Goal: Information Seeking & Learning: Learn about a topic

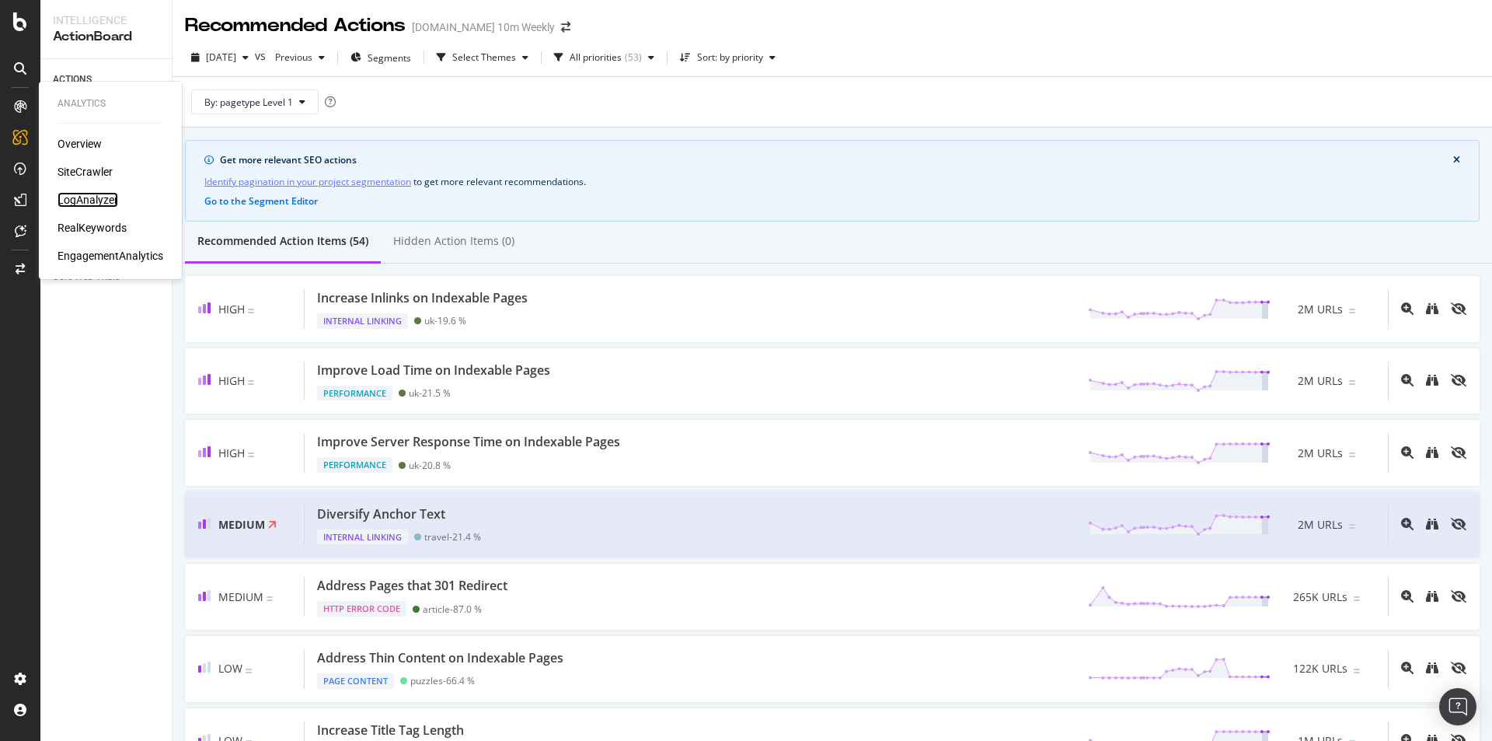
click at [71, 198] on div "LogAnalyzer" at bounding box center [88, 200] width 61 height 16
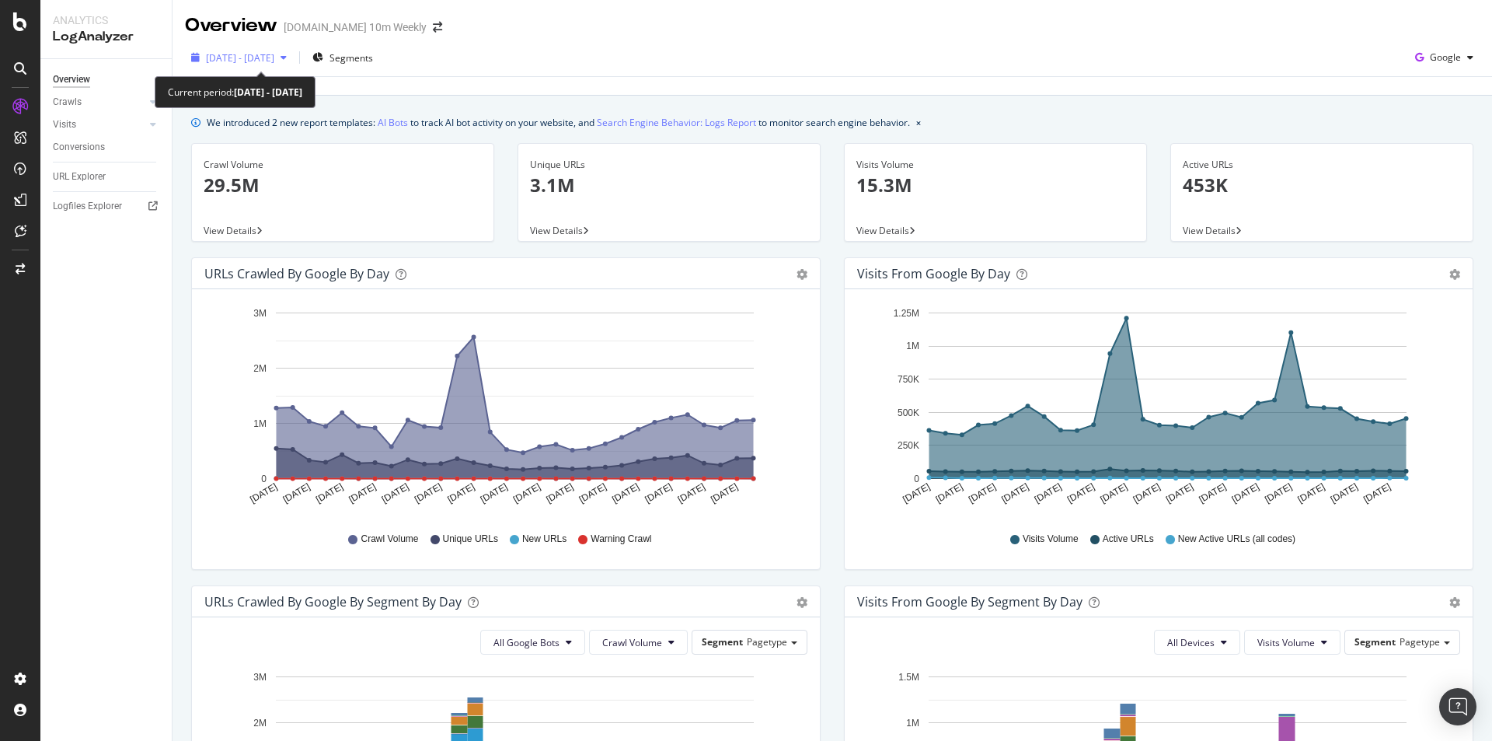
click at [287, 59] on icon "button" at bounding box center [284, 57] width 6 height 9
click at [127, 292] on div "Overview Crawls Daily Distribution Segments Distribution HTTP Codes Resources V…" at bounding box center [105, 399] width 131 height 681
click at [287, 56] on icon "button" at bounding box center [284, 57] width 6 height 9
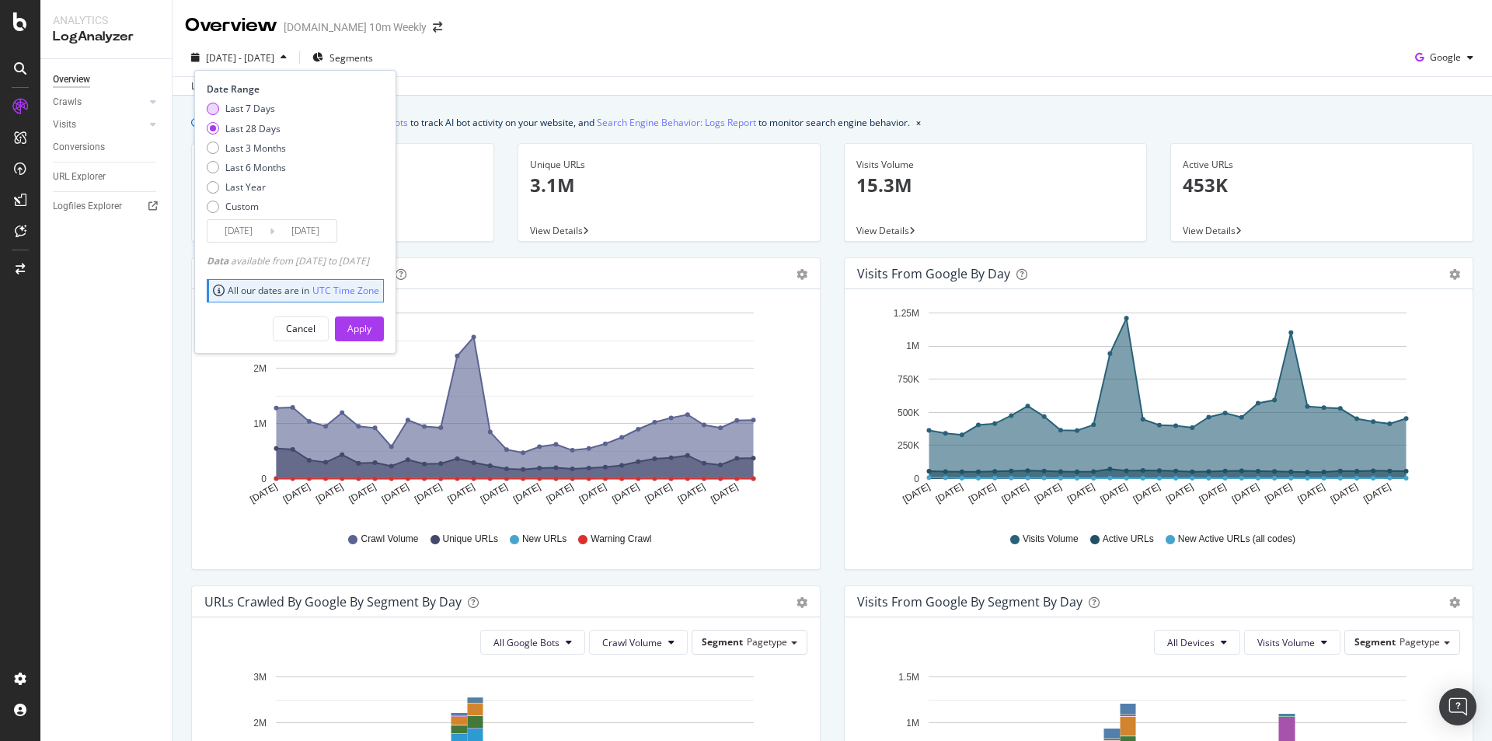
click at [283, 107] on div "Last 7 Days" at bounding box center [246, 108] width 79 height 13
type input "[DATE]"
click at [371, 335] on div "Apply" at bounding box center [359, 328] width 24 height 13
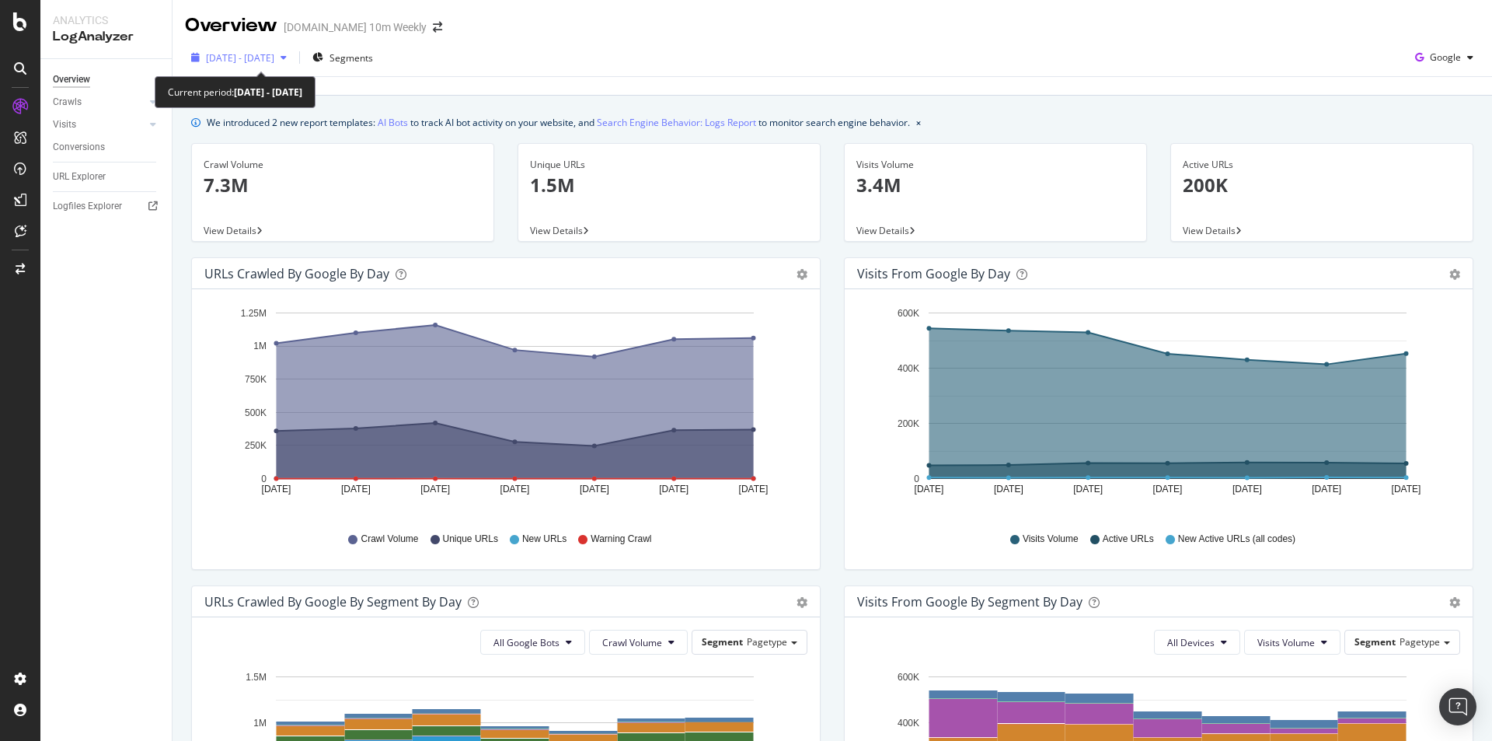
click at [293, 50] on div "[DATE] - [DATE]" at bounding box center [239, 57] width 108 height 23
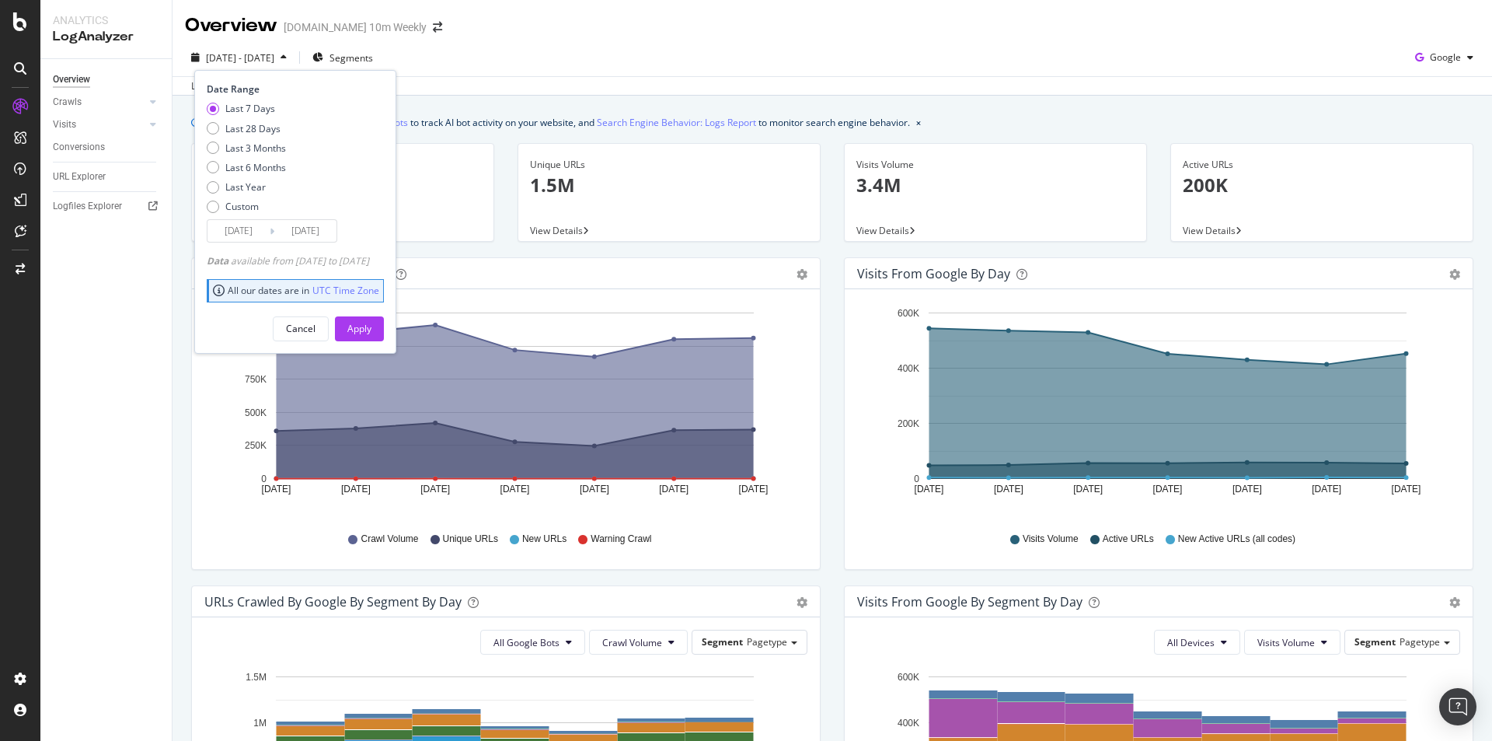
click at [293, 50] on div "[DATE] - [DATE]" at bounding box center [239, 57] width 108 height 23
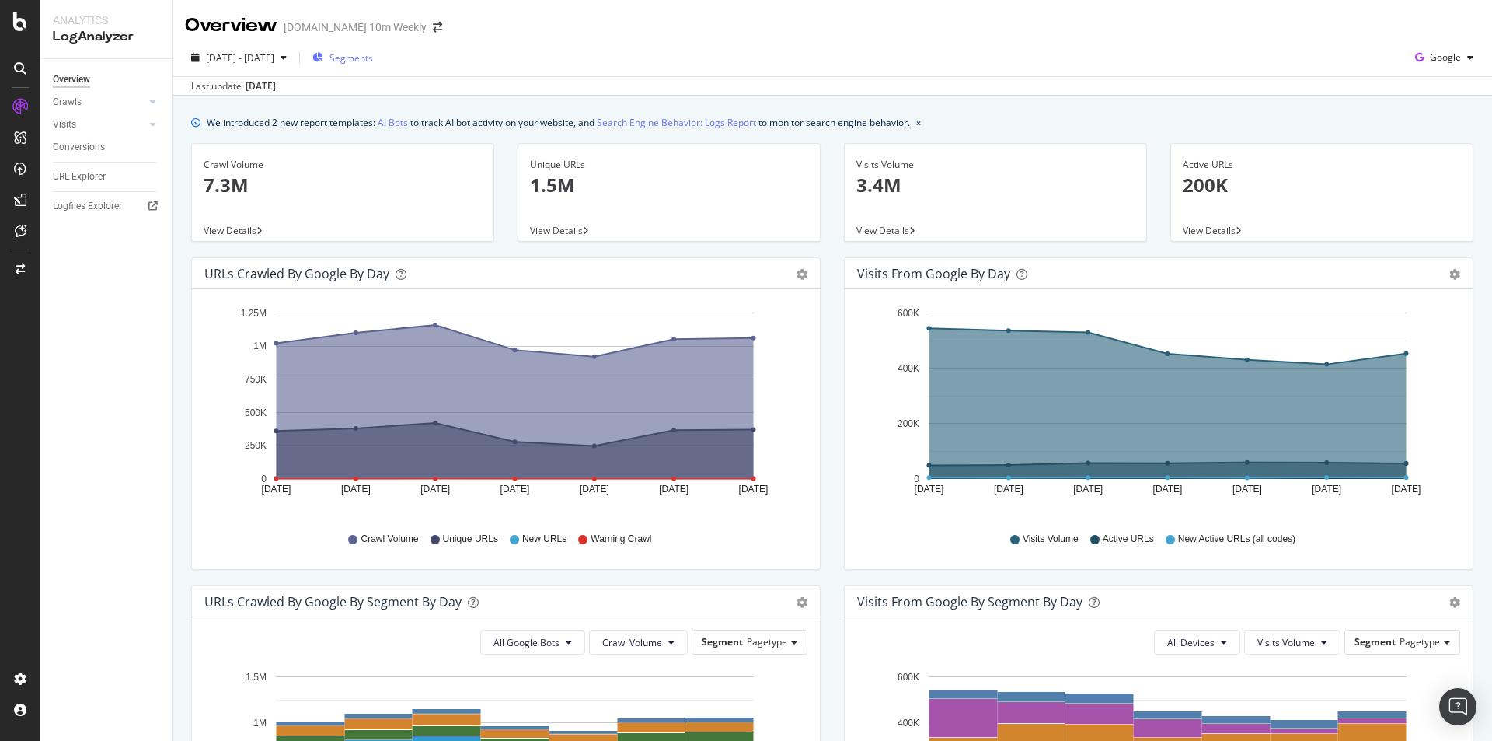
click at [373, 56] on span "Segments" at bounding box center [351, 57] width 44 height 13
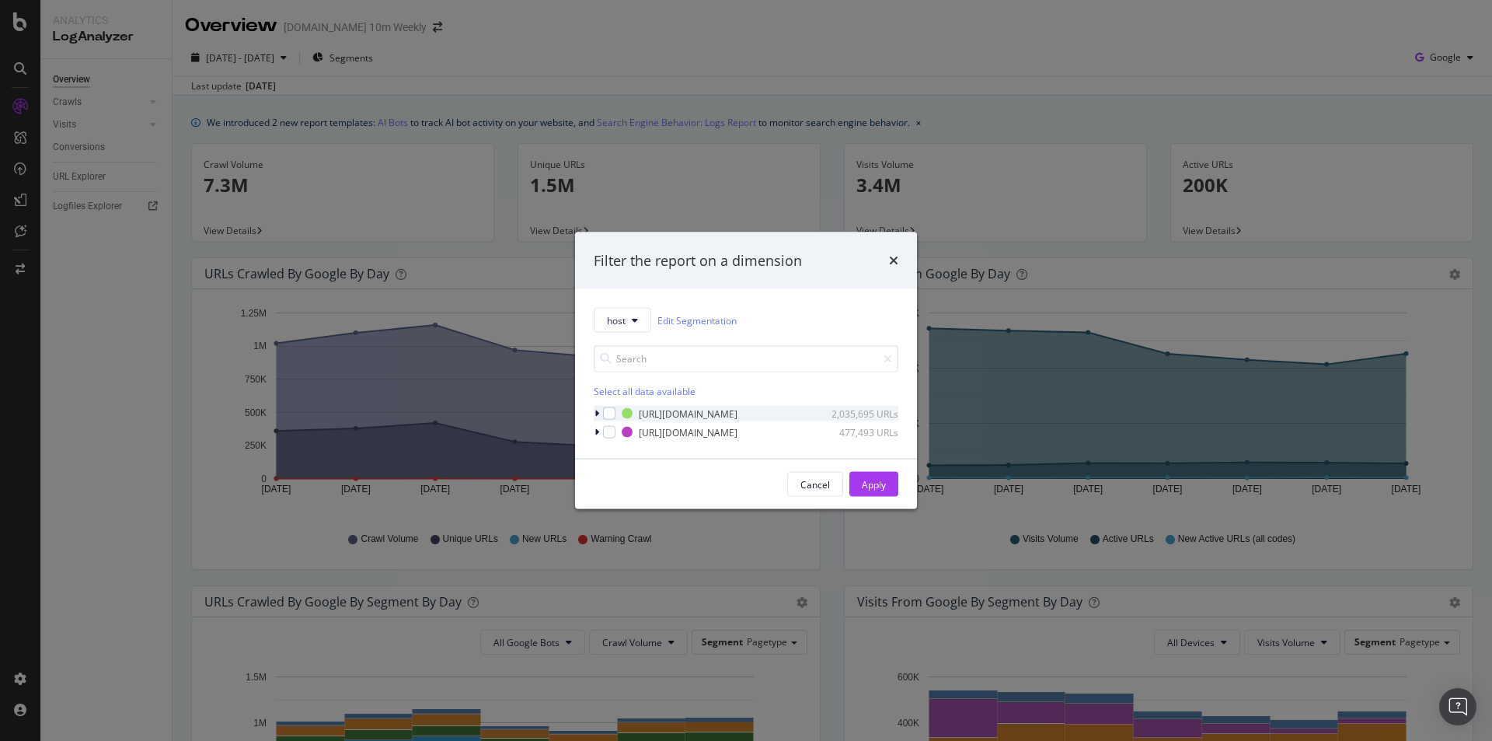
click at [595, 416] on icon "modal" at bounding box center [596, 413] width 5 height 9
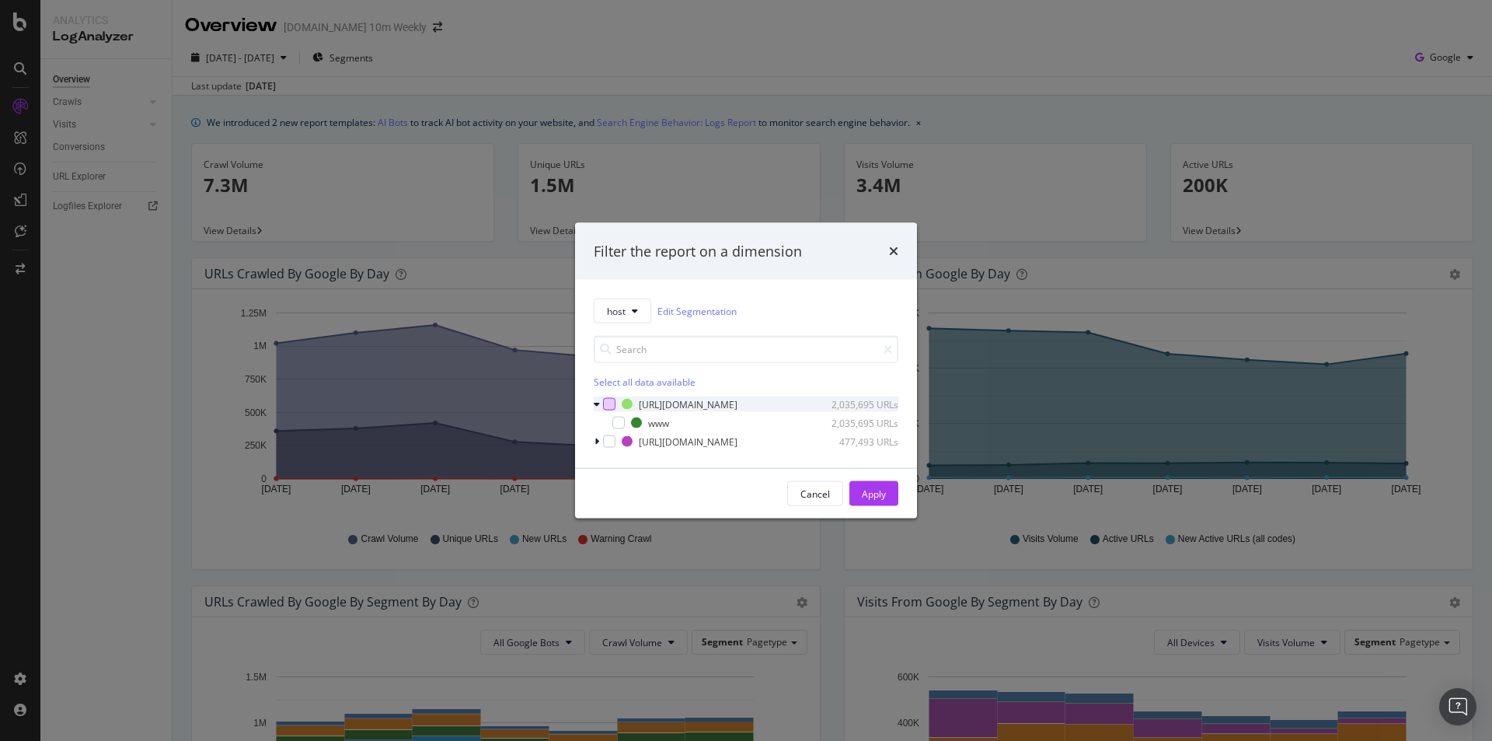
click at [613, 404] on div "modal" at bounding box center [609, 404] width 12 height 12
click at [620, 425] on icon "modal" at bounding box center [618, 423] width 7 height 8
click at [616, 407] on div "[URL][DOMAIN_NAME] 2,035,695 URLs" at bounding box center [746, 404] width 305 height 16
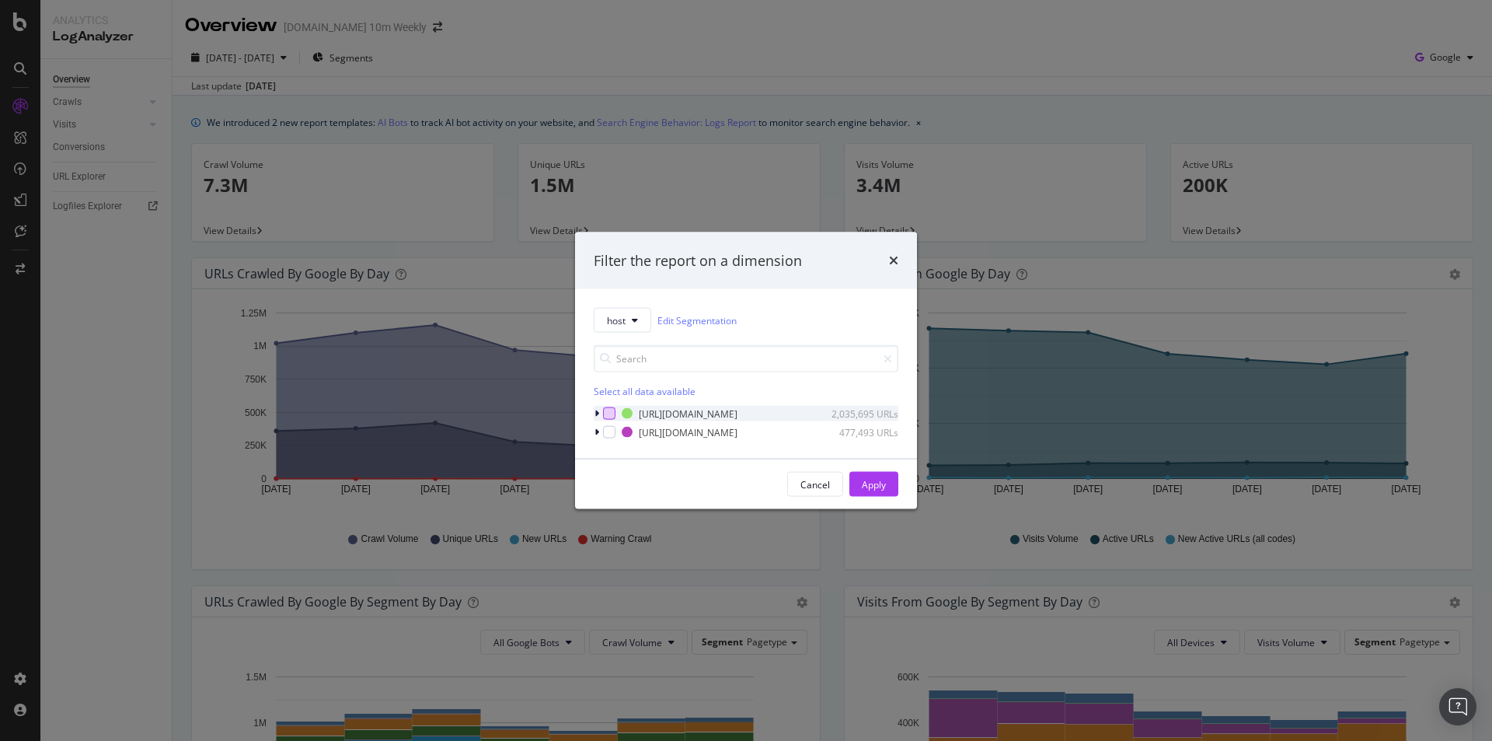
click at [612, 415] on div "modal" at bounding box center [609, 413] width 12 height 12
click at [598, 413] on icon "modal" at bounding box center [596, 413] width 5 height 9
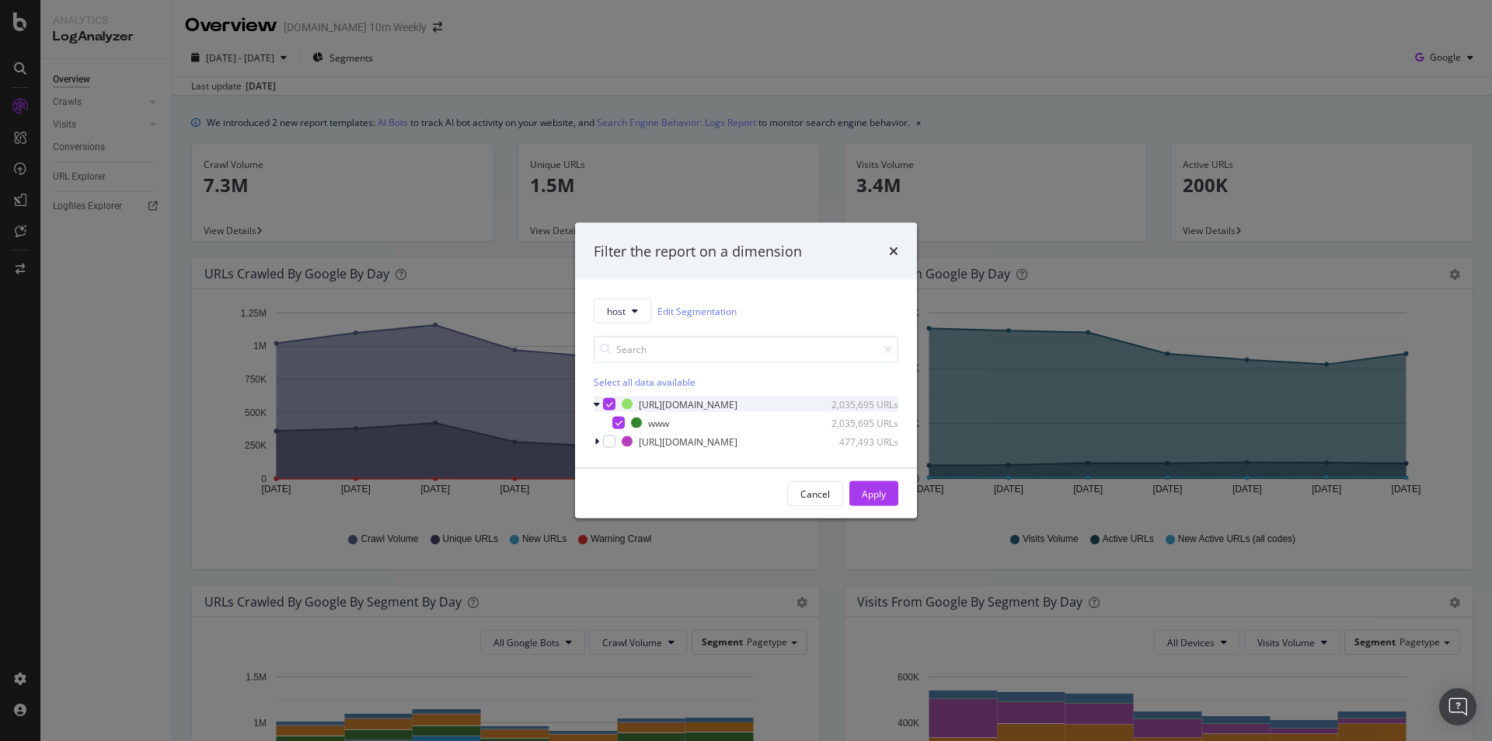
click at [609, 403] on icon "modal" at bounding box center [609, 404] width 7 height 8
click at [608, 442] on div "modal" at bounding box center [609, 441] width 12 height 12
click at [884, 502] on div "Apply" at bounding box center [874, 493] width 24 height 23
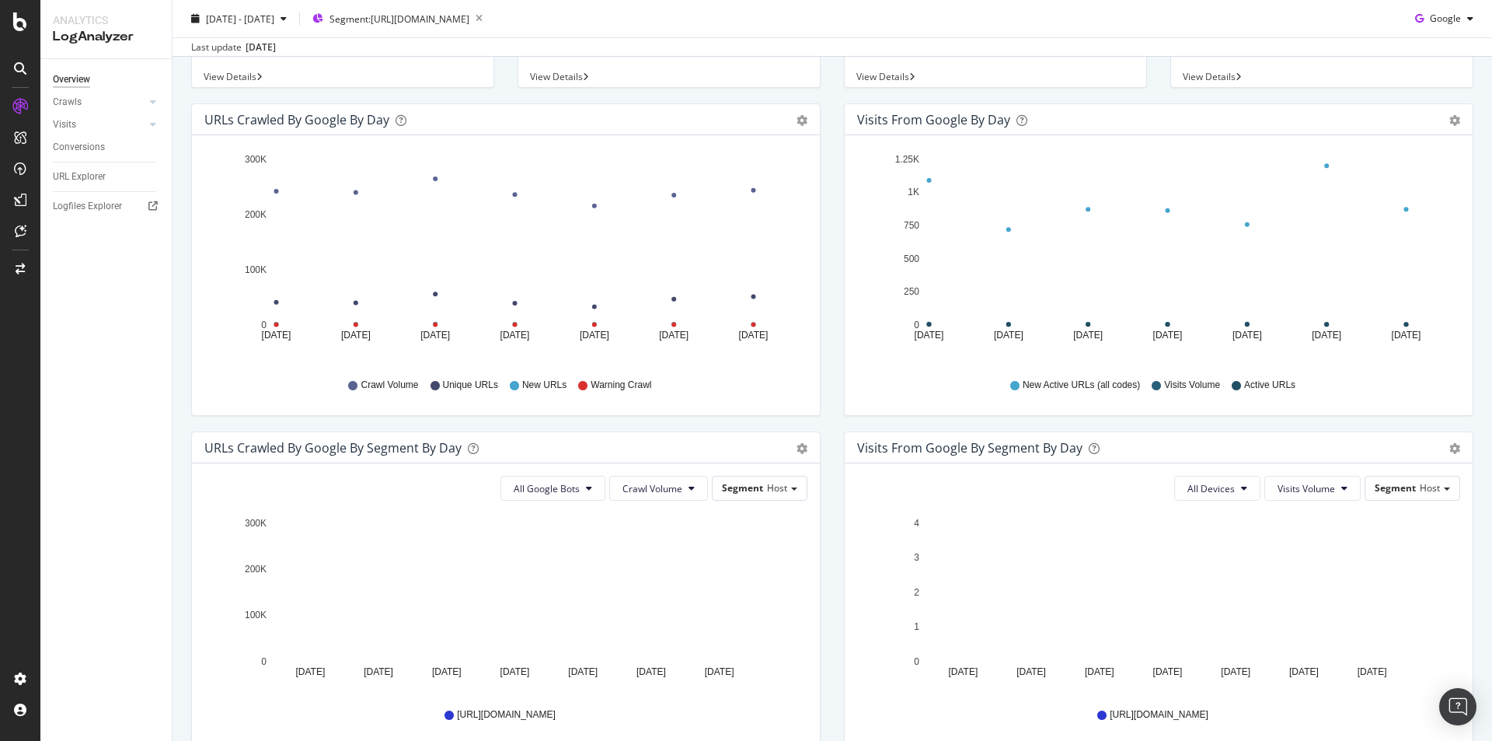
scroll to position [155, 0]
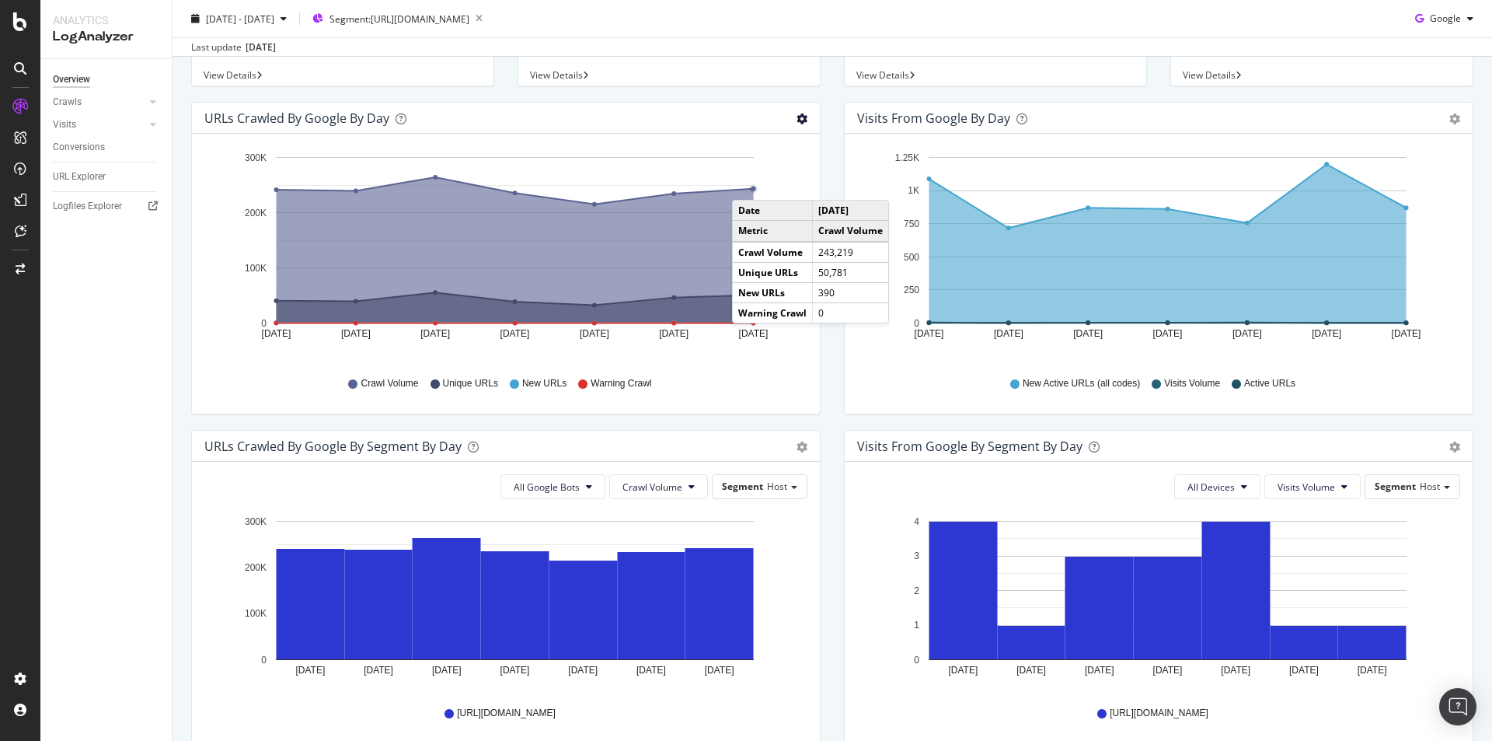
click at [796, 121] on icon "gear" at bounding box center [801, 118] width 11 height 11
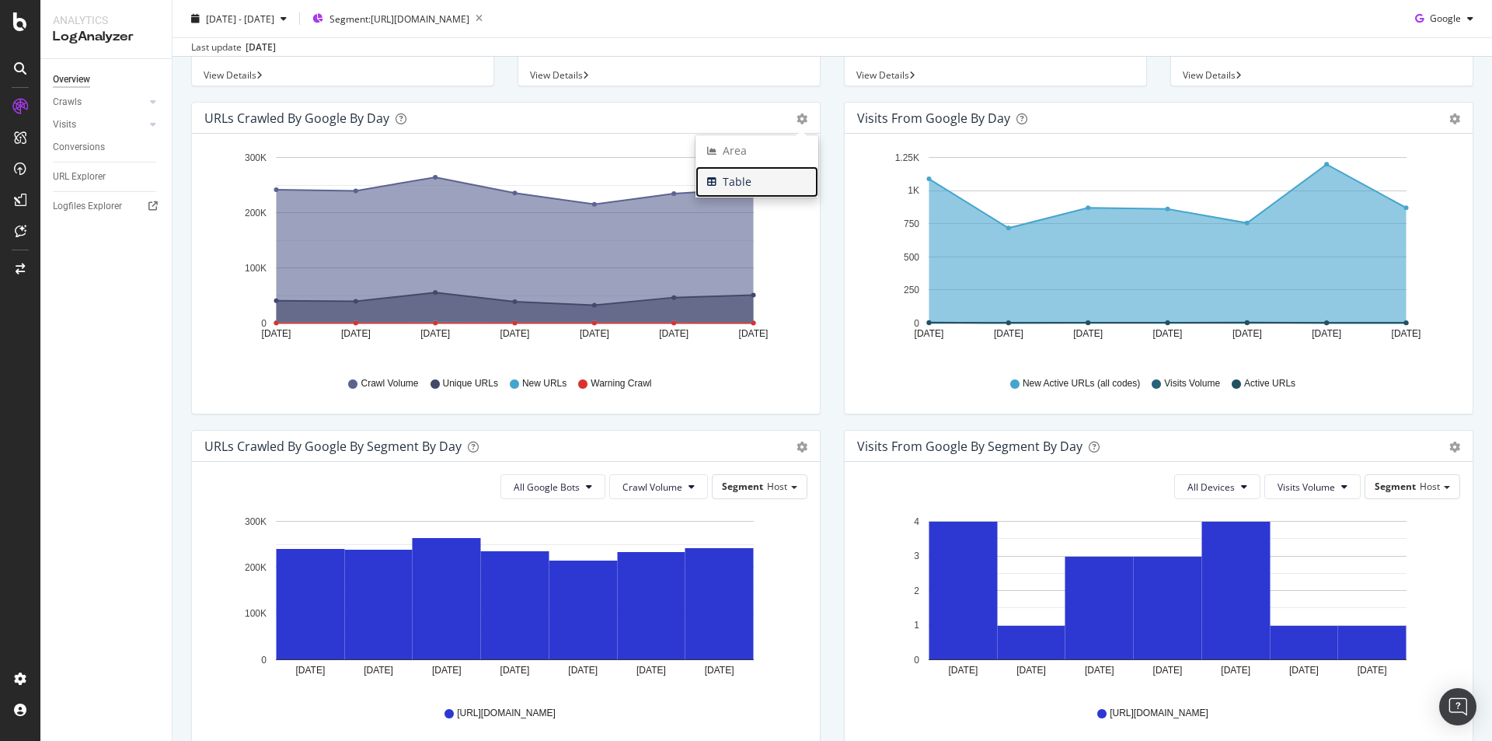
click at [733, 190] on span "Table" at bounding box center [756, 181] width 123 height 23
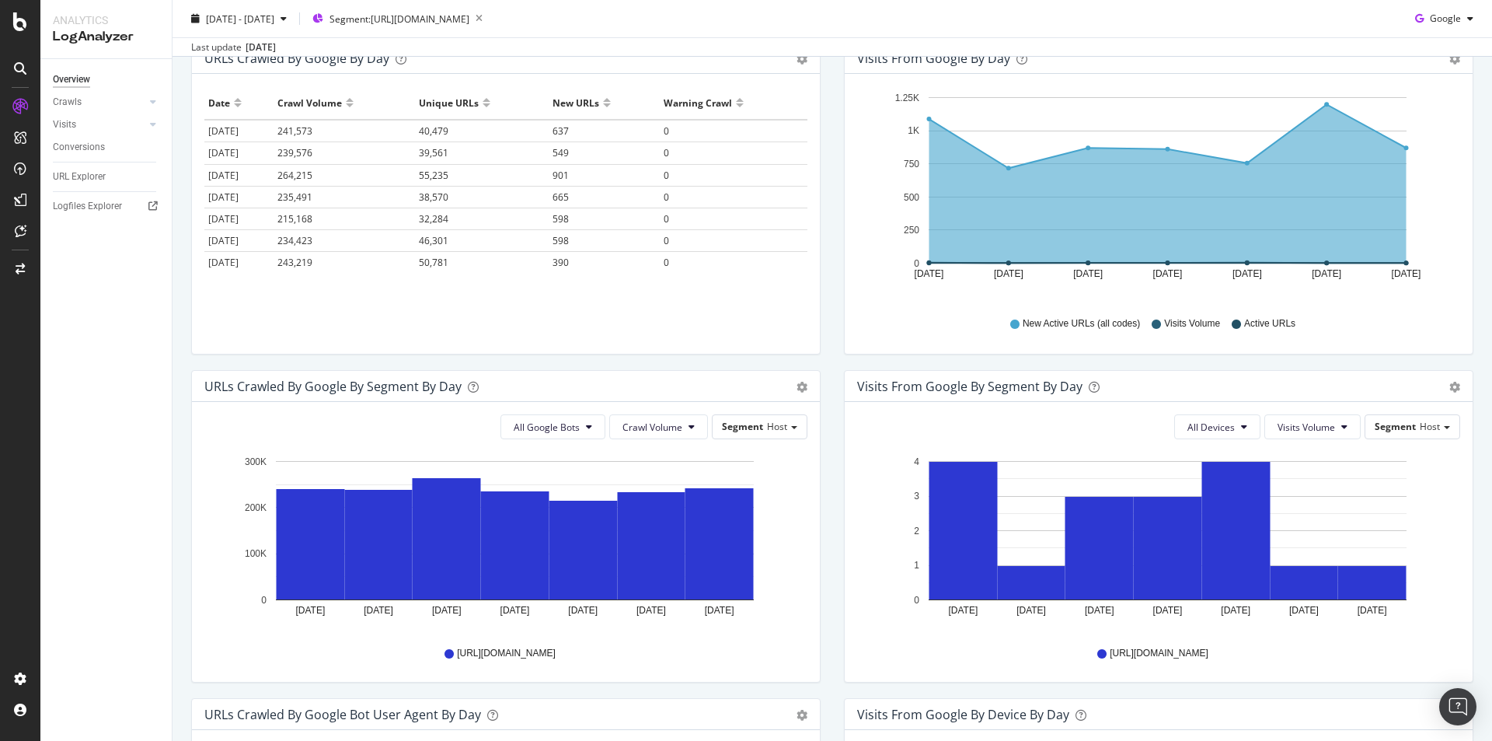
scroll to position [0, 0]
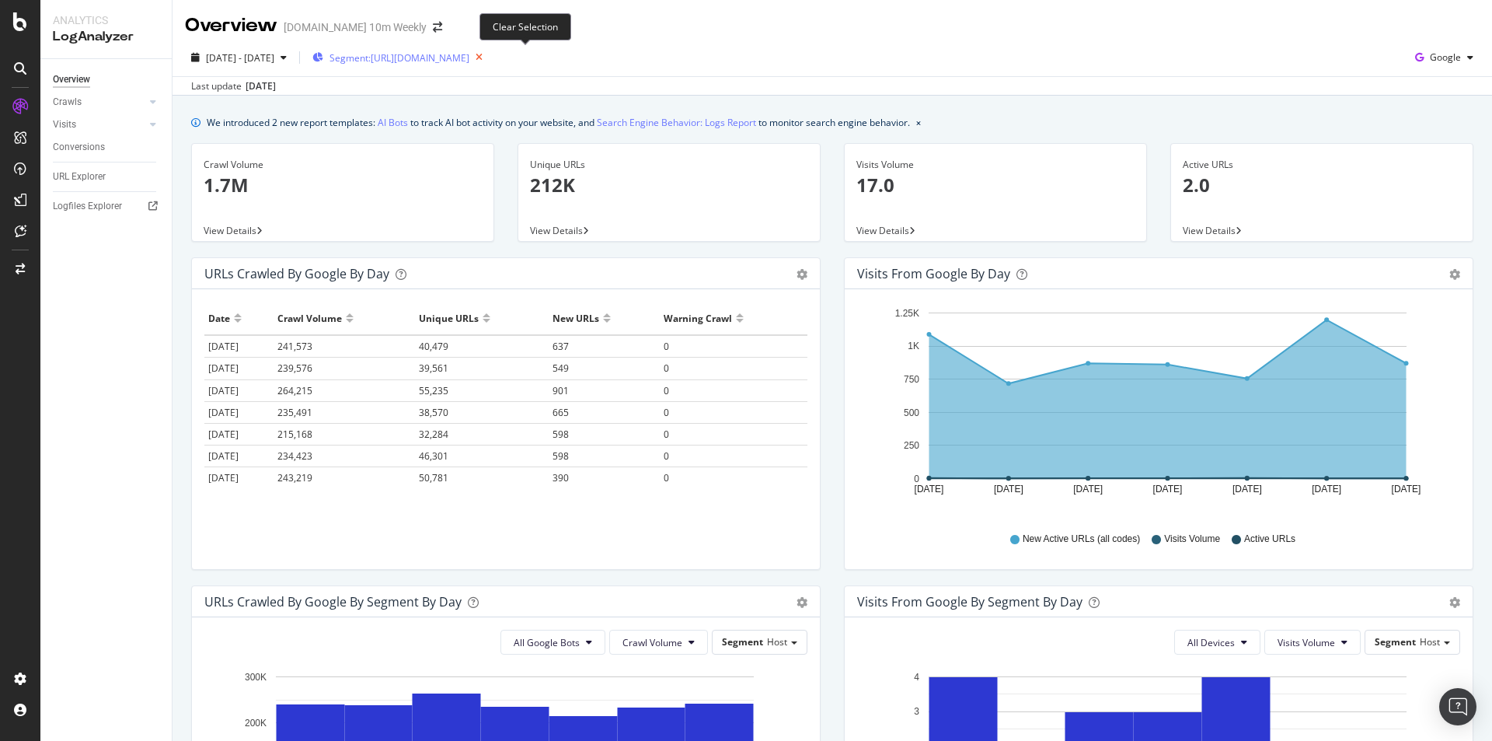
click at [489, 58] on icon "button" at bounding box center [478, 58] width 19 height 22
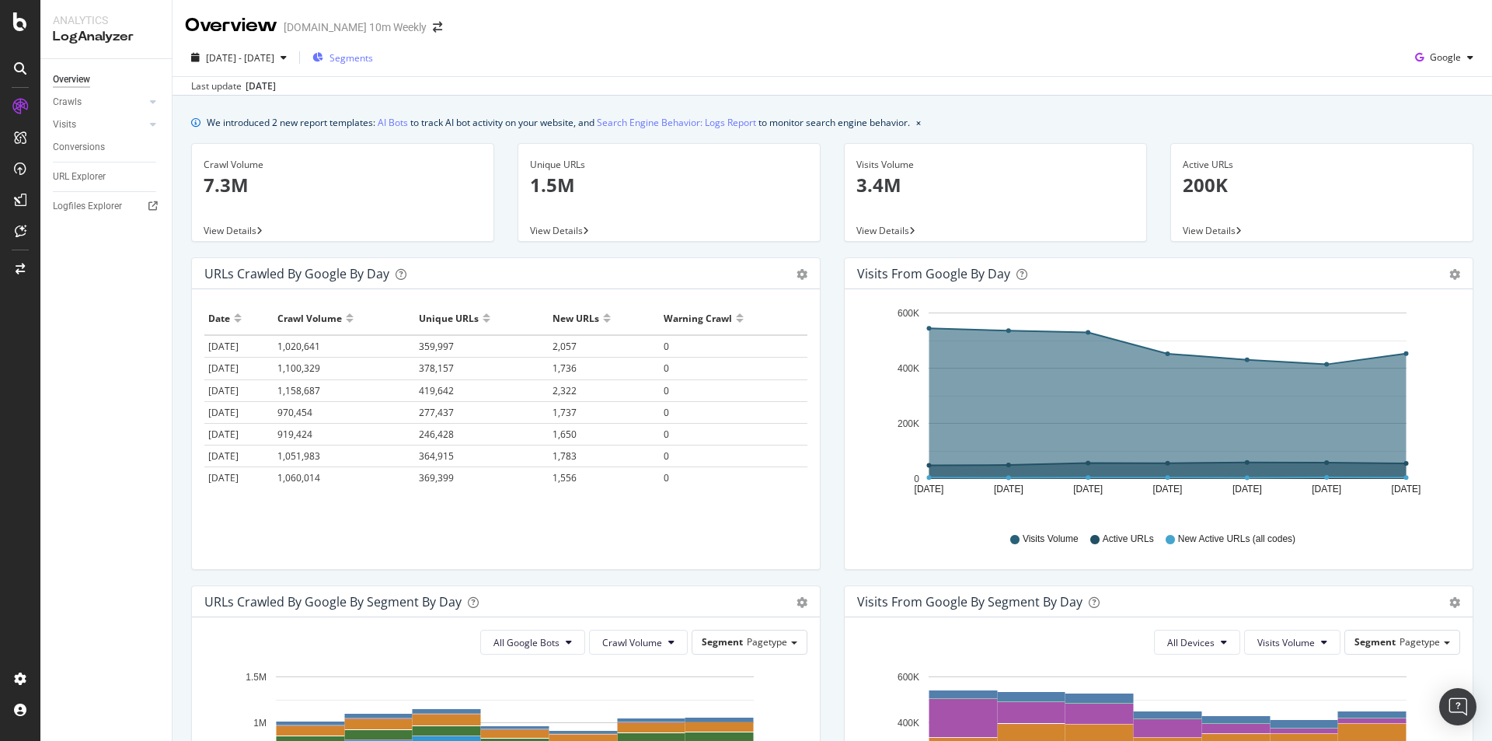
click at [373, 58] on span "Segments" at bounding box center [351, 57] width 44 height 13
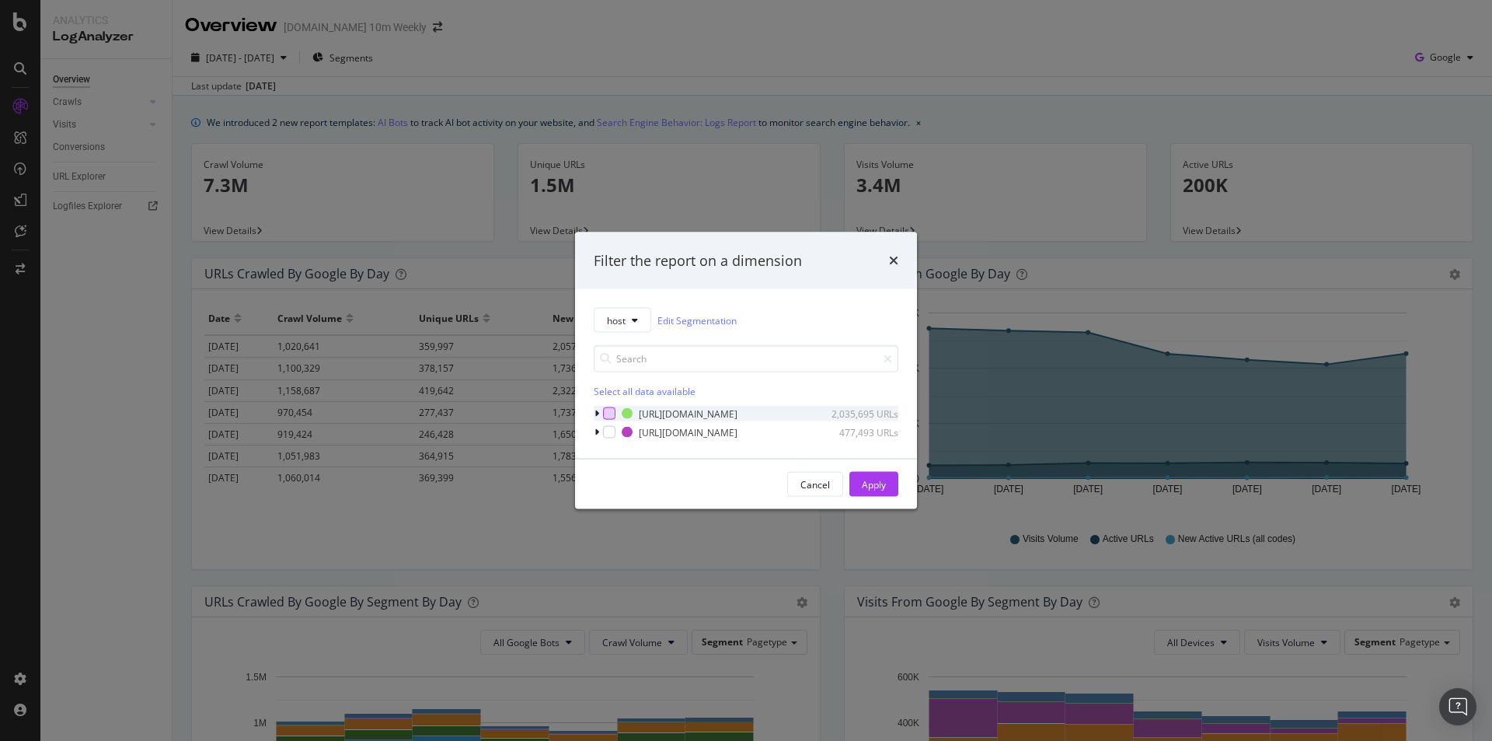
click at [605, 413] on div "modal" at bounding box center [609, 413] width 12 height 12
click at [606, 426] on div "modal" at bounding box center [609, 432] width 12 height 12
click at [698, 325] on link "Edit Segmentation" at bounding box center [696, 320] width 79 height 16
click at [893, 257] on icon "times" at bounding box center [893, 260] width 9 height 12
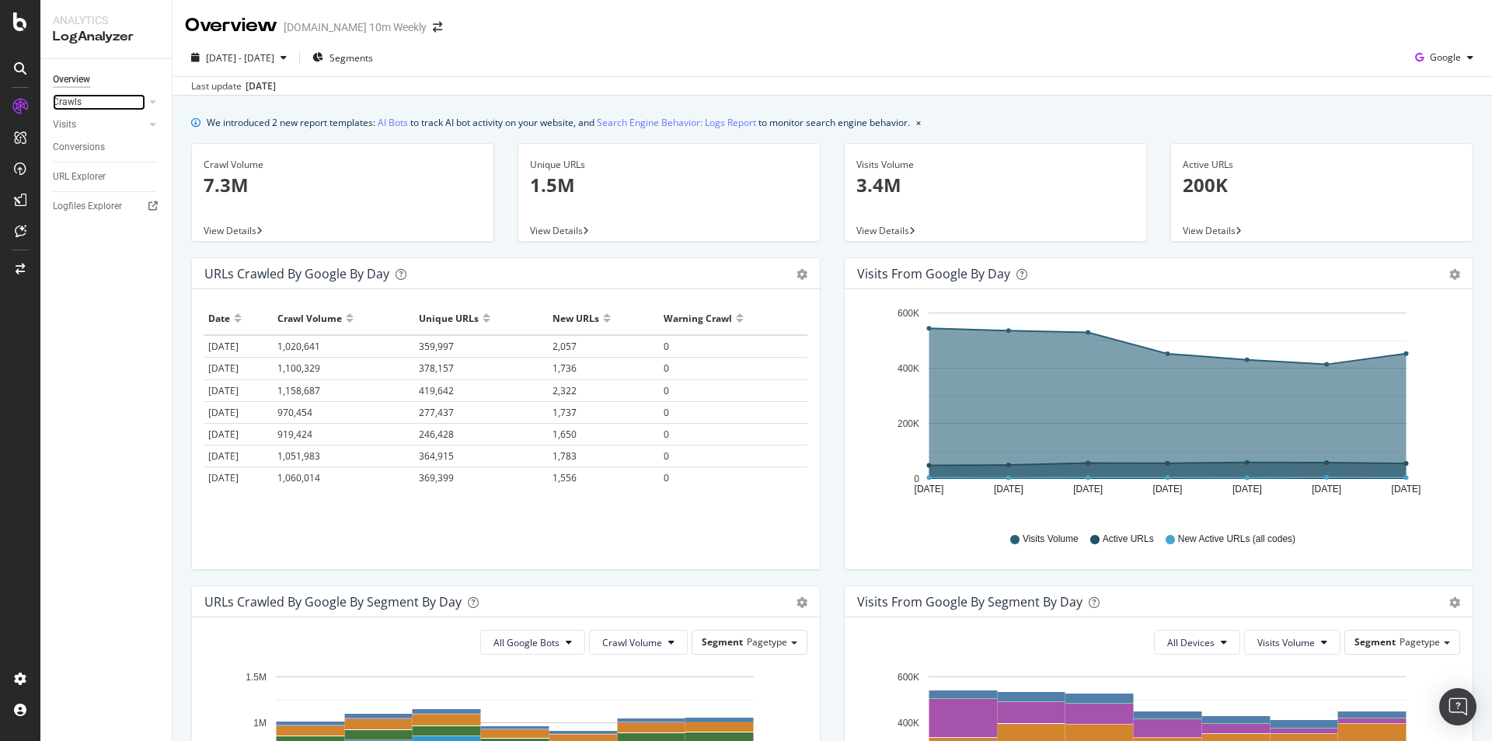
click at [87, 95] on link "Crawls" at bounding box center [99, 102] width 92 height 16
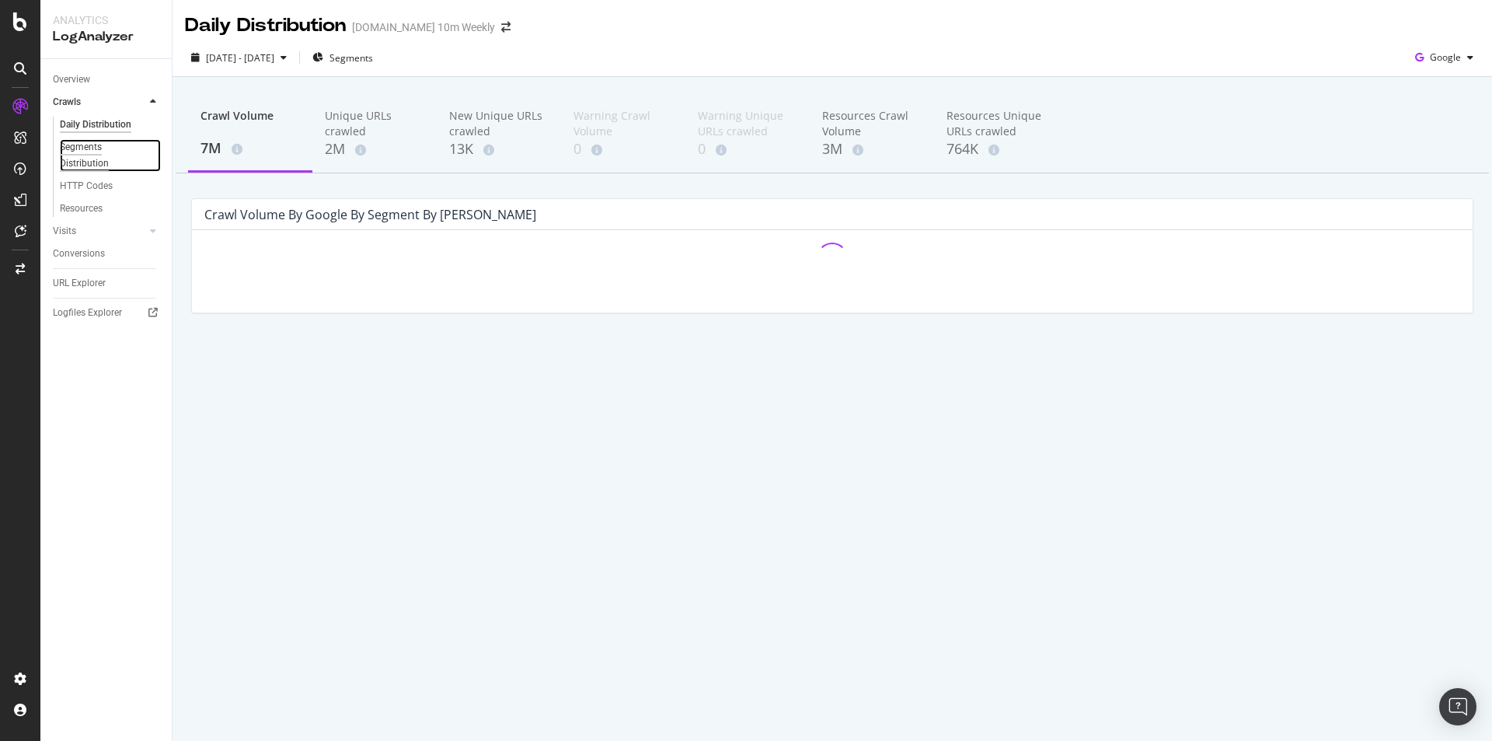
click at [110, 156] on div "Segments Distribution" at bounding box center [103, 155] width 86 height 33
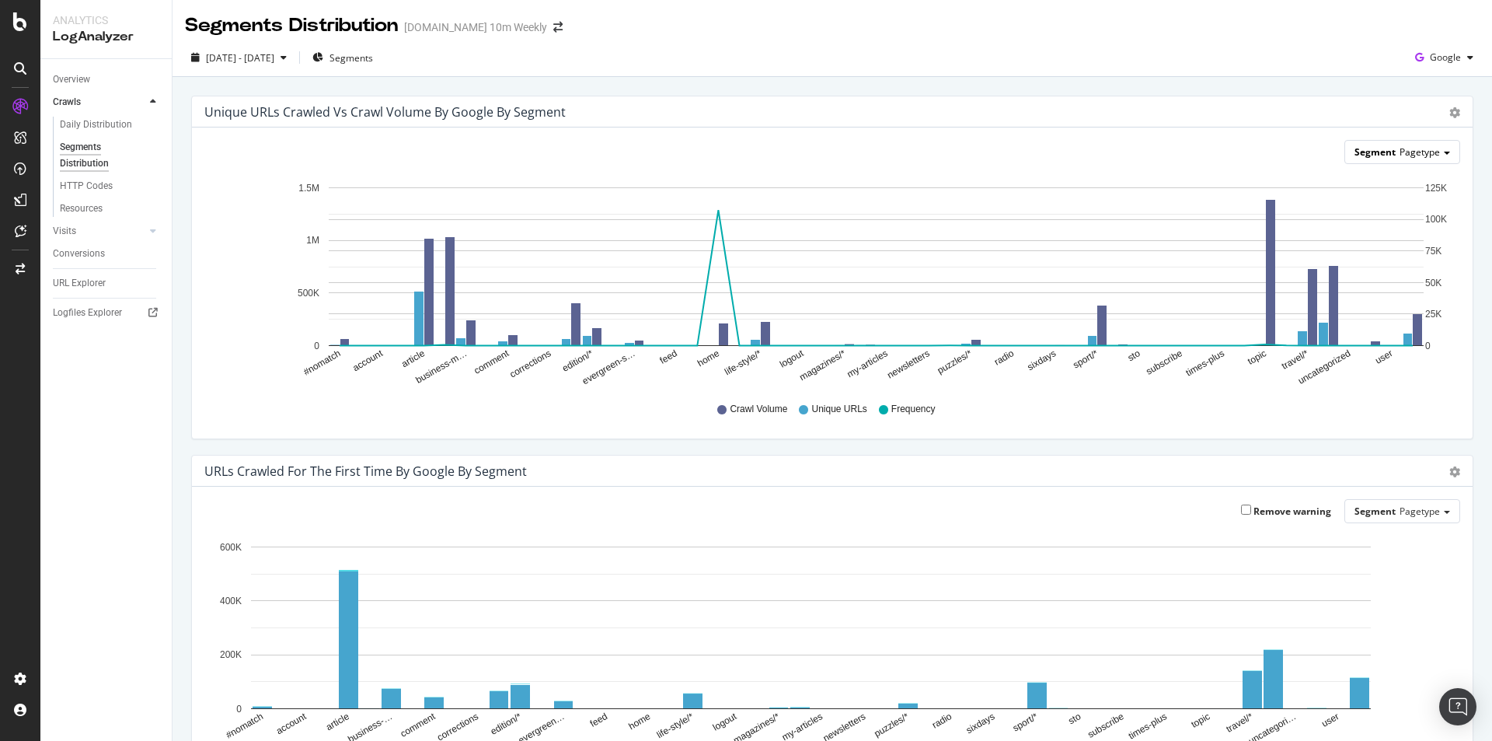
click at [1422, 159] on div "Segment Pagetype" at bounding box center [1402, 152] width 114 height 23
click at [373, 58] on span "Segments" at bounding box center [351, 57] width 44 height 13
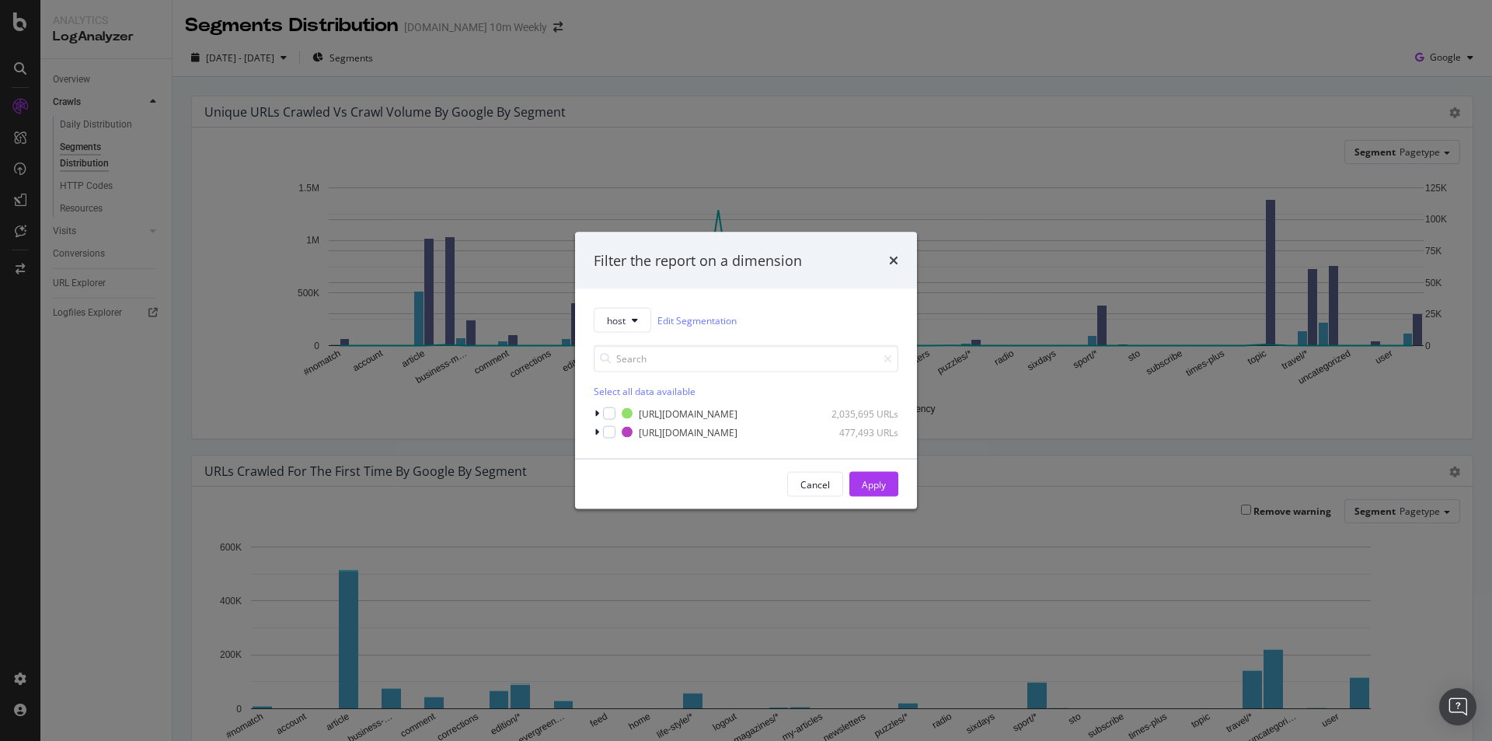
click at [1047, 192] on div "Filter the report on a dimension host Edit Segmentation Select all data availab…" at bounding box center [746, 370] width 1492 height 741
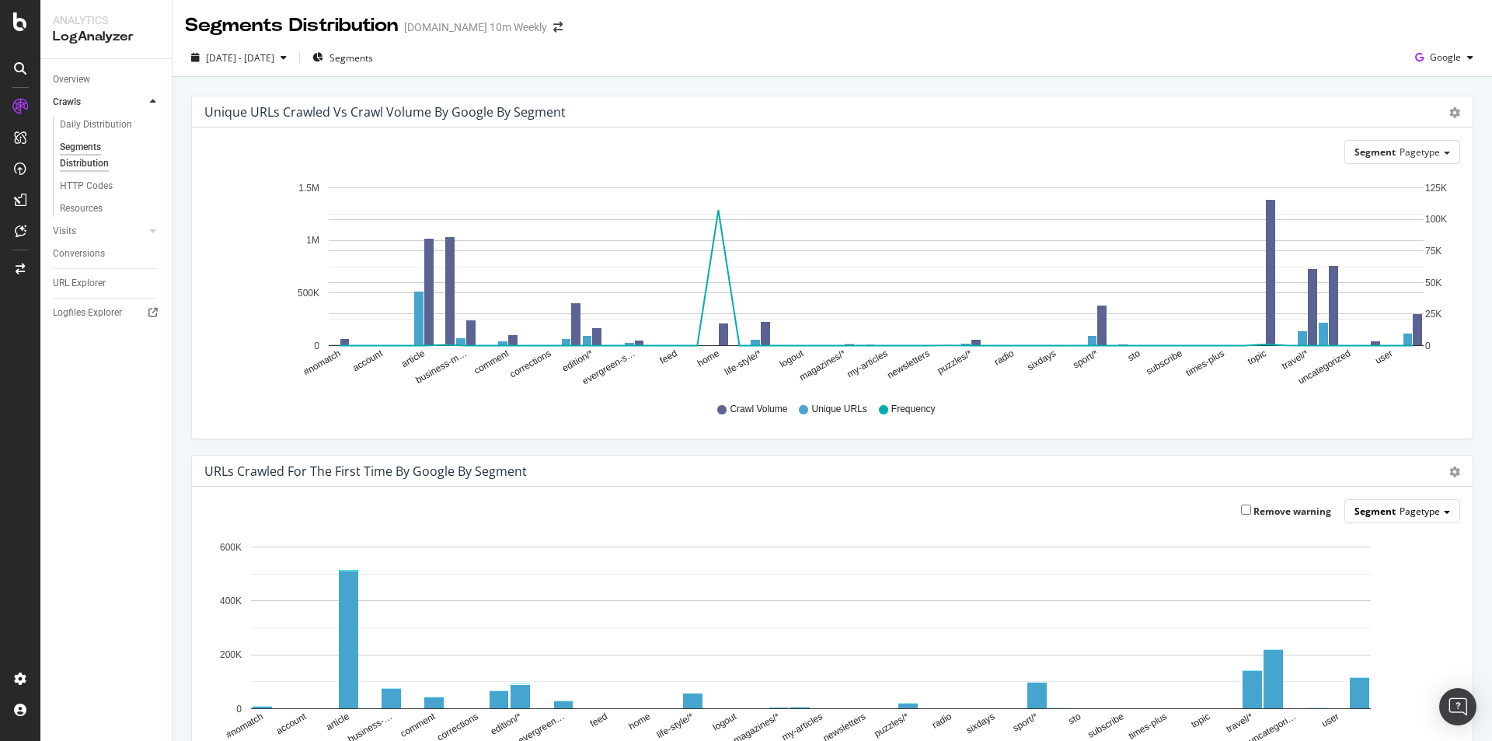
click at [1427, 514] on span "Pagetype" at bounding box center [1420, 510] width 40 height 13
click at [180, 496] on div "URLs Crawled for the First Time by google by Segment Bar (by Value) Bar (by Per…" at bounding box center [832, 634] width 1305 height 359
click at [373, 61] on span "Segments" at bounding box center [351, 57] width 44 height 13
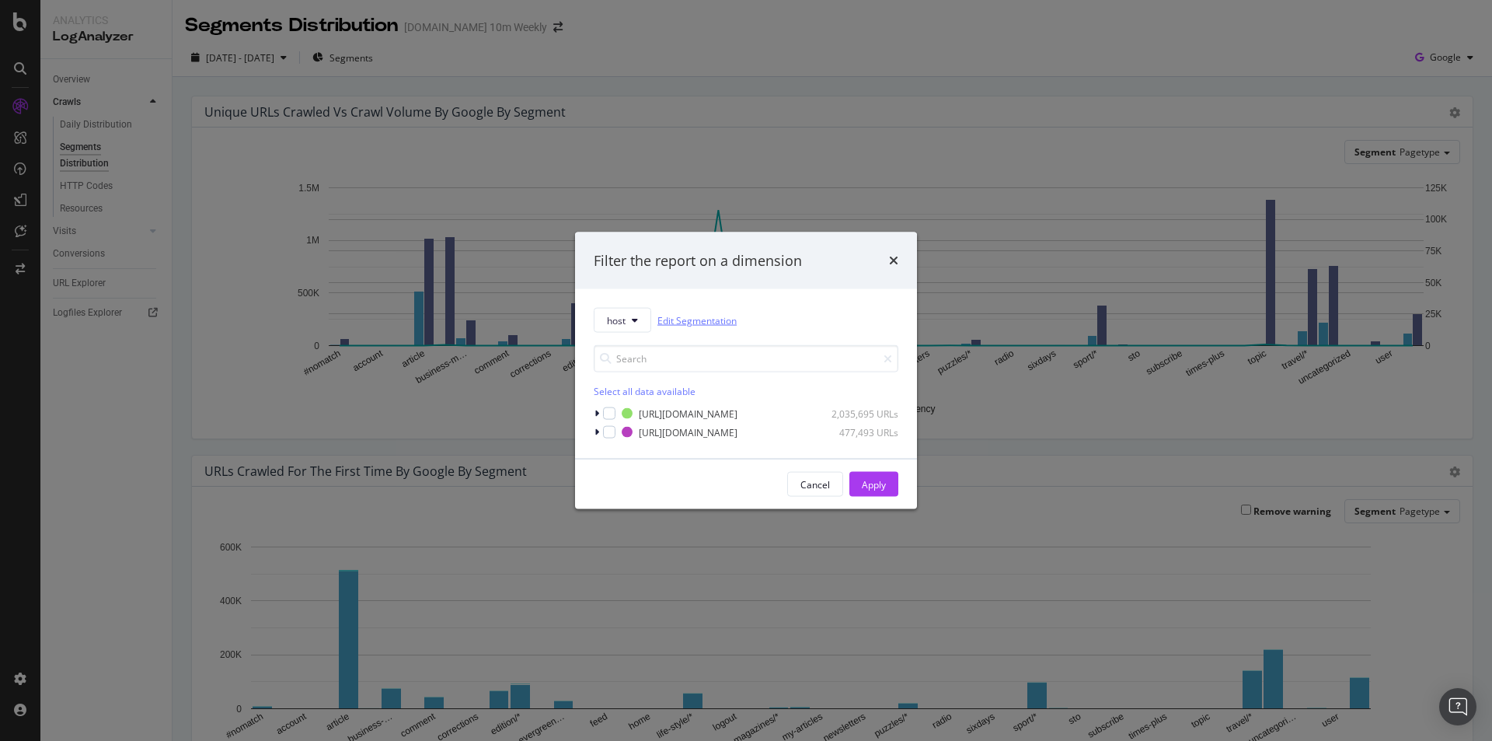
click at [684, 324] on link "Edit Segmentation" at bounding box center [696, 320] width 79 height 16
click at [893, 257] on icon "times" at bounding box center [893, 260] width 9 height 12
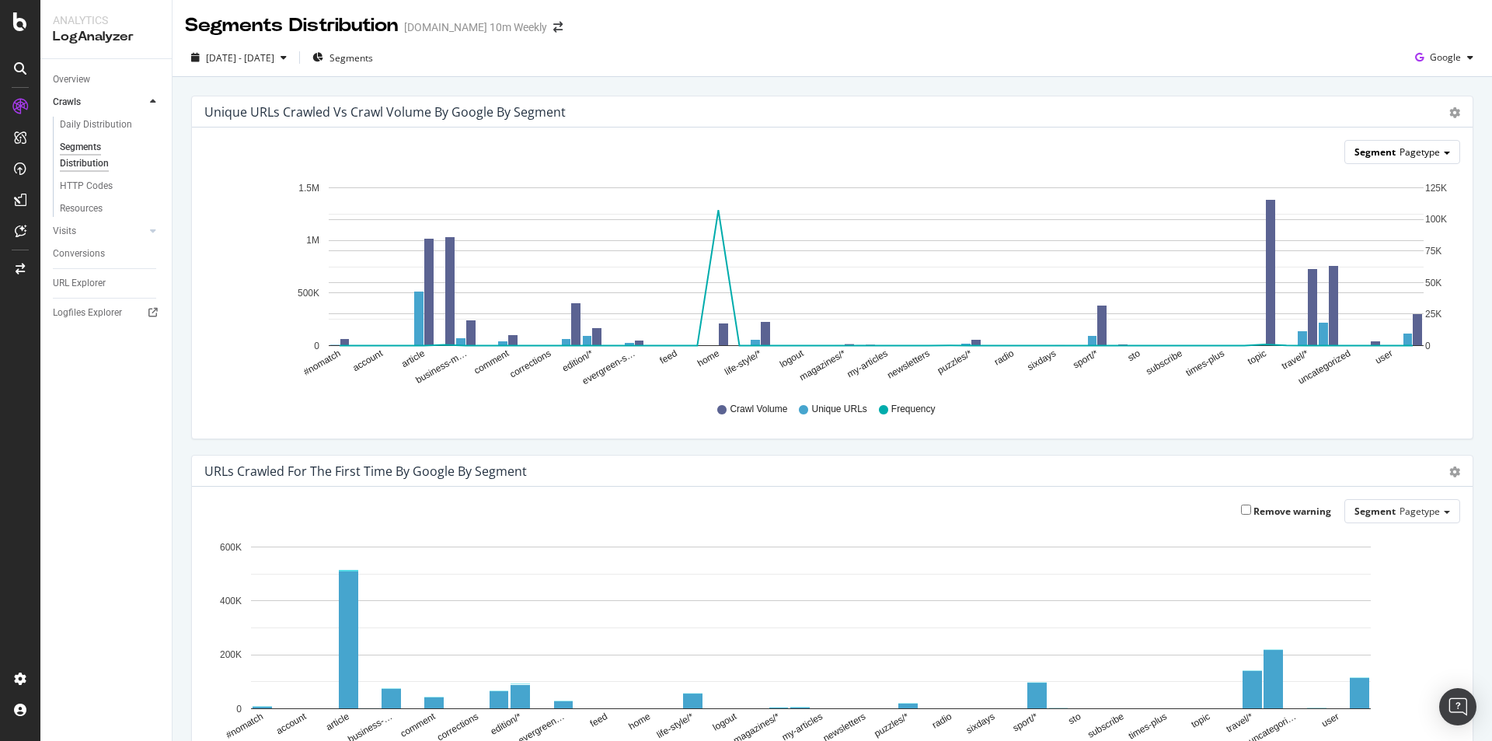
click at [1436, 148] on div "Segment Pagetype" at bounding box center [1402, 152] width 114 height 23
click at [1406, 243] on div "Advanced selector >" at bounding box center [1390, 239] width 124 height 22
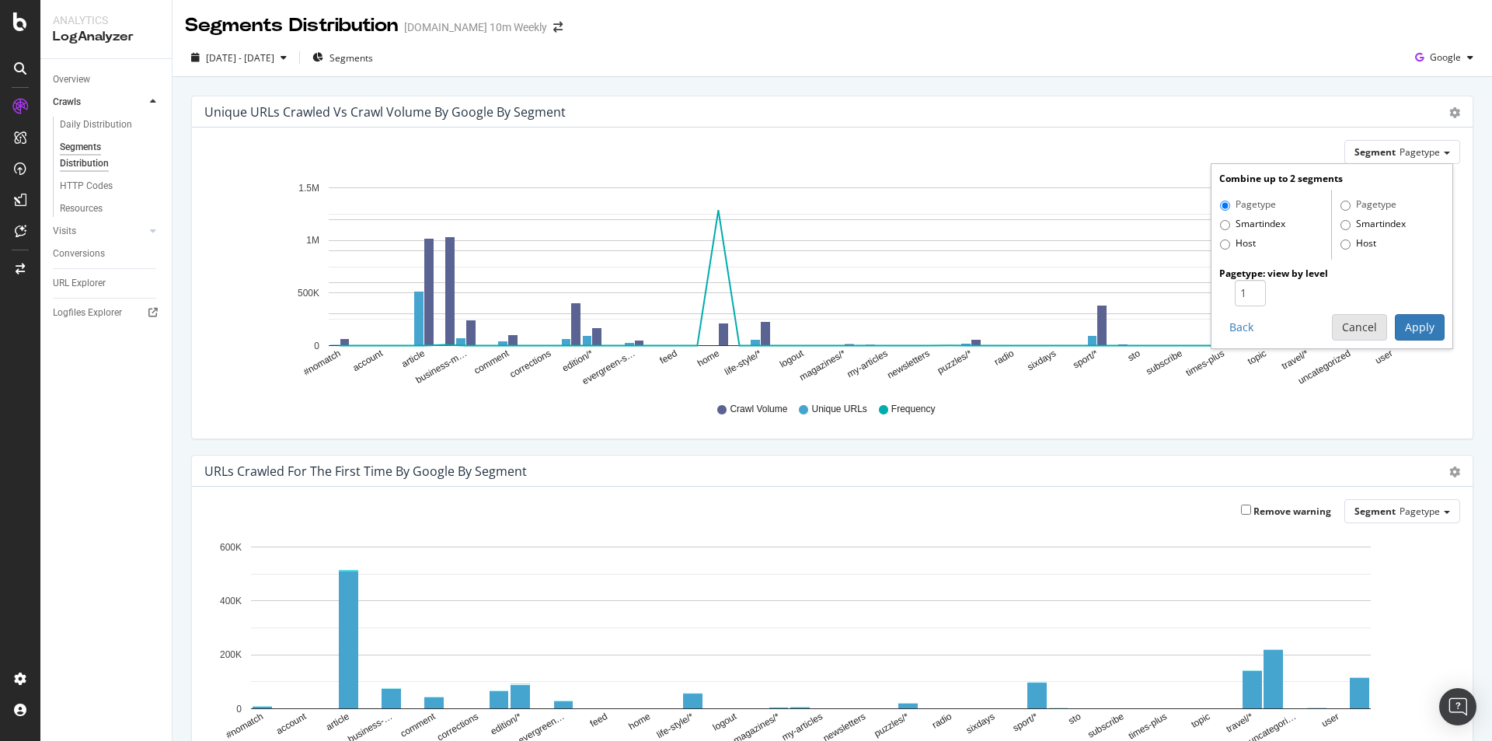
click at [1340, 328] on button "Cancel" at bounding box center [1359, 327] width 55 height 26
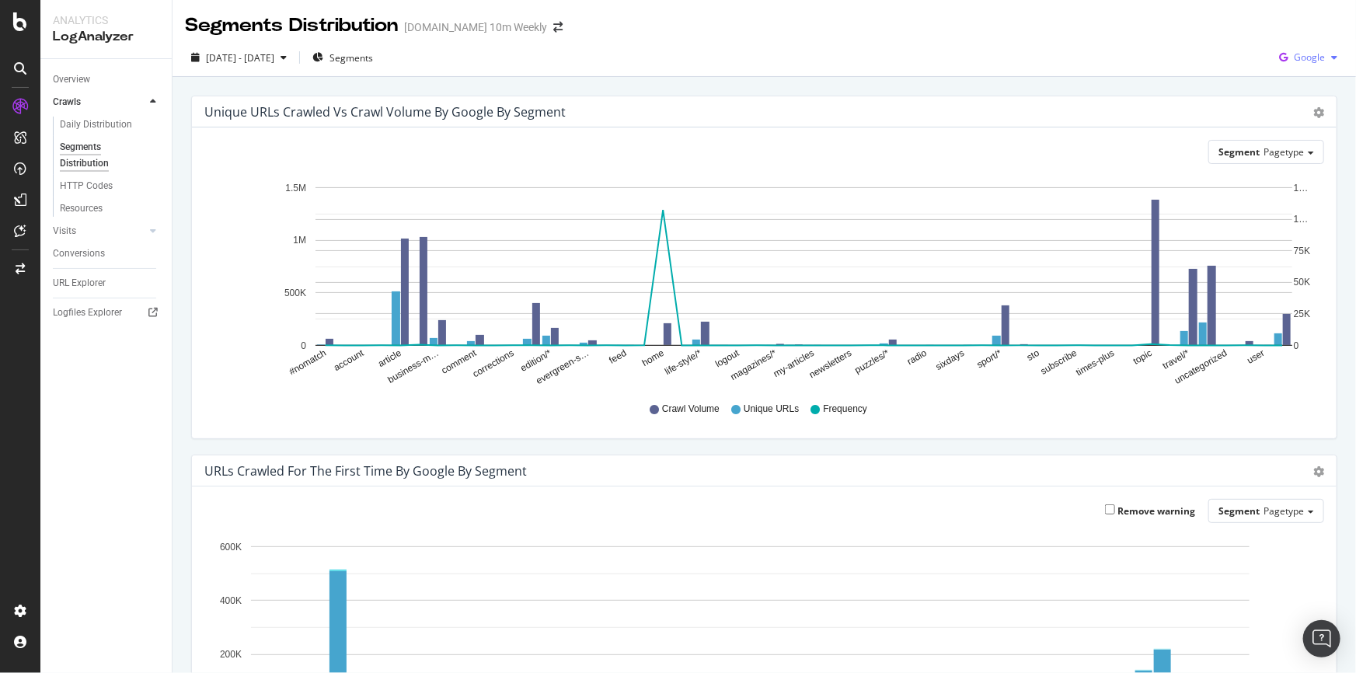
click at [1331, 61] on icon "button" at bounding box center [1334, 57] width 6 height 9
click at [379, 57] on button "Segments" at bounding box center [342, 57] width 73 height 25
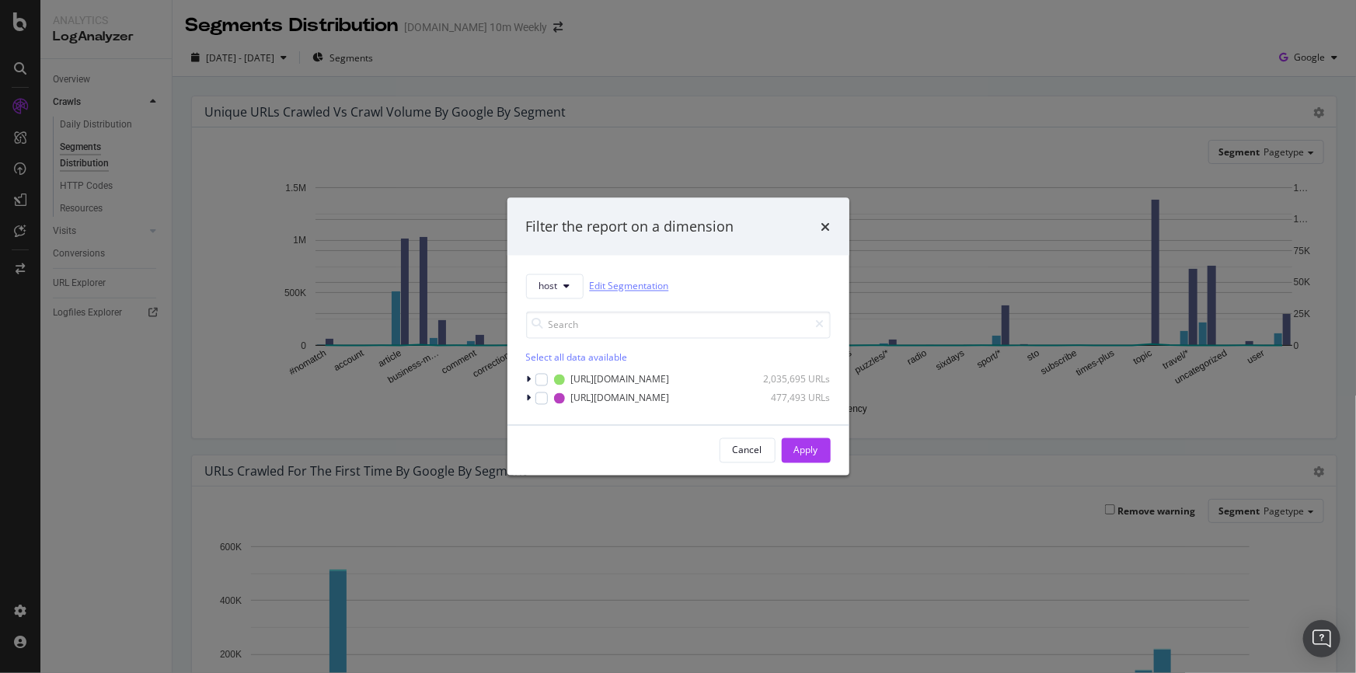
click at [651, 285] on link "Edit Segmentation" at bounding box center [629, 286] width 79 height 16
click at [839, 133] on div "Filter the report on a dimension host Edit Segmentation Select all data availab…" at bounding box center [678, 336] width 1356 height 673
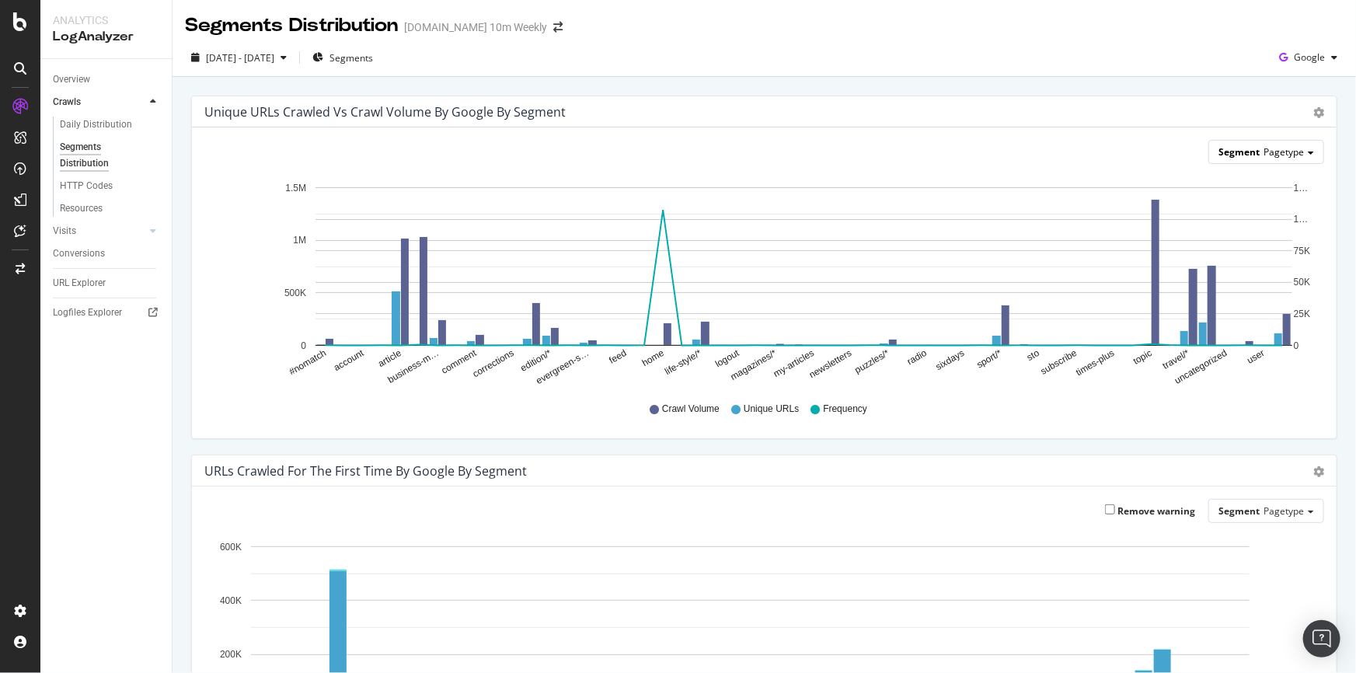
click at [1302, 148] on div "Segment Pagetype" at bounding box center [1266, 152] width 114 height 23
click at [1281, 241] on div "Advanced selector >" at bounding box center [1254, 239] width 124 height 22
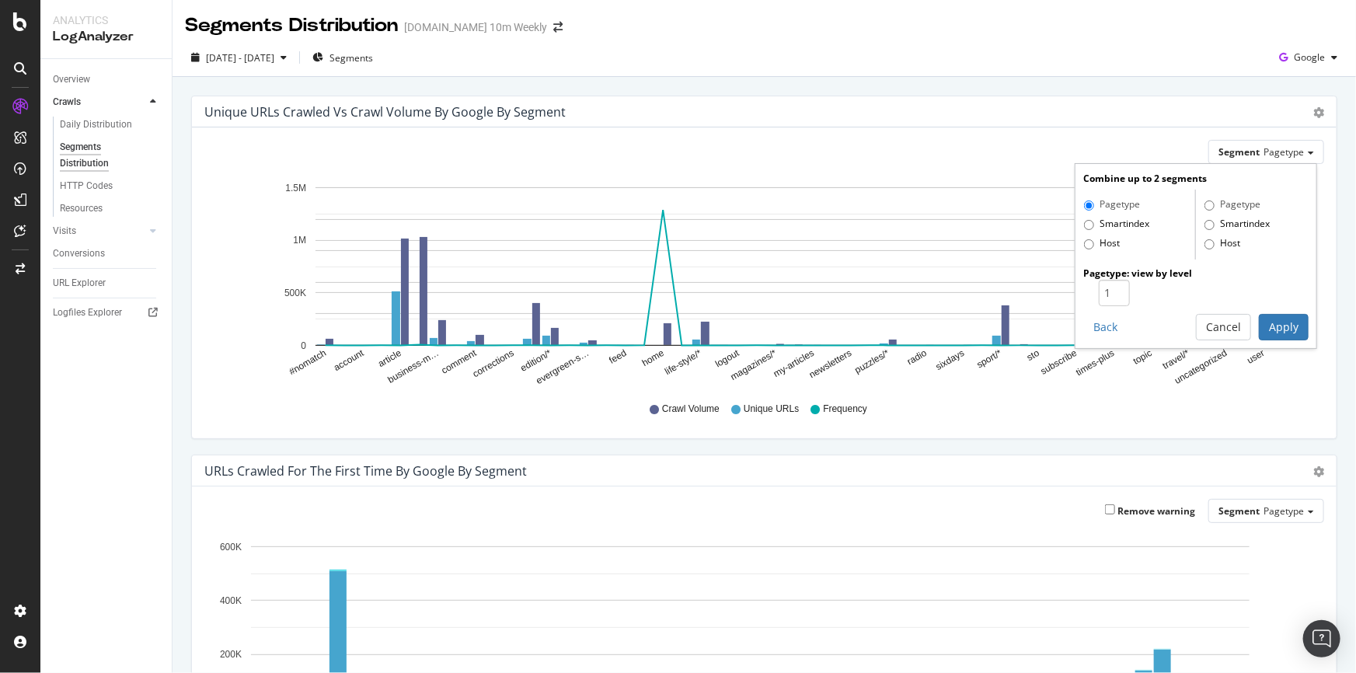
click at [1219, 206] on label "Pagetype" at bounding box center [1232, 205] width 56 height 16
click at [1215, 206] on input "Pagetype" at bounding box center [1209, 205] width 10 height 10
click at [1208, 203] on label "Pagetype" at bounding box center [1232, 205] width 56 height 16
click at [1208, 203] on input "Pagetype" at bounding box center [1209, 205] width 10 height 10
drag, startPoint x: 1189, startPoint y: 202, endPoint x: 1212, endPoint y: 205, distance: 23.5
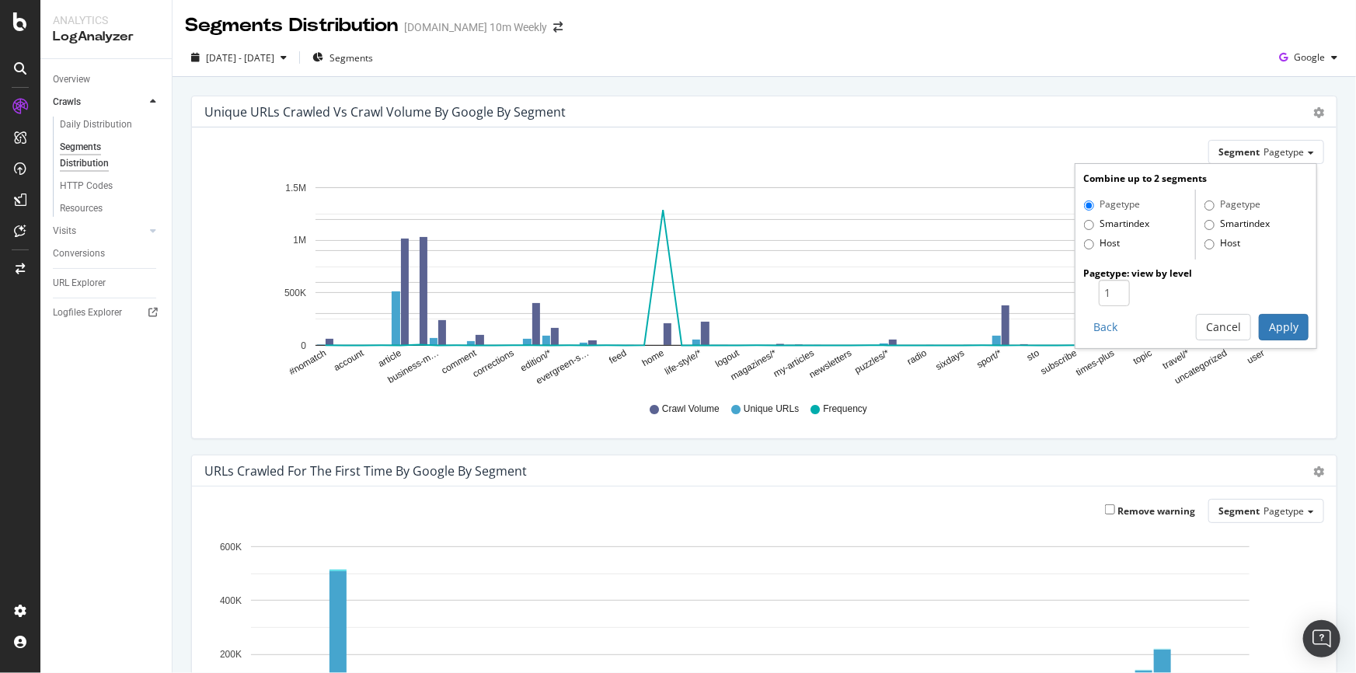
click at [1196, 202] on div "Pagetype Smartindex Host" at bounding box center [1252, 225] width 113 height 70
click at [1204, 203] on label "Pagetype" at bounding box center [1232, 205] width 56 height 16
click at [1204, 203] on input "Pagetype" at bounding box center [1209, 205] width 10 height 10
click at [1111, 297] on input "1" at bounding box center [1114, 293] width 31 height 26
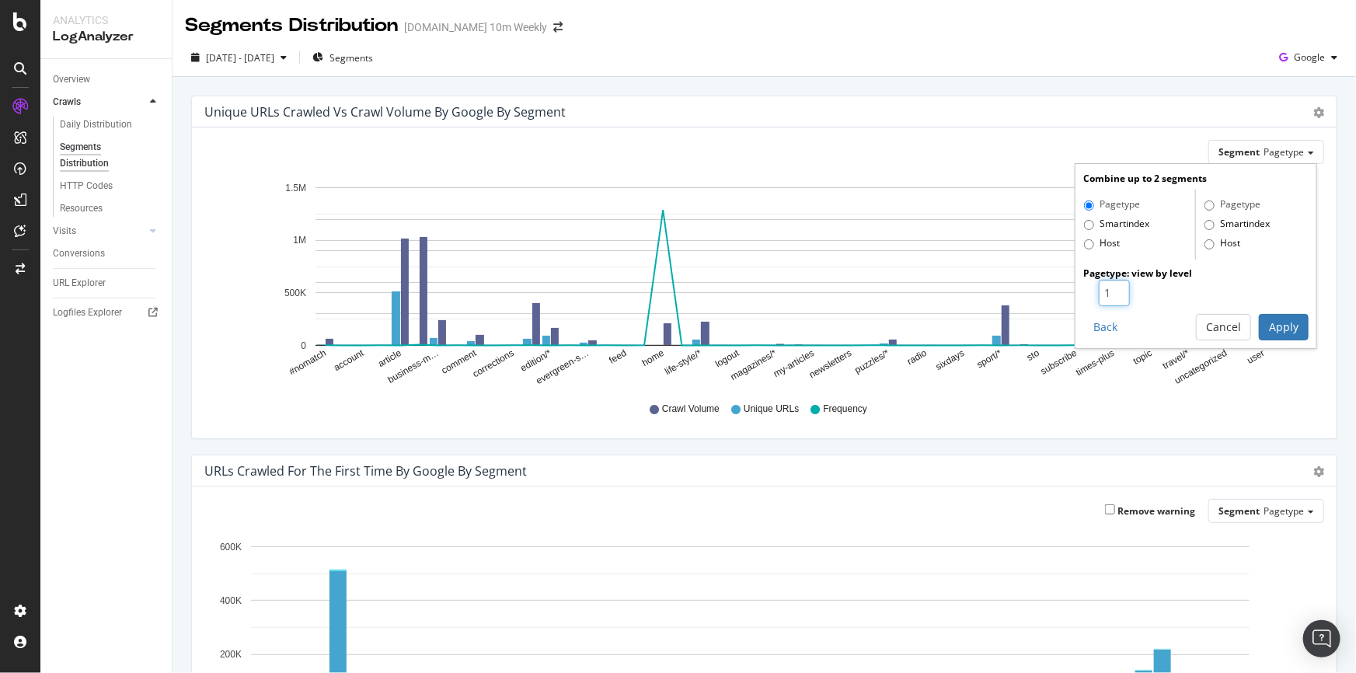
click at [1110, 298] on input "1" at bounding box center [1114, 293] width 31 height 26
type input "2"
click at [1110, 284] on input "2" at bounding box center [1114, 293] width 31 height 26
click at [1268, 331] on button "Apply" at bounding box center [1284, 327] width 50 height 26
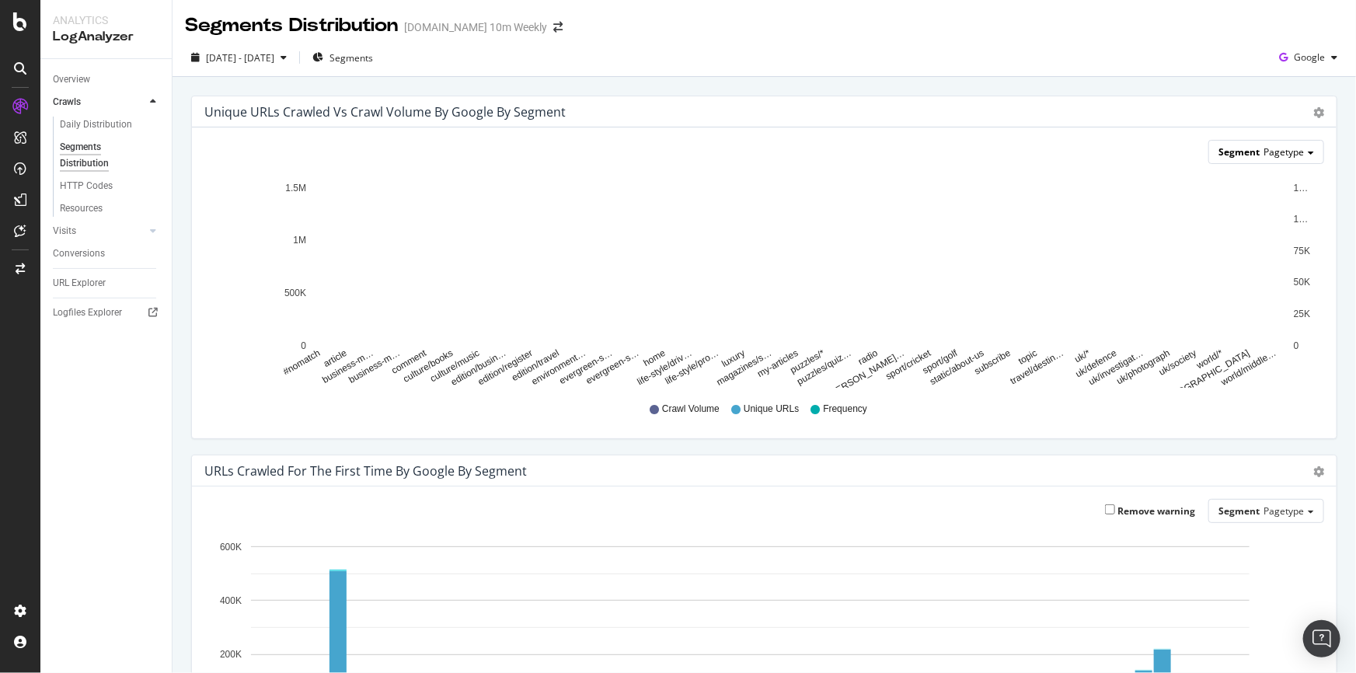
click at [1305, 152] on div "Segment Pagetype" at bounding box center [1266, 152] width 114 height 23
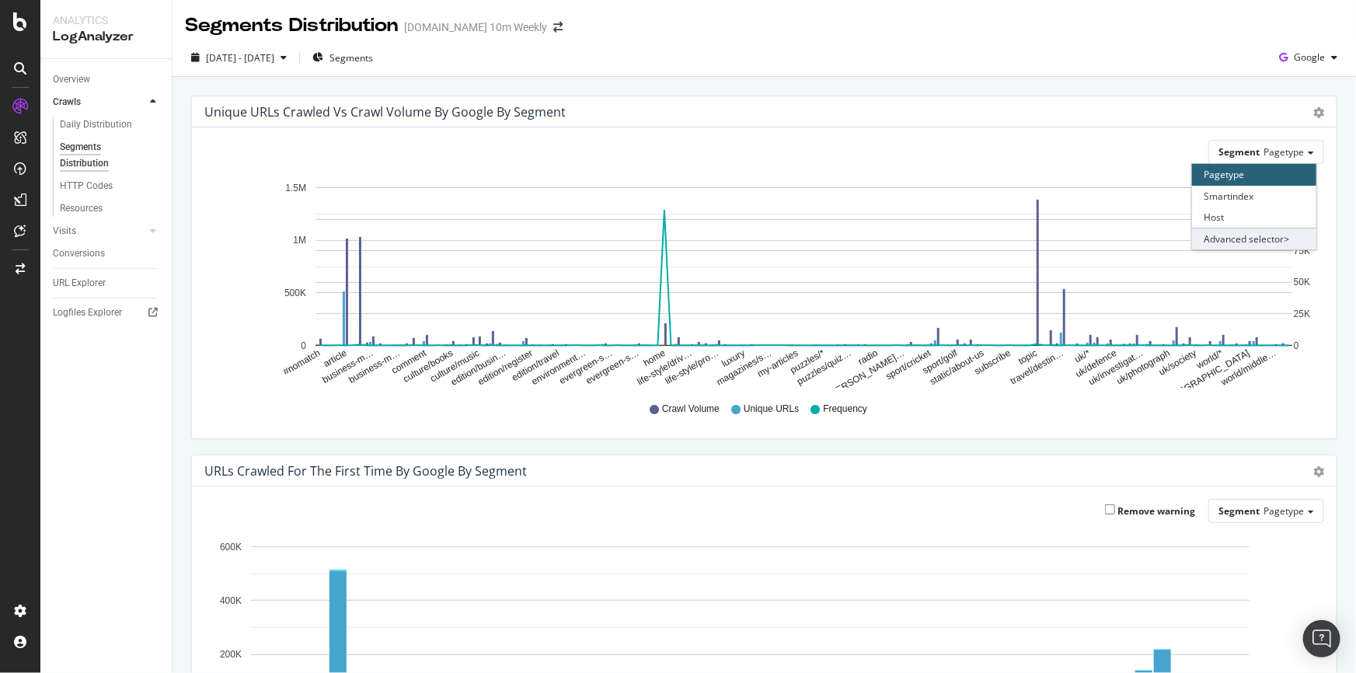
click at [1268, 233] on div "Advanced selector >" at bounding box center [1254, 239] width 124 height 22
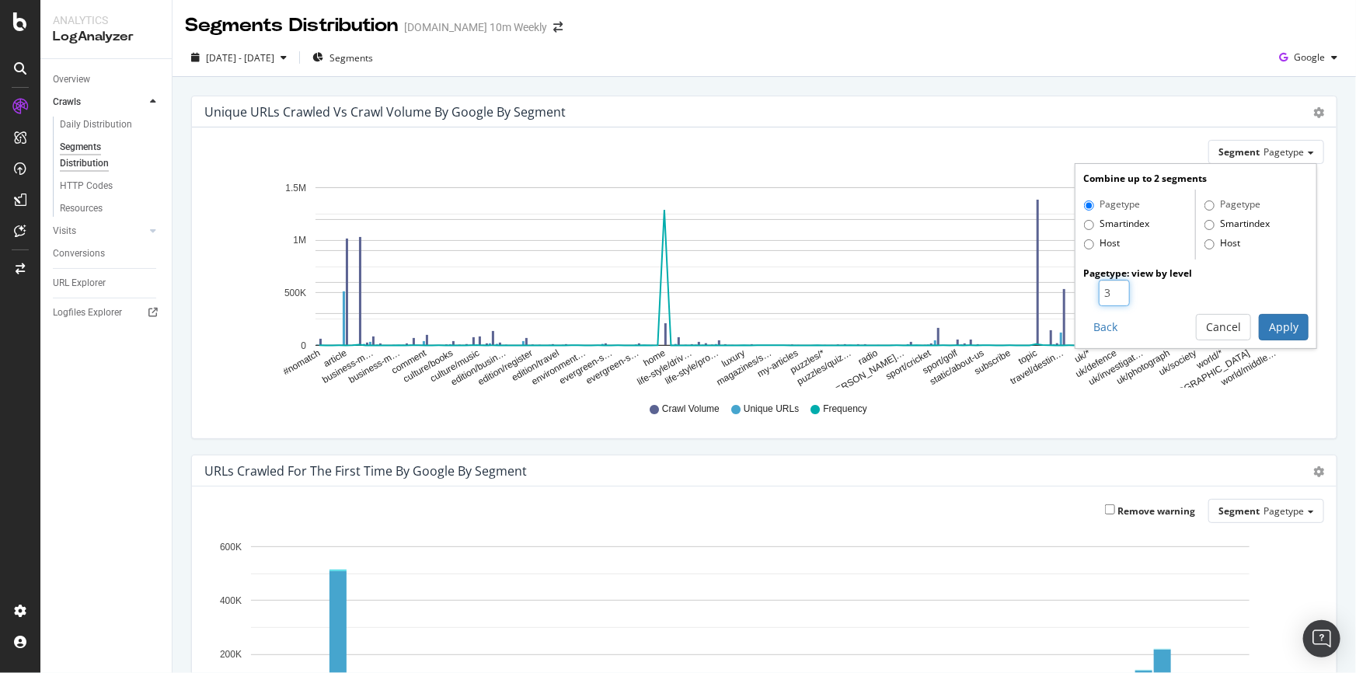
type input "3"
click at [1107, 288] on input "3" at bounding box center [1114, 293] width 31 height 26
click at [1278, 325] on button "Apply" at bounding box center [1284, 327] width 50 height 26
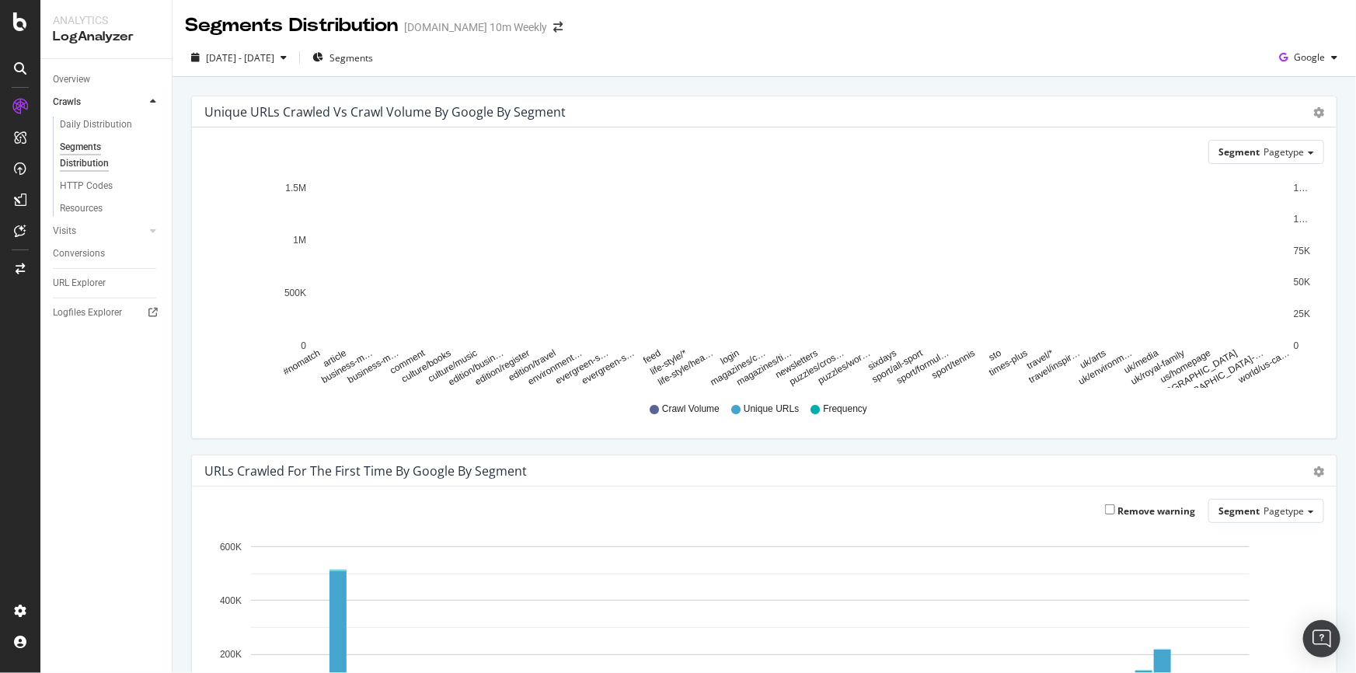
click at [1313, 115] on icon "gear" at bounding box center [1318, 112] width 11 height 11
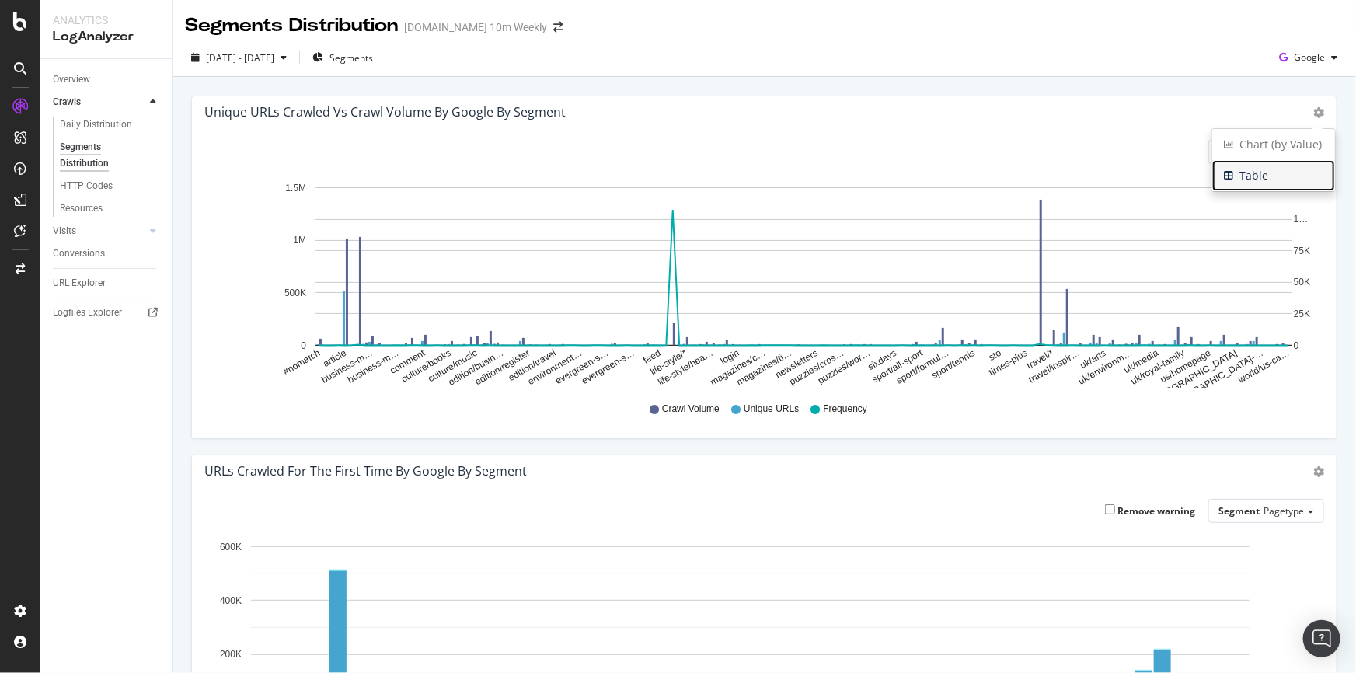
click at [1257, 176] on span "Table" at bounding box center [1273, 175] width 123 height 23
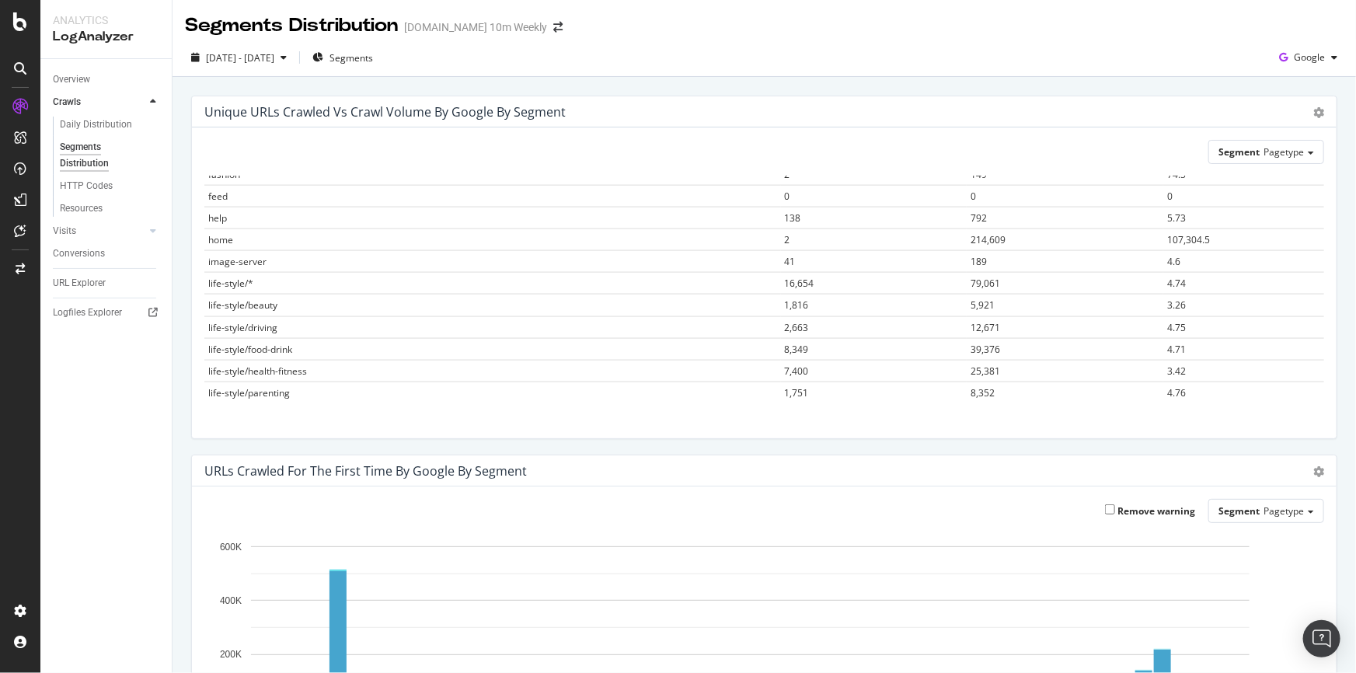
scroll to position [1130, 0]
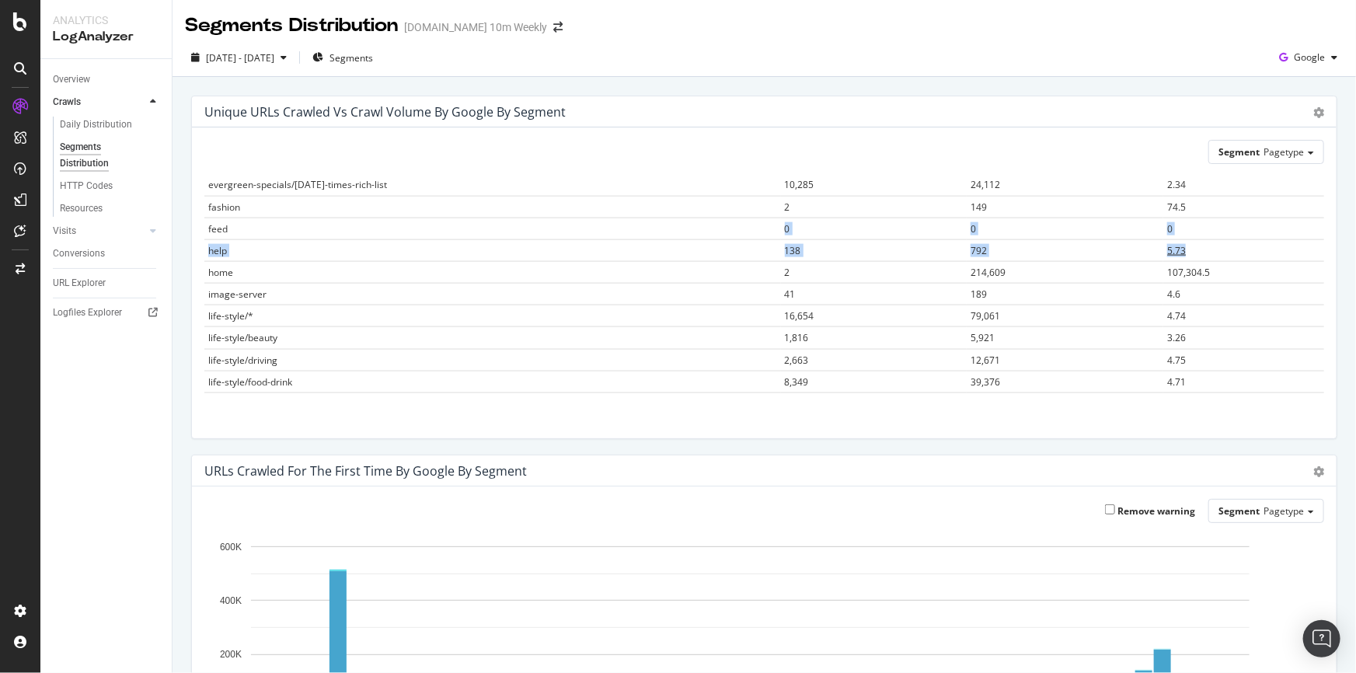
drag, startPoint x: 505, startPoint y: 249, endPoint x: 1198, endPoint y: 244, distance: 693.2
drag, startPoint x: 1203, startPoint y: 270, endPoint x: 212, endPoint y: 265, distance: 990.8
click at [212, 265] on tr "home 2 214,609 107,304.5" at bounding box center [764, 273] width 1120 height 22
drag, startPoint x: 647, startPoint y: 295, endPoint x: 1174, endPoint y: 285, distance: 527.7
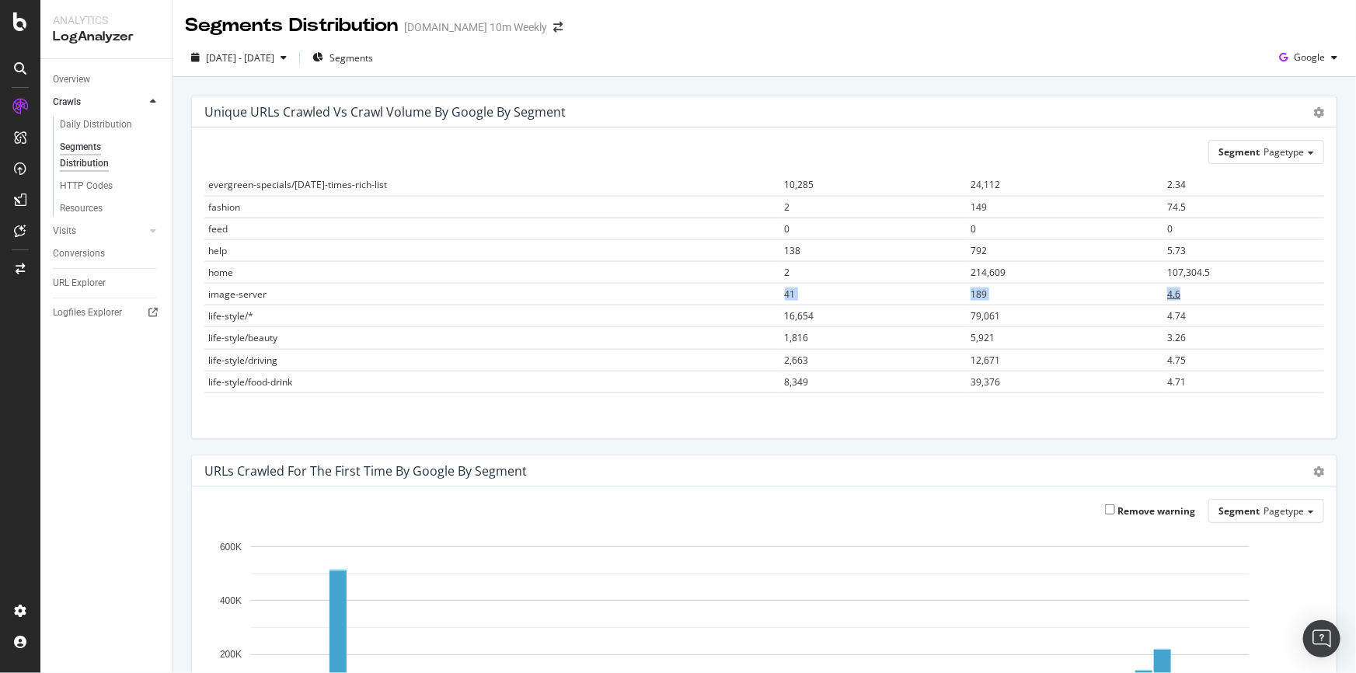
click at [1174, 285] on tr "image-server 41 189 4.6" at bounding box center [764, 295] width 1120 height 22
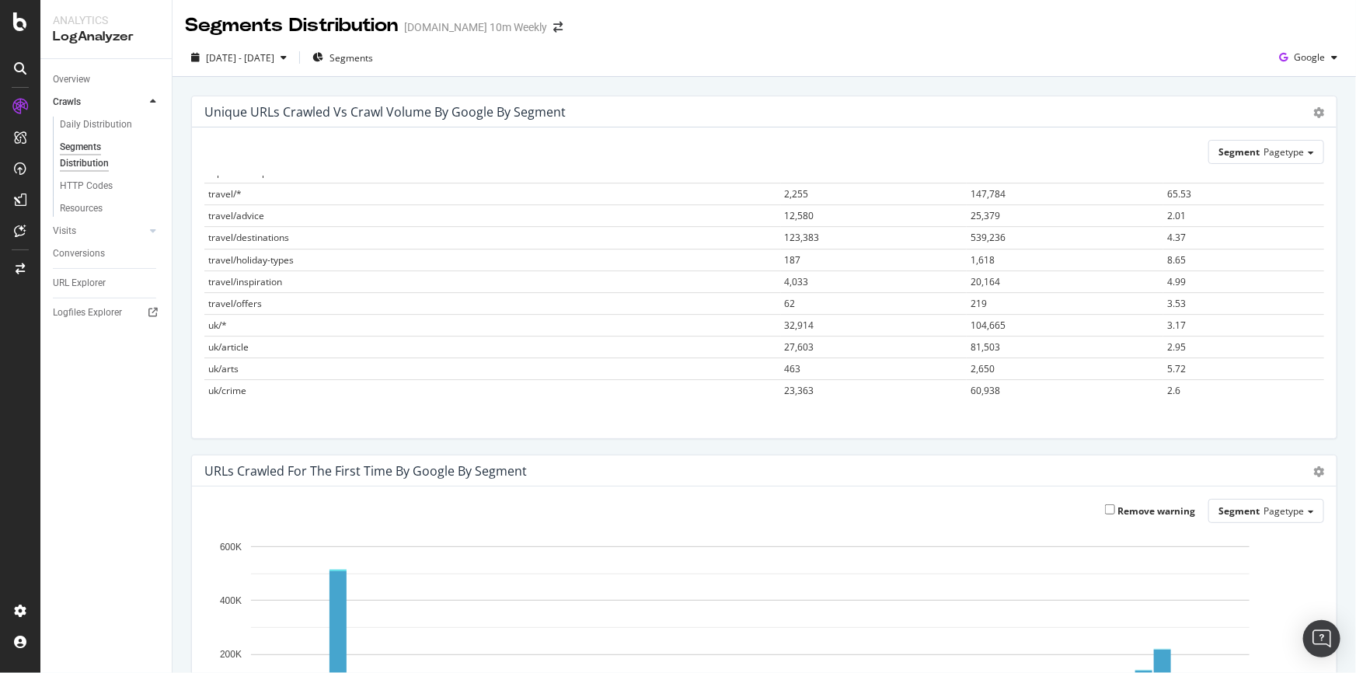
scroll to position [2472, 0]
drag, startPoint x: 210, startPoint y: 324, endPoint x: 1220, endPoint y: 309, distance: 1010.3
click at [1220, 319] on tr "uk/* 32,914 104,665 3.17" at bounding box center [764, 330] width 1120 height 22
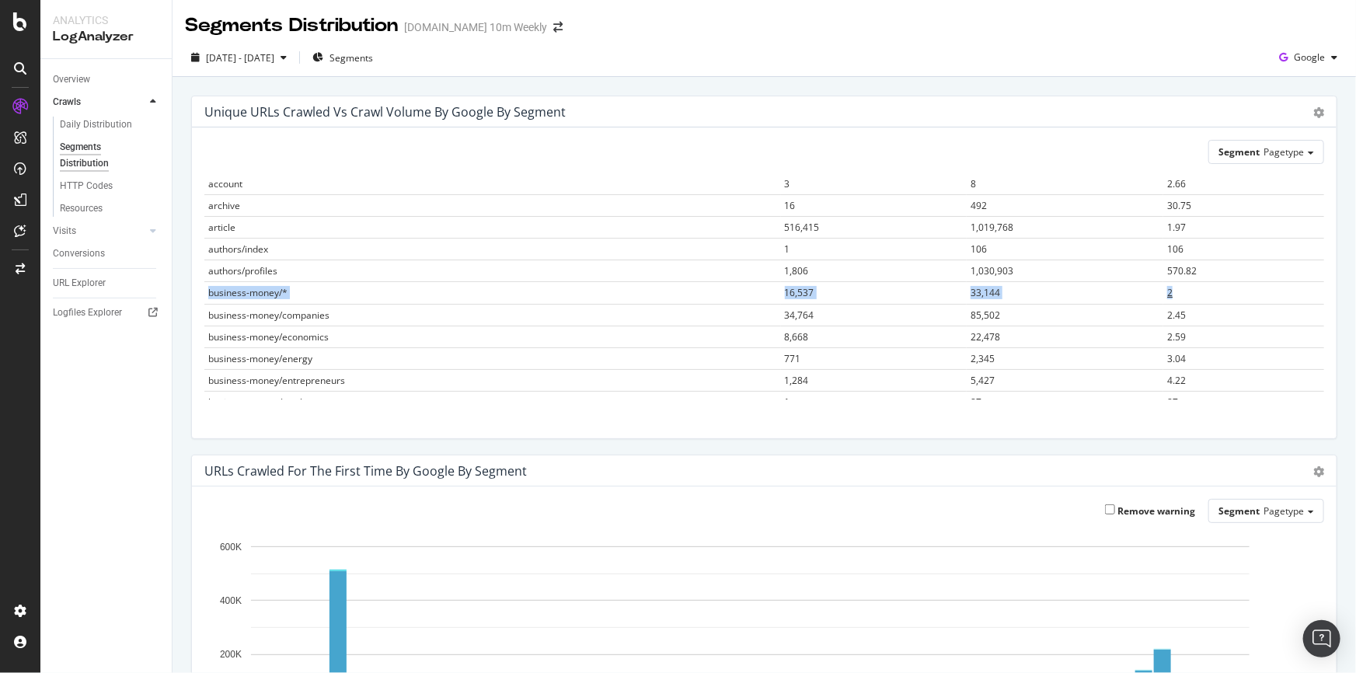
drag, startPoint x: 207, startPoint y: 289, endPoint x: 1163, endPoint y: 286, distance: 956.6
click at [1163, 286] on tr "business-money/* 16,537 33,144 2" at bounding box center [764, 293] width 1120 height 22
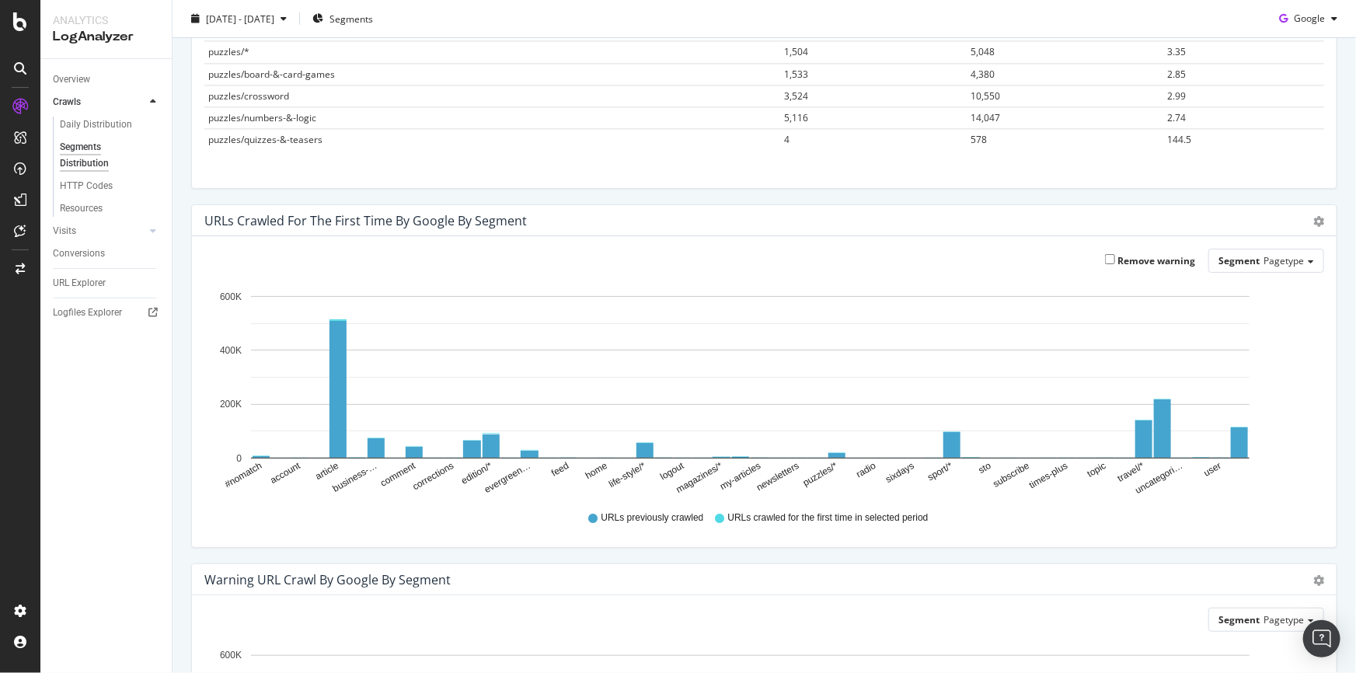
scroll to position [282, 0]
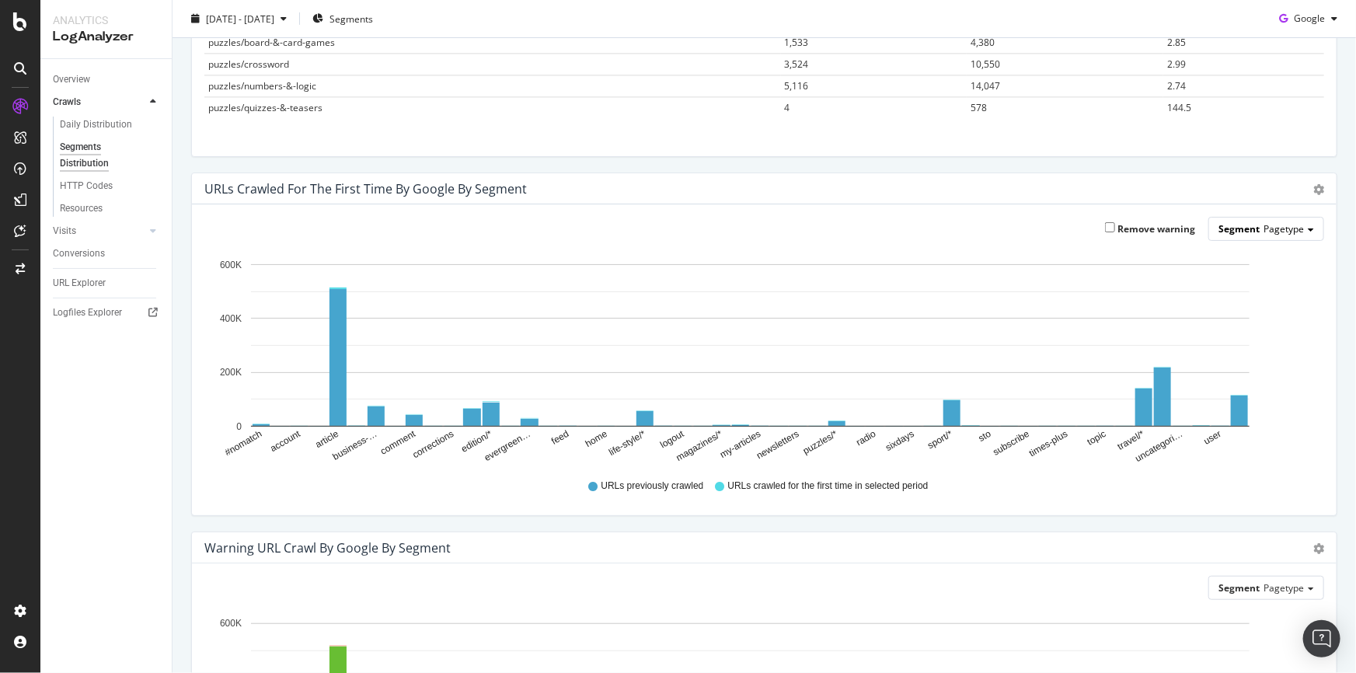
click at [1308, 230] on span at bounding box center [1311, 229] width 6 height 3
click at [1293, 309] on div "Advanced selector >" at bounding box center [1254, 316] width 124 height 22
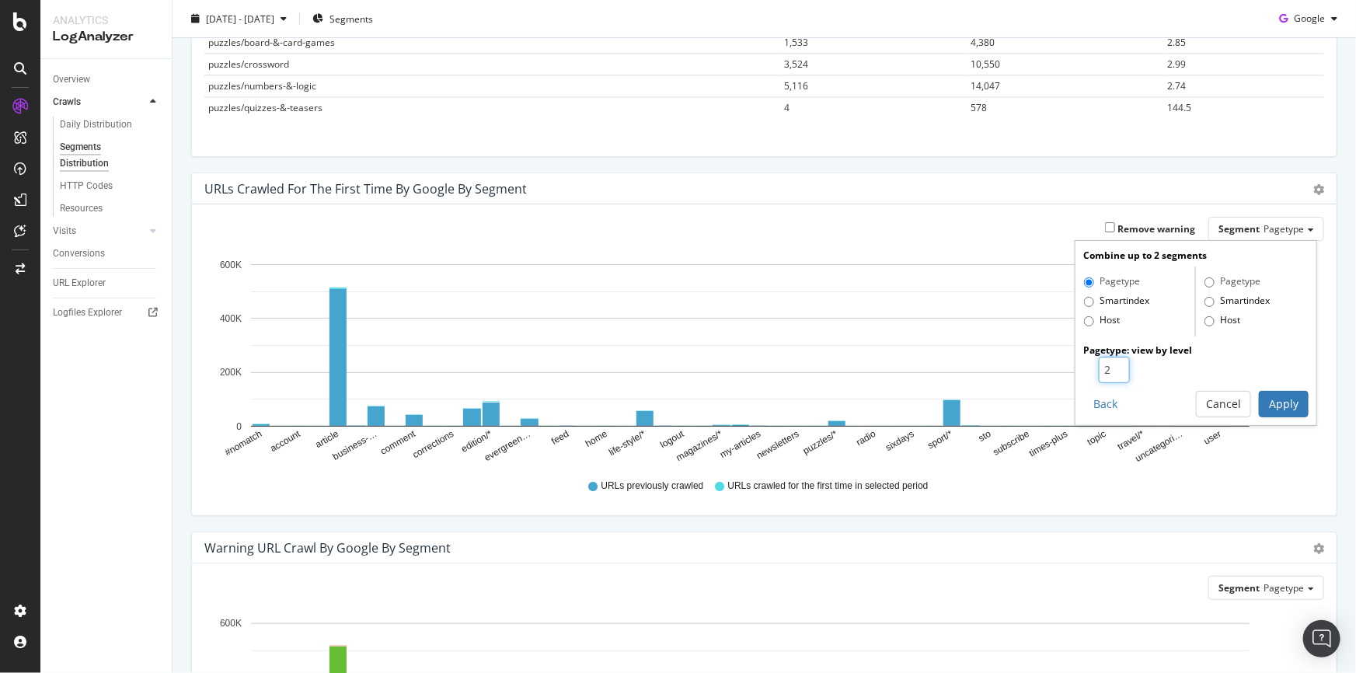
click at [1110, 363] on input "2" at bounding box center [1114, 370] width 31 height 26
type input "3"
click at [1110, 363] on input "3" at bounding box center [1114, 370] width 31 height 26
click at [1290, 405] on button "Apply" at bounding box center [1284, 404] width 50 height 26
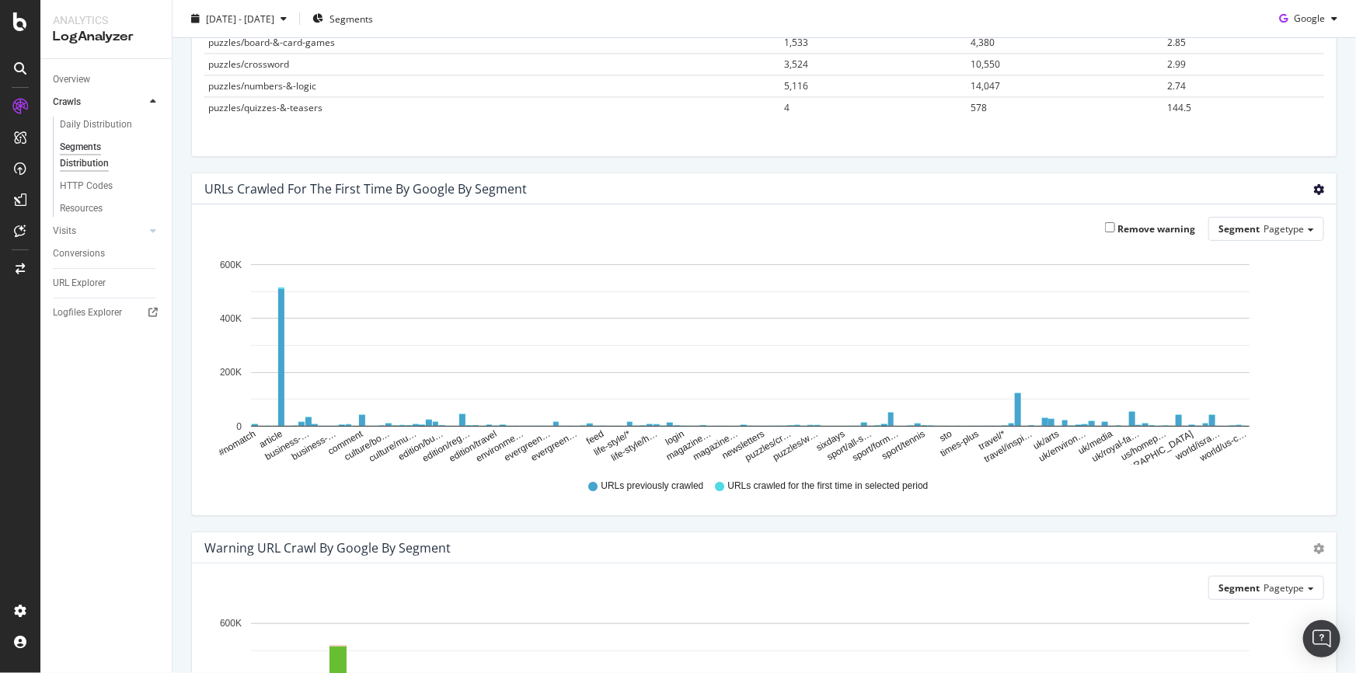
click at [1313, 190] on icon "gear" at bounding box center [1318, 189] width 11 height 11
click at [1281, 258] on span "Bar (by Percentage)" at bounding box center [1266, 252] width 138 height 23
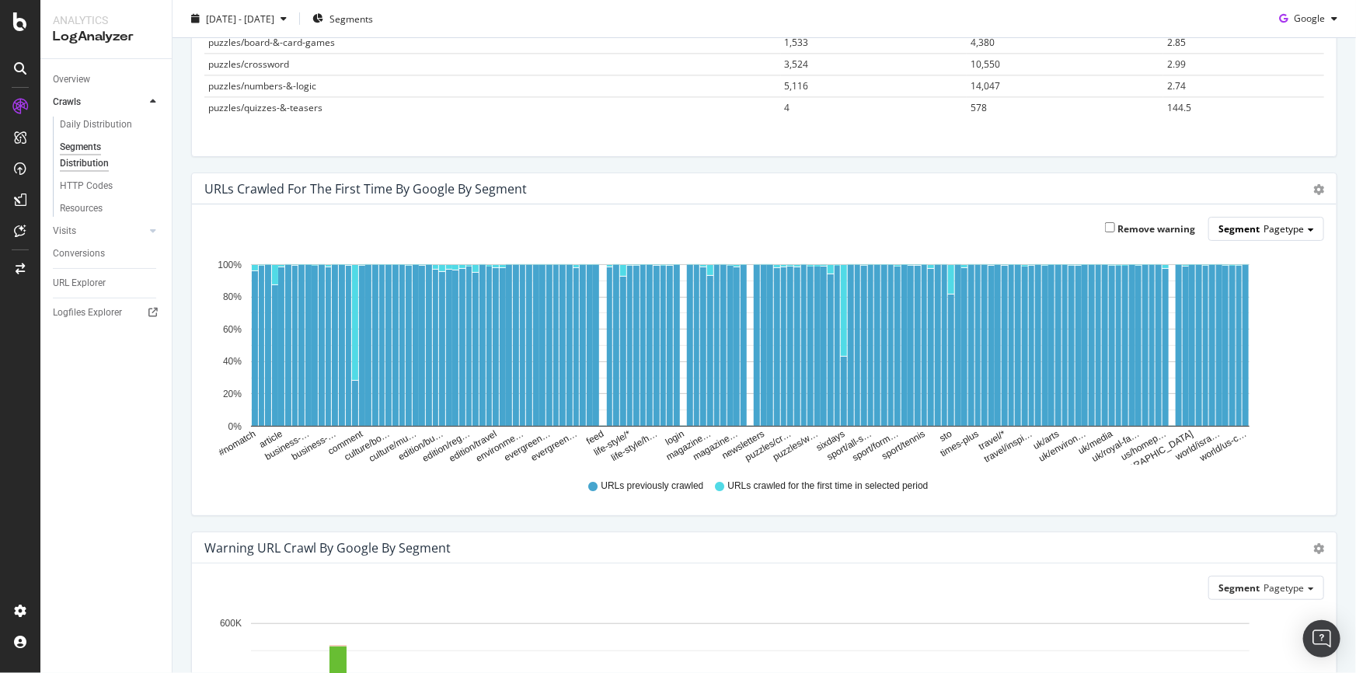
click at [1295, 239] on div "Segment Pagetype" at bounding box center [1266, 229] width 114 height 23
click at [1259, 270] on div "Smartindex" at bounding box center [1254, 273] width 124 height 21
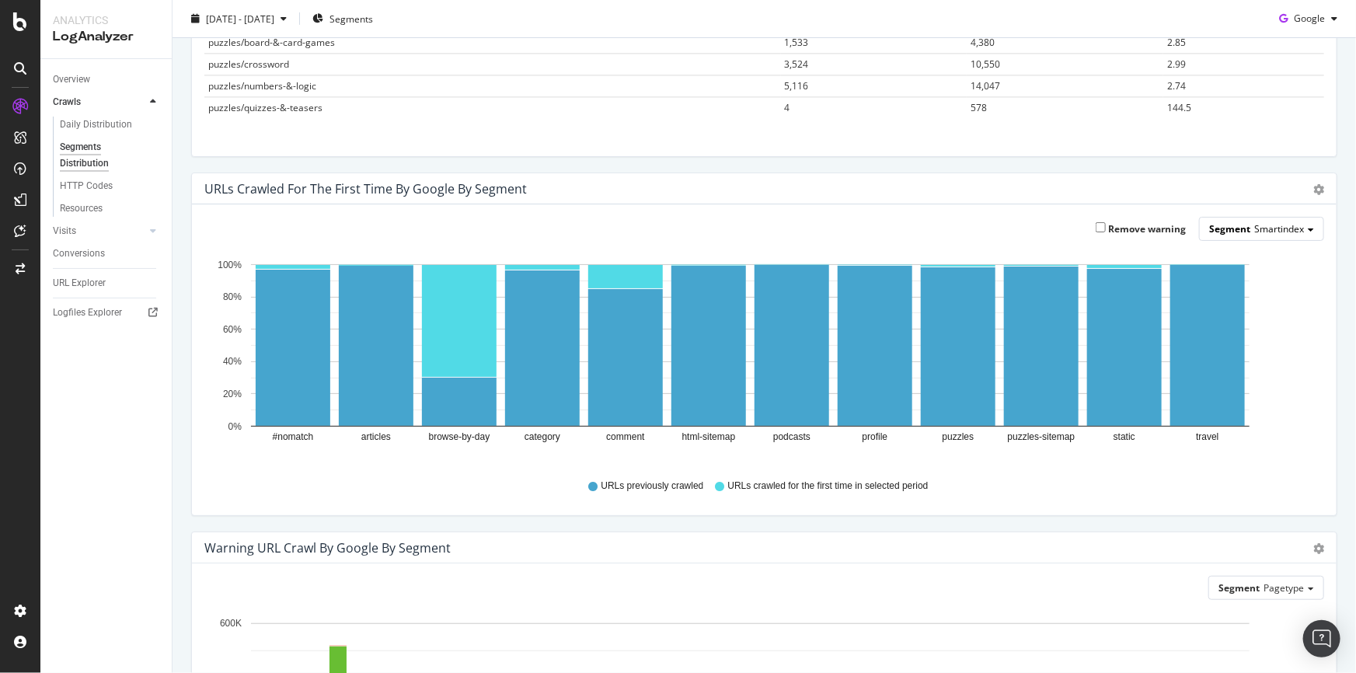
click at [1298, 225] on div "Segment Smartindex" at bounding box center [1262, 229] width 124 height 23
click at [1237, 249] on div "Pagetype" at bounding box center [1254, 251] width 124 height 21
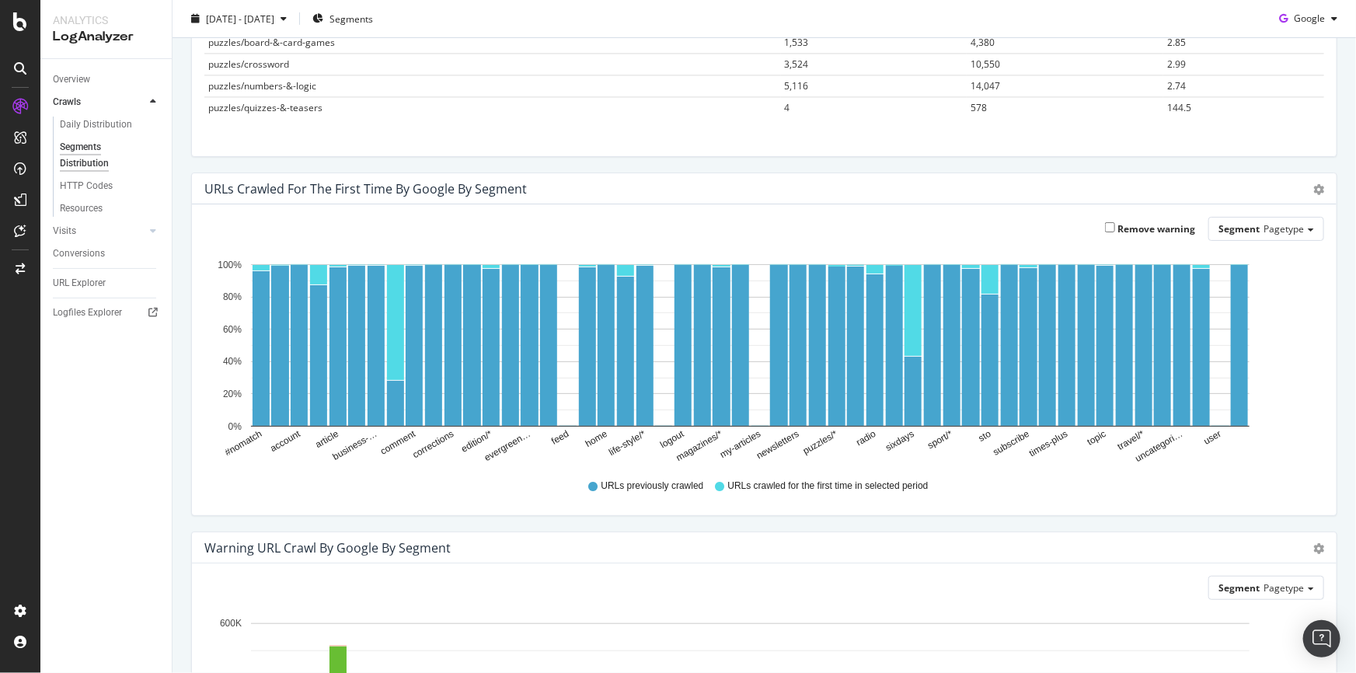
click at [1317, 193] on div "URLs Crawled for the First Time by google by Segment Bar (by Value) Bar (by Per…" at bounding box center [764, 188] width 1145 height 31
click at [1313, 188] on icon "gear" at bounding box center [1318, 189] width 11 height 11
click at [1257, 272] on span "Table" at bounding box center [1266, 283] width 138 height 23
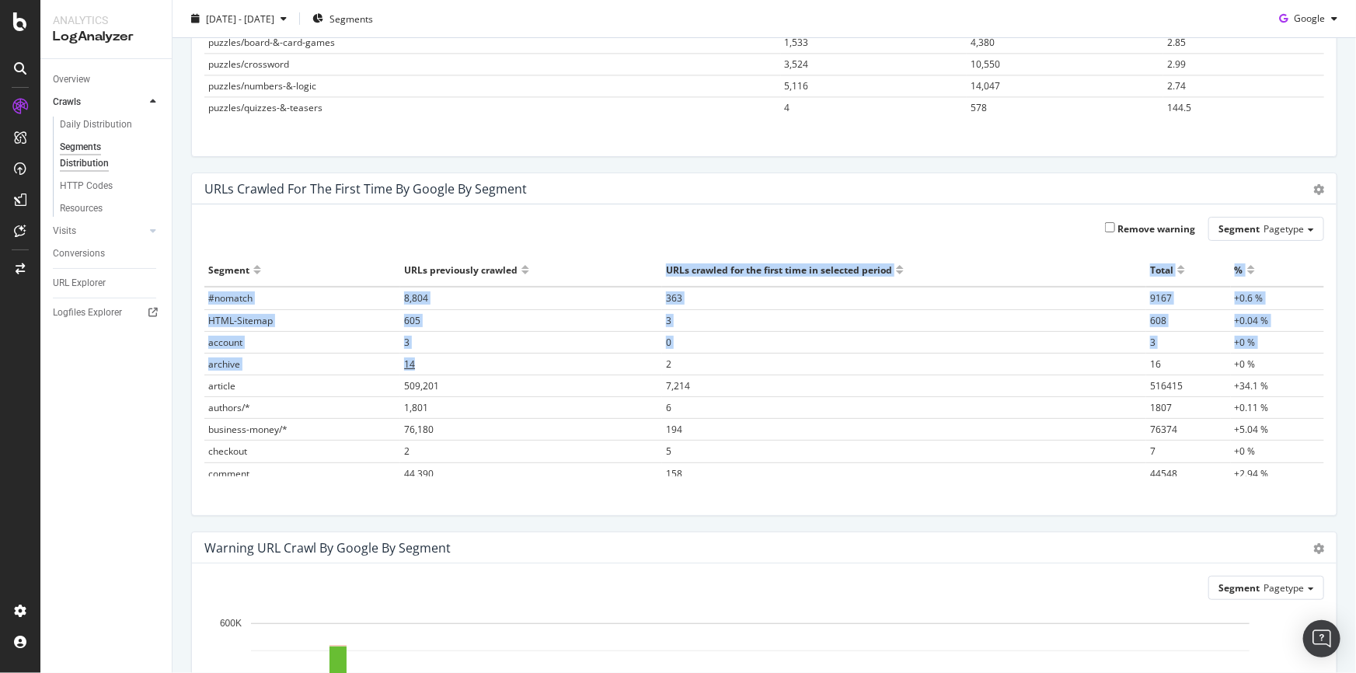
drag, startPoint x: 653, startPoint y: 263, endPoint x: 547, endPoint y: 372, distance: 152.2
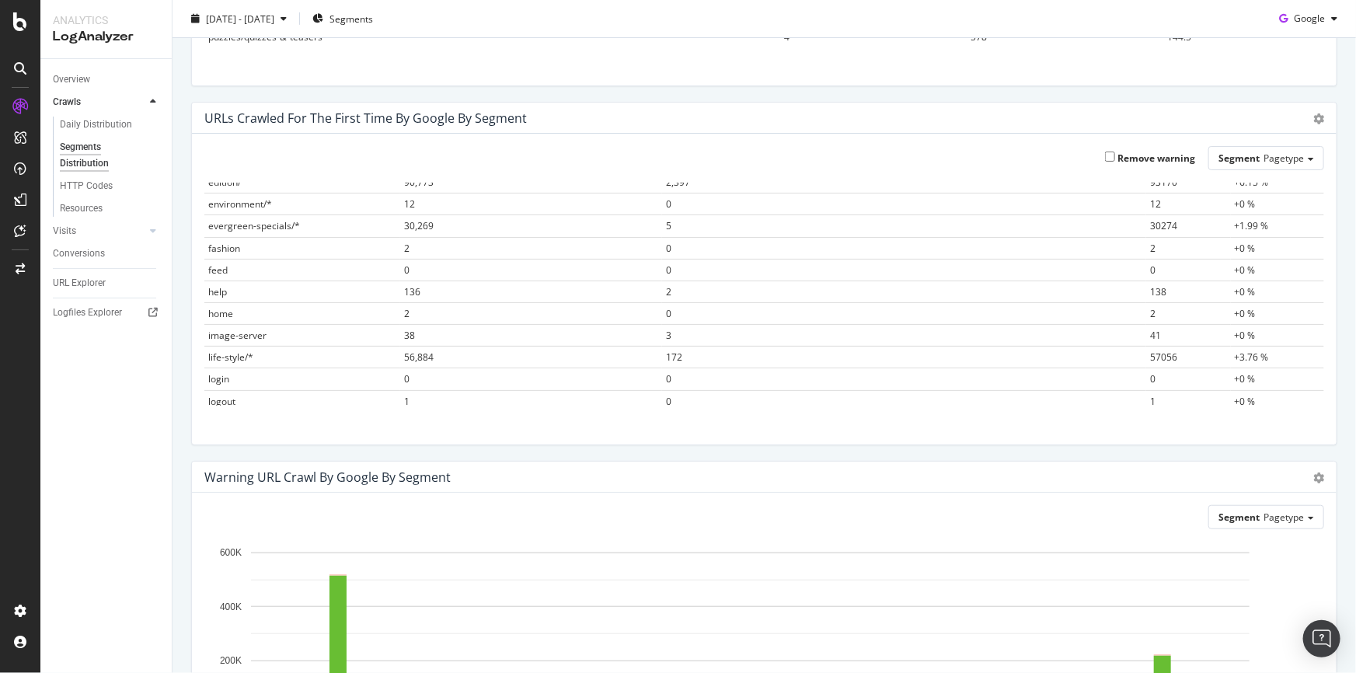
scroll to position [0, 0]
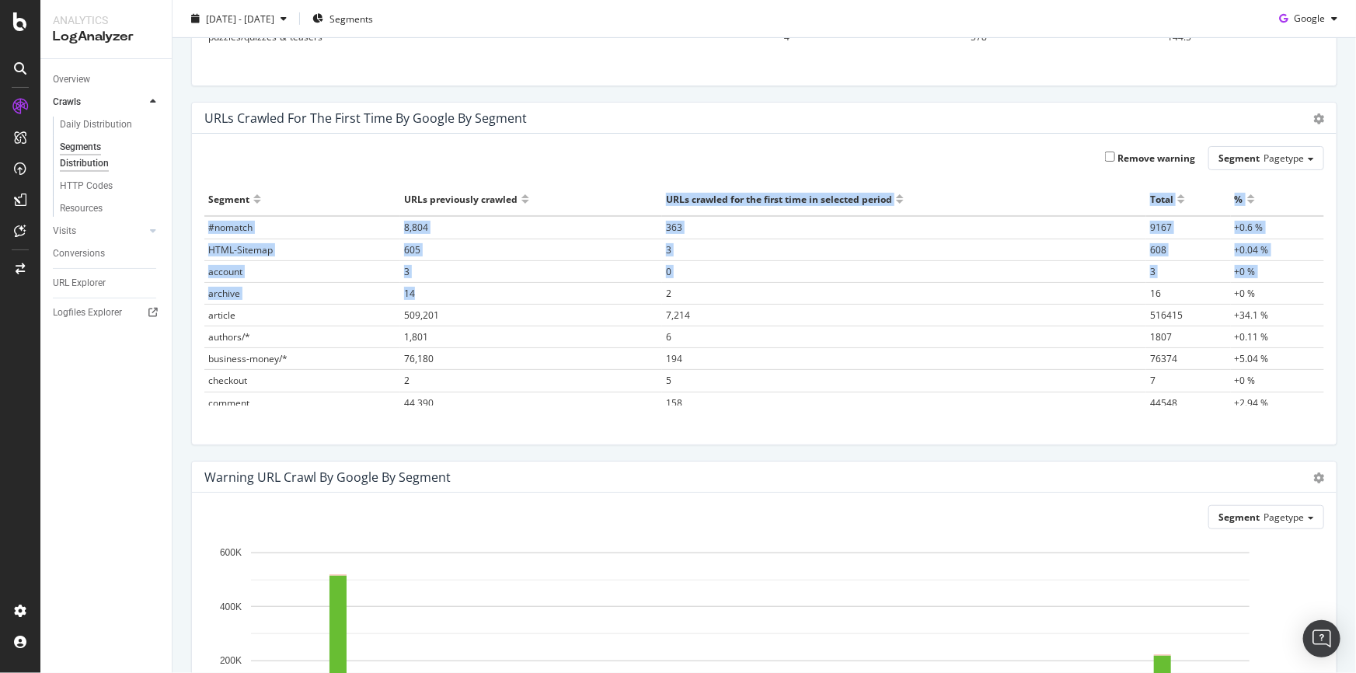
click at [1076, 186] on div "URLs crawled for the first time in selected period" at bounding box center [904, 198] width 476 height 25
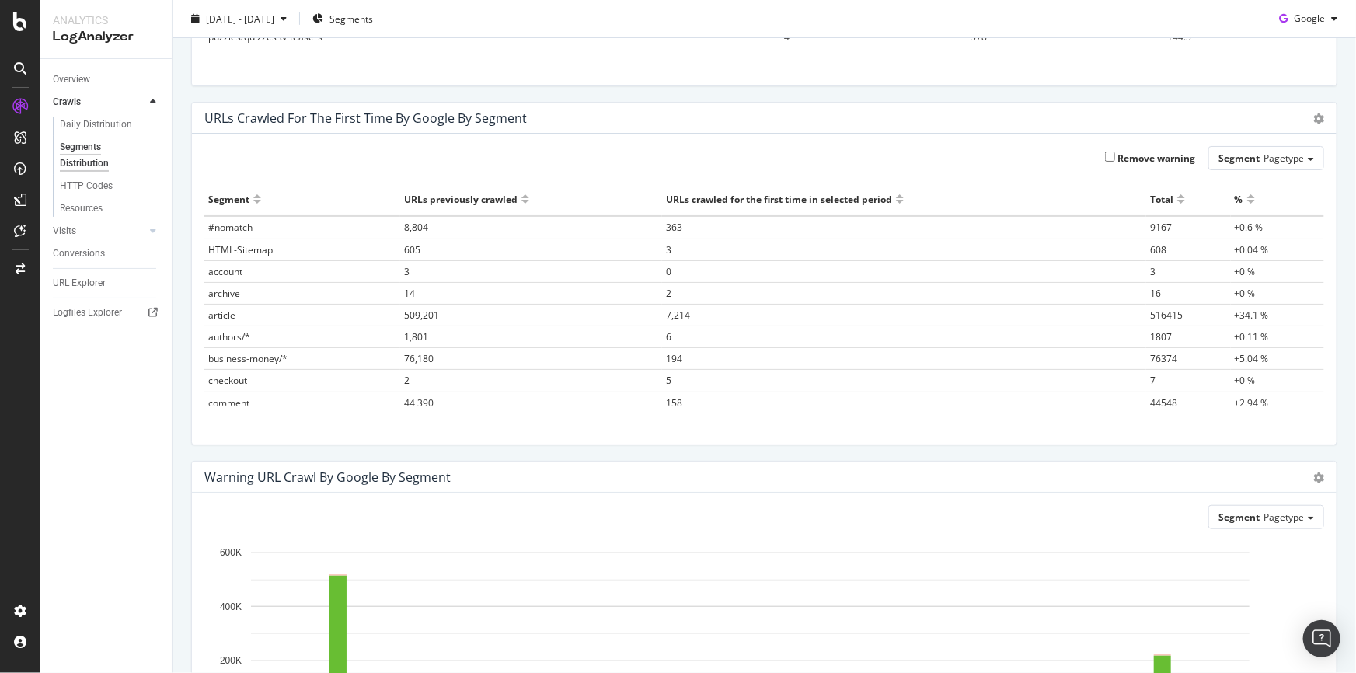
click at [1247, 200] on div at bounding box center [1251, 206] width 8 height 12
drag, startPoint x: 204, startPoint y: 225, endPoint x: 256, endPoint y: 221, distance: 53.0
click at [256, 232] on td "article" at bounding box center [302, 227] width 196 height 23
click at [193, 214] on div "Remove warning Segment Pagetype Hold CTRL while clicking to filter the report. …" at bounding box center [764, 289] width 1145 height 311
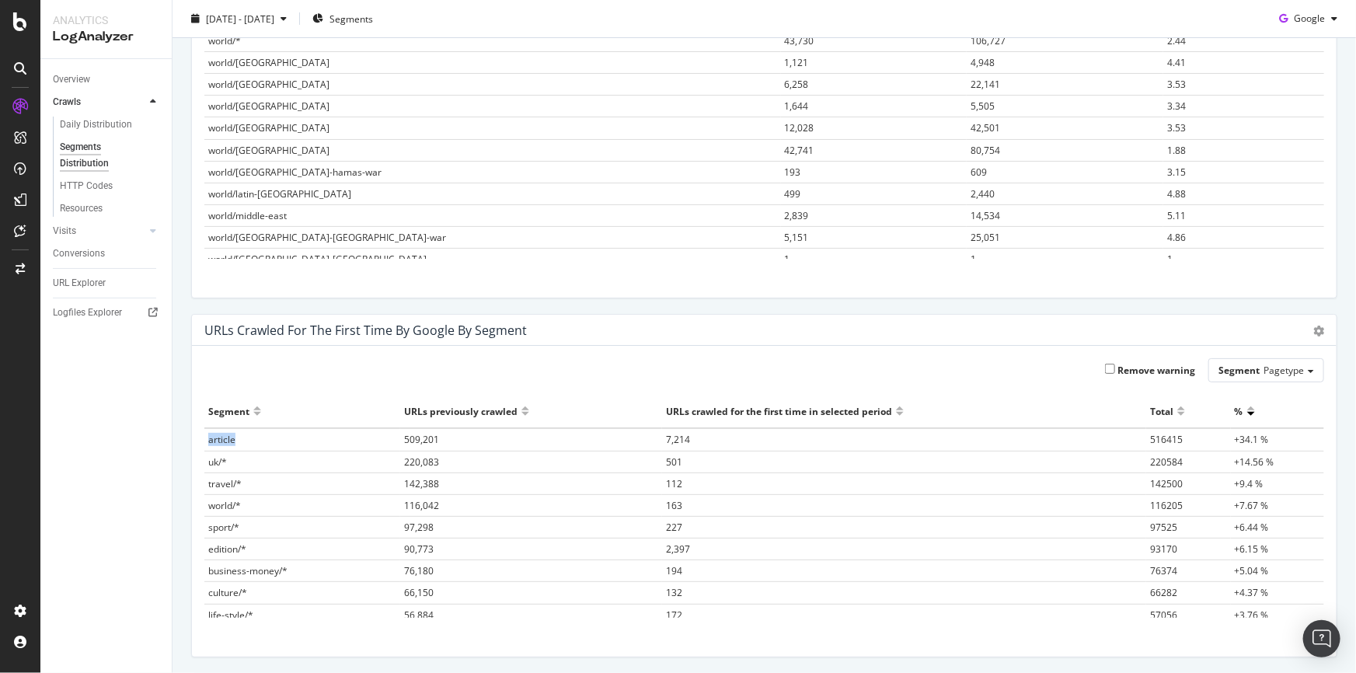
drag, startPoint x: 234, startPoint y: 435, endPoint x: 209, endPoint y: 436, distance: 24.9
click at [209, 436] on span "article" at bounding box center [221, 439] width 27 height 13
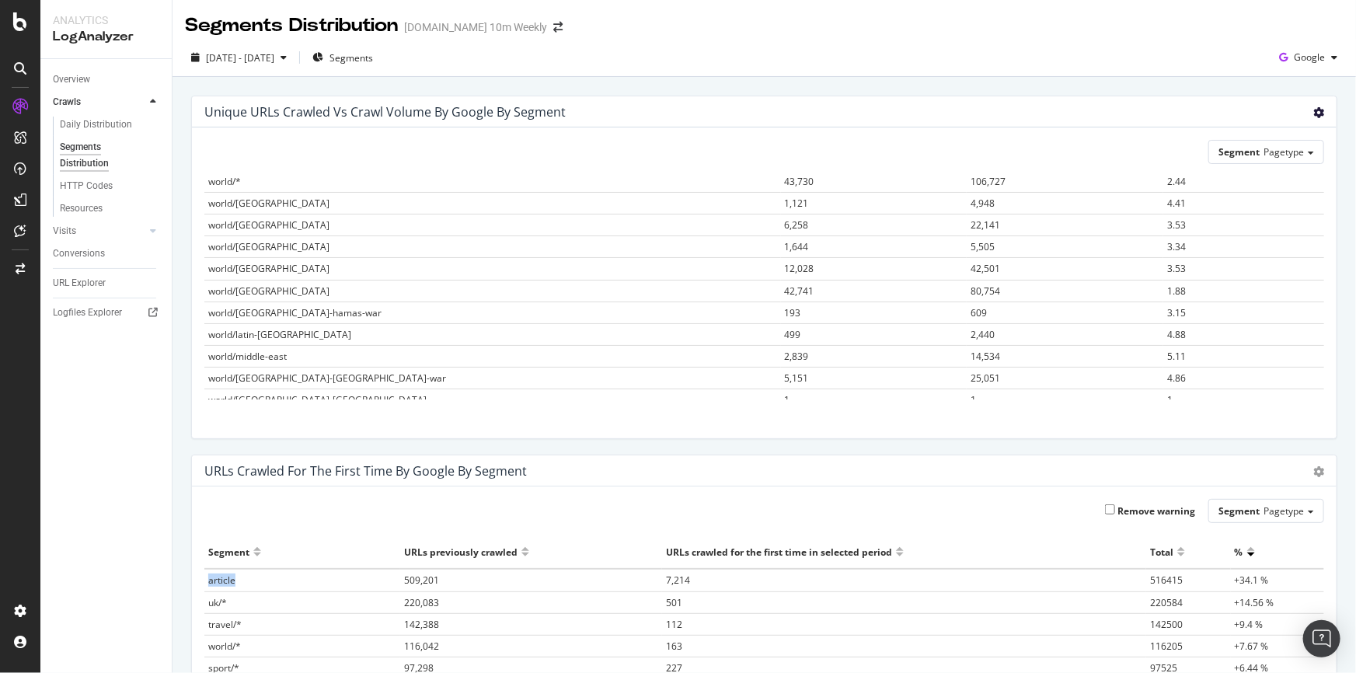
click at [1313, 109] on icon "gear" at bounding box center [1318, 112] width 11 height 11
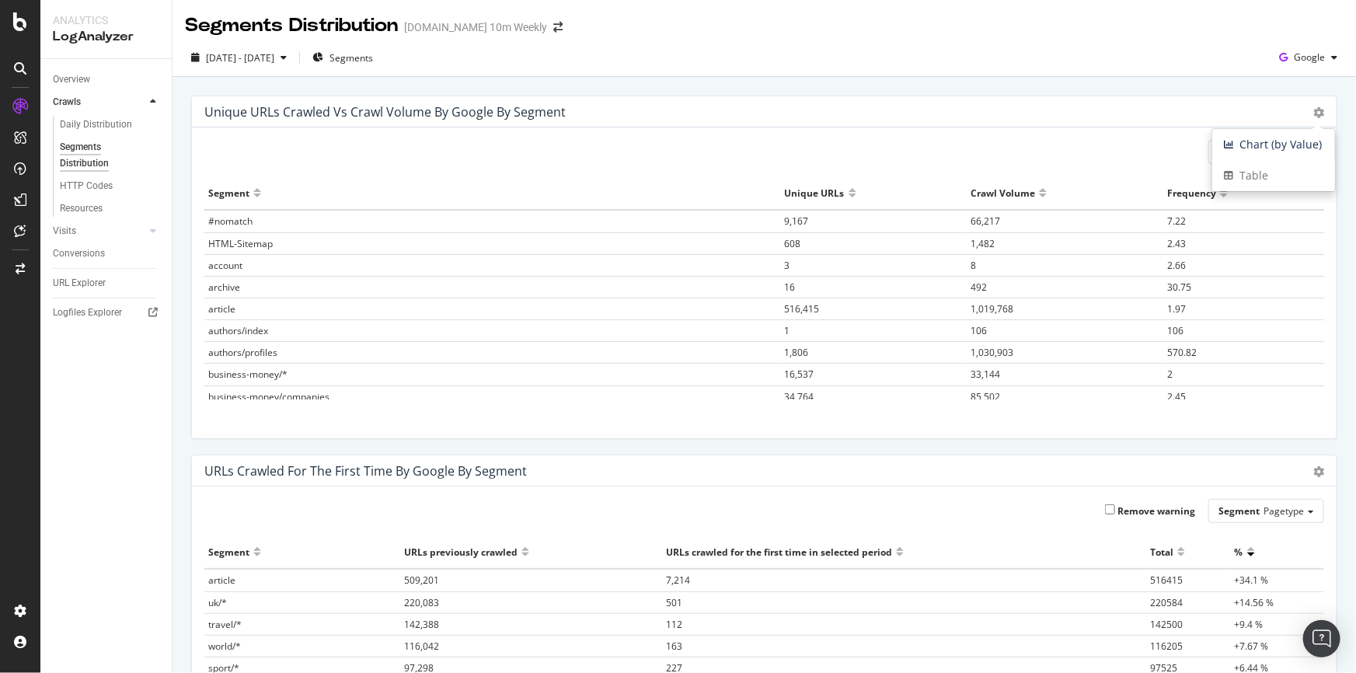
click at [1159, 162] on div "Segment Pagetype" at bounding box center [764, 152] width 1120 height 24
click at [1220, 194] on div at bounding box center [1224, 199] width 8 height 12
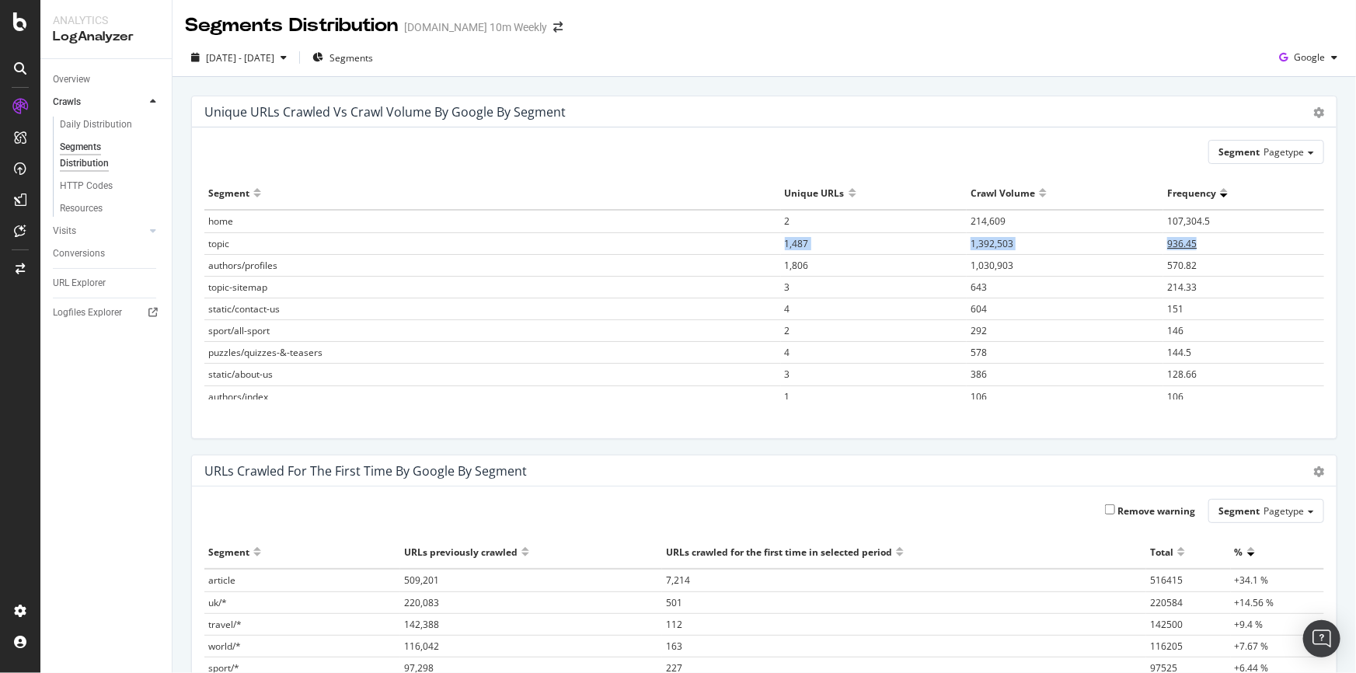
drag, startPoint x: 228, startPoint y: 242, endPoint x: 1197, endPoint y: 237, distance: 969.0
click at [1197, 237] on tr "topic 1,487 1,392,503 936.45" at bounding box center [764, 243] width 1120 height 22
click at [275, 133] on div "Segment Pagetype Hold CTRL while clicking to filter the report. Segment Unique …" at bounding box center [764, 282] width 1145 height 311
drag, startPoint x: 204, startPoint y: 286, endPoint x: 270, endPoint y: 288, distance: 66.1
click at [270, 288] on td "topic-sitemap" at bounding box center [492, 287] width 577 height 22
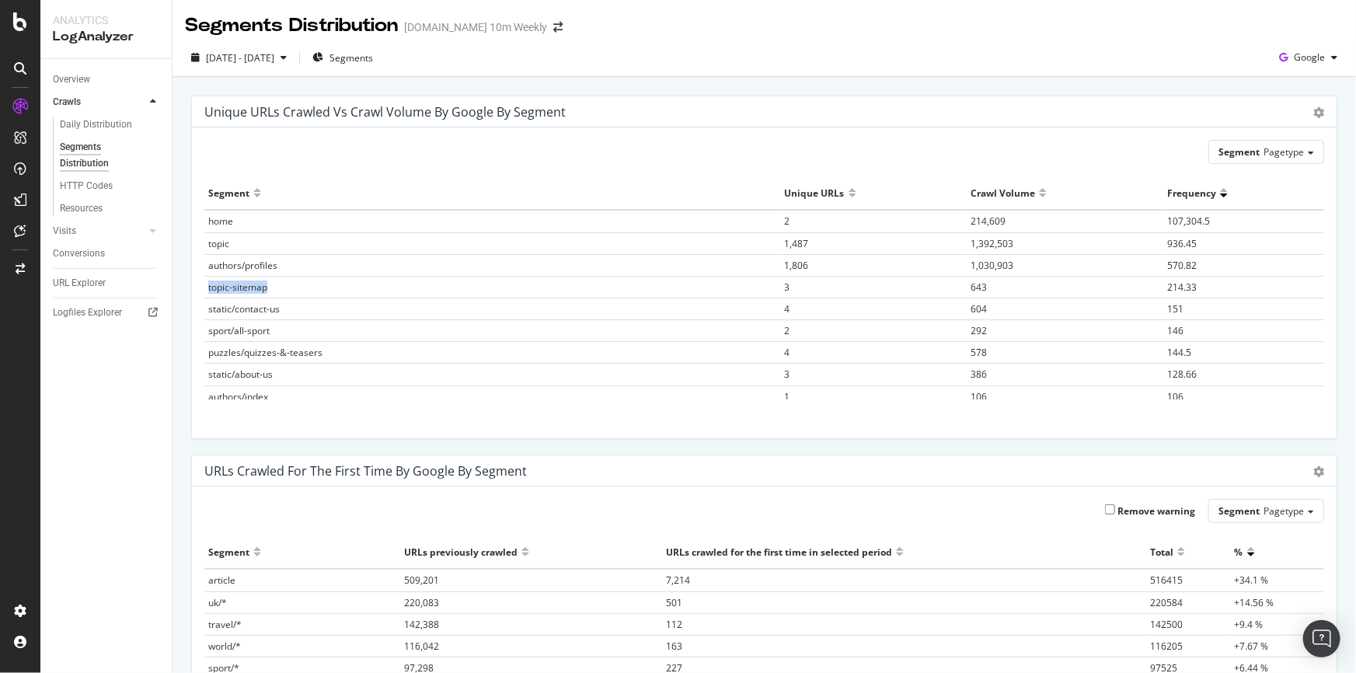
copy span "topic-sitemap"
click at [373, 63] on span "Segments" at bounding box center [351, 57] width 44 height 13
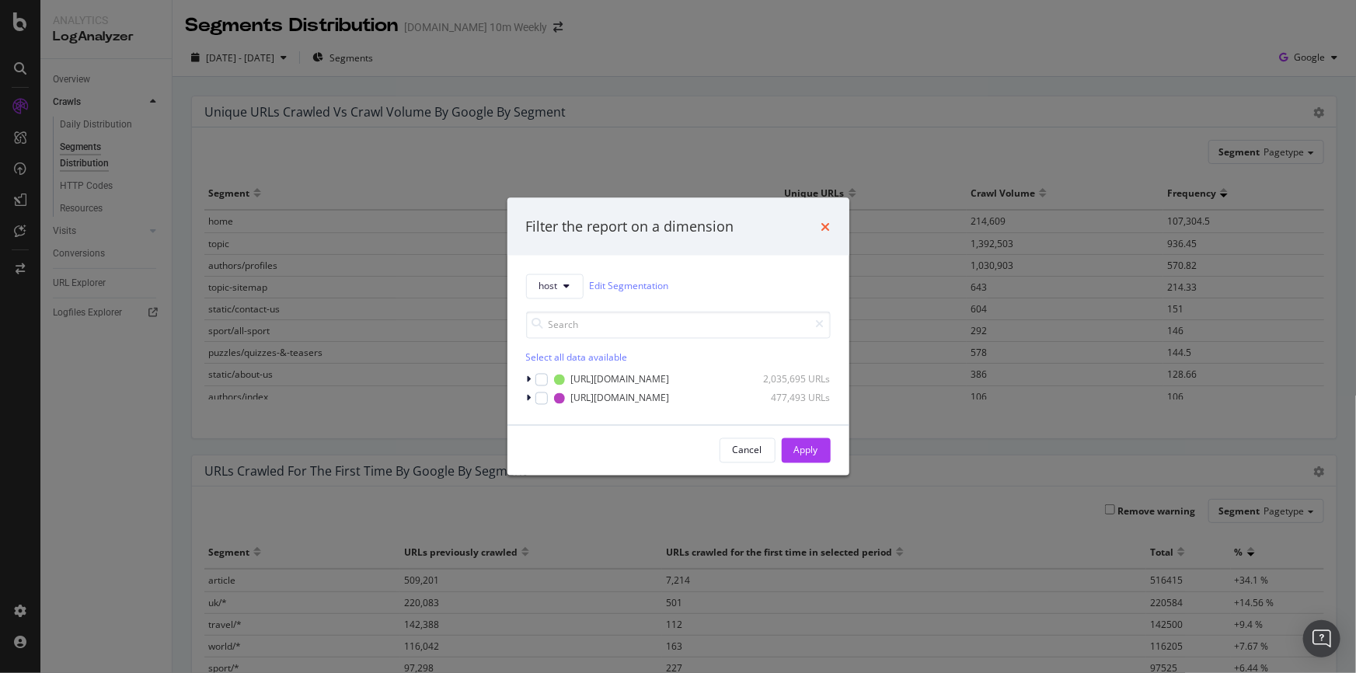
click at [827, 220] on icon "times" at bounding box center [825, 226] width 9 height 12
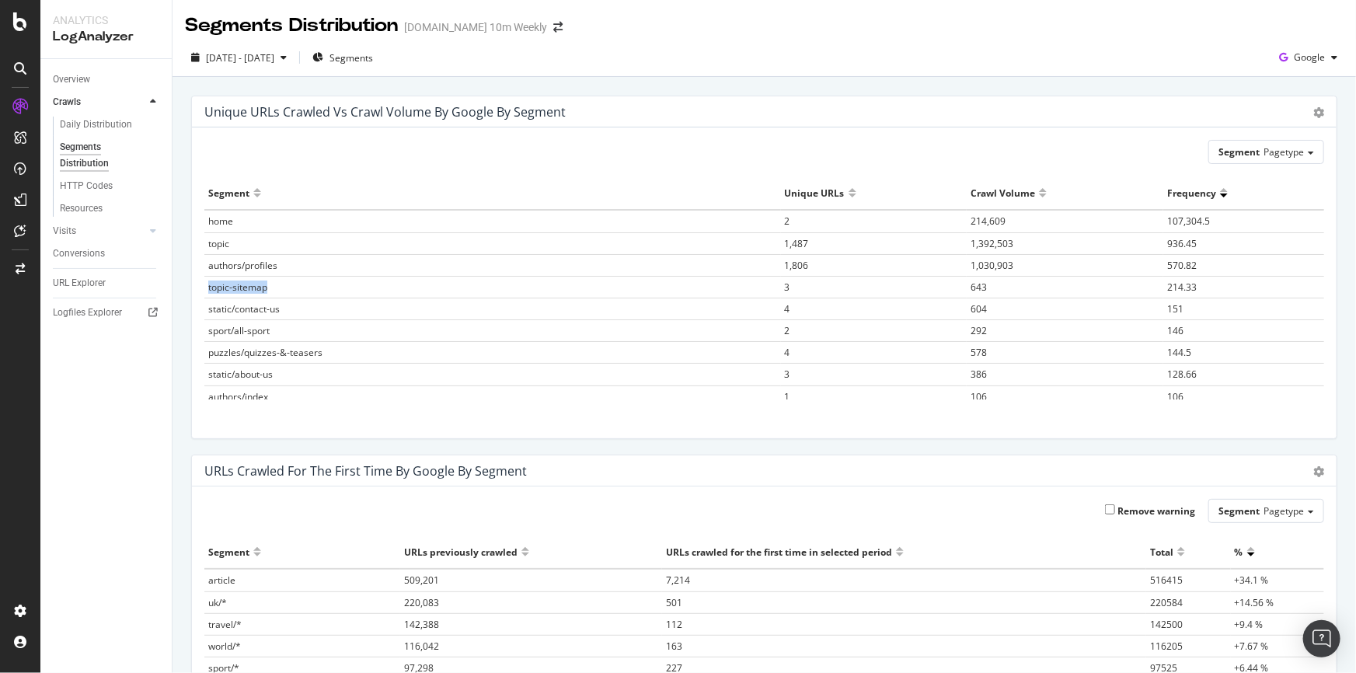
drag, startPoint x: 274, startPoint y: 284, endPoint x: 207, endPoint y: 284, distance: 66.8
click at [207, 284] on td "topic-sitemap" at bounding box center [492, 287] width 577 height 22
click at [785, 285] on span "3" at bounding box center [787, 287] width 5 height 13
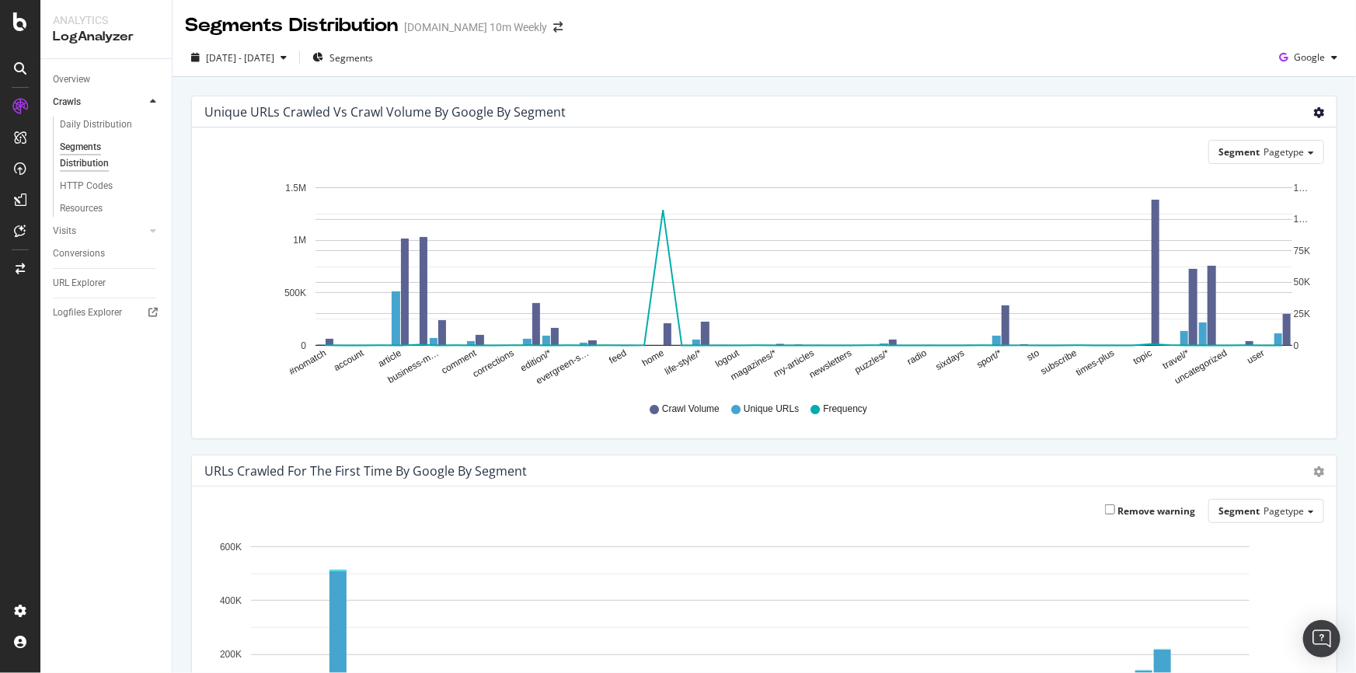
click at [1313, 111] on icon "gear" at bounding box center [1318, 112] width 11 height 11
click at [1267, 177] on span "Table" at bounding box center [1273, 175] width 123 height 23
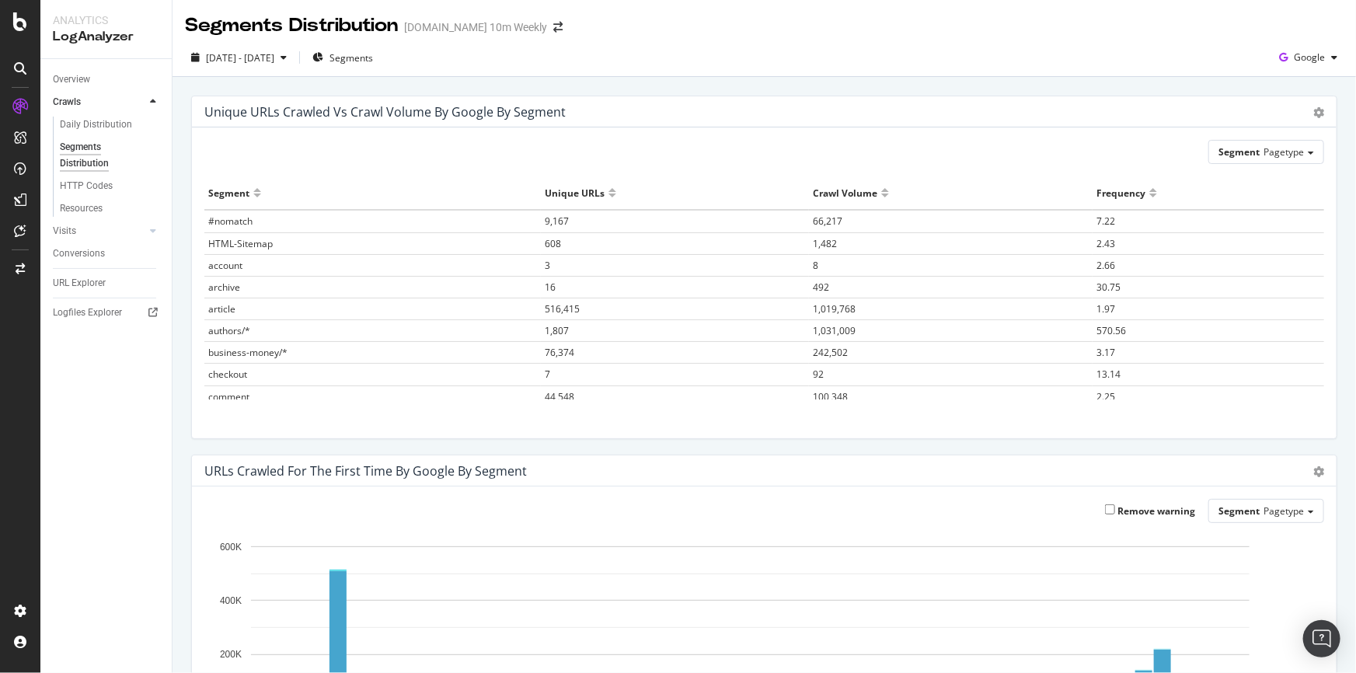
click at [1149, 193] on div at bounding box center [1153, 199] width 8 height 12
drag, startPoint x: 207, startPoint y: 288, endPoint x: 1129, endPoint y: 293, distance: 922.4
click at [1129, 293] on tr "topic-sitemap 3 643 214.33" at bounding box center [764, 287] width 1120 height 22
click at [1099, 159] on div "Segment Pagetype" at bounding box center [764, 152] width 1120 height 24
click at [550, 243] on span "1,487" at bounding box center [557, 243] width 24 height 13
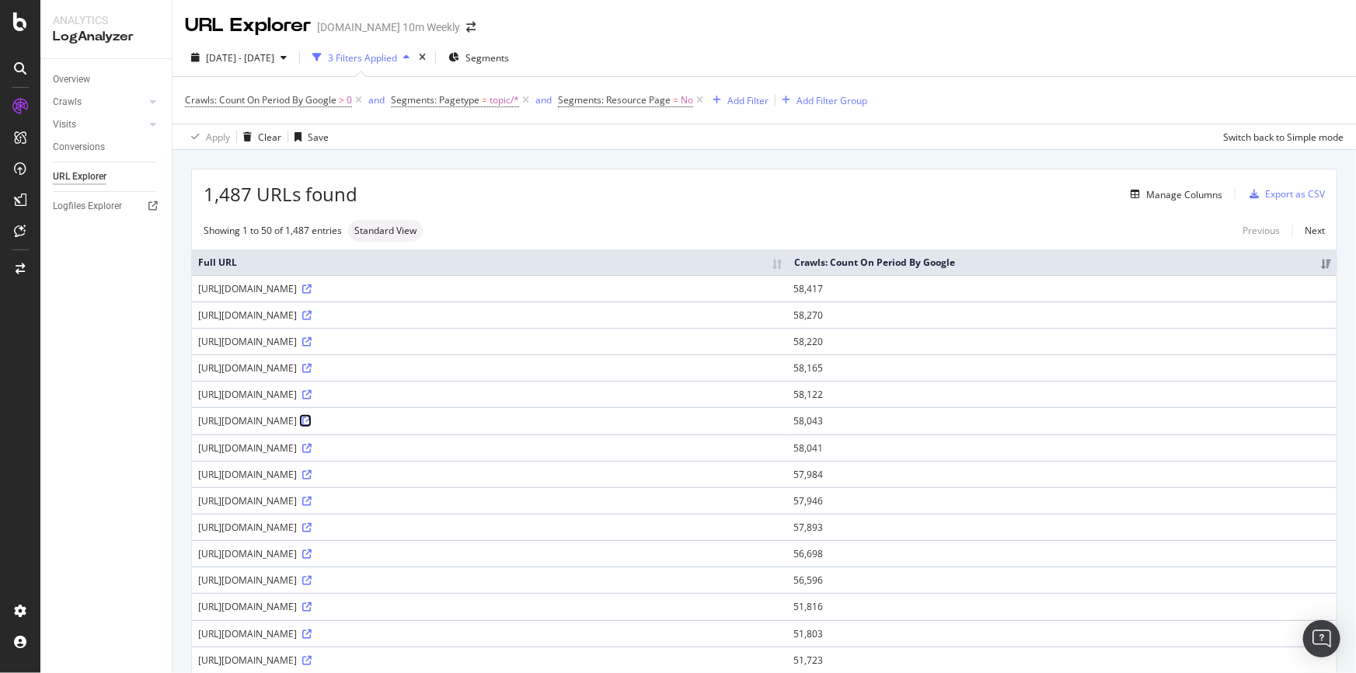
drag, startPoint x: 384, startPoint y: 418, endPoint x: 378, endPoint y: 401, distance: 18.2
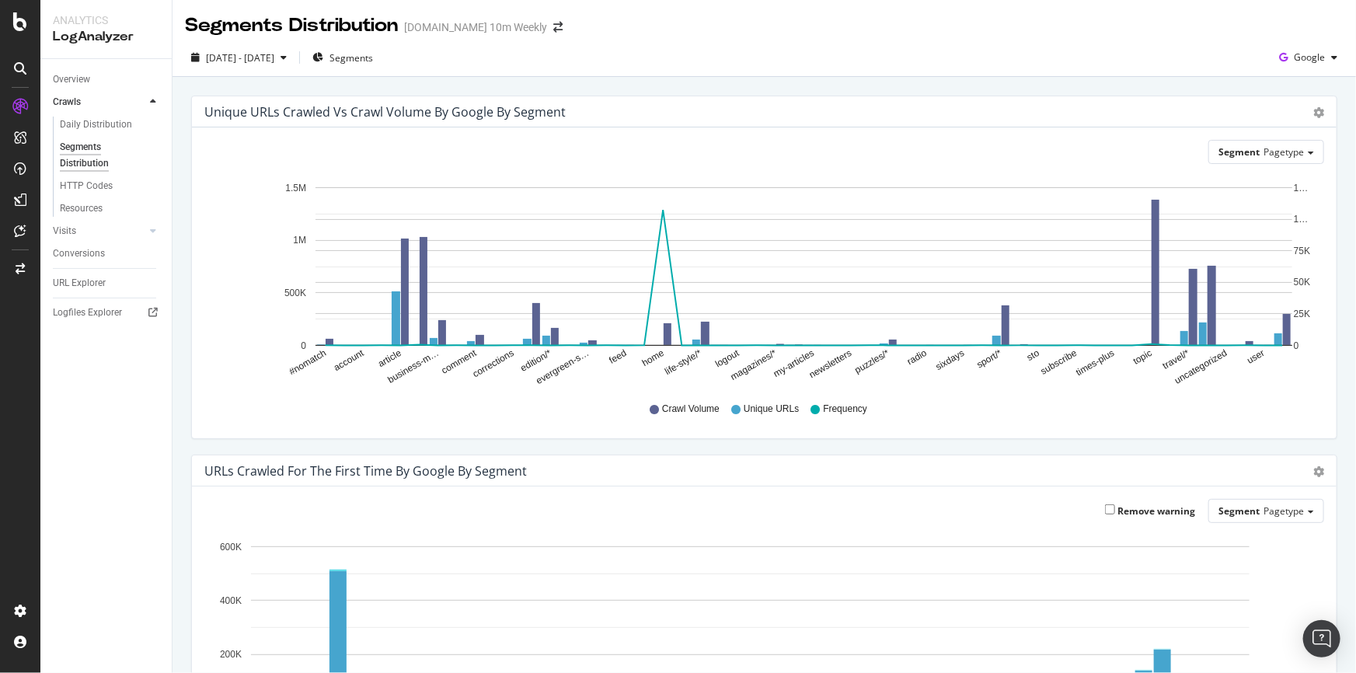
click at [1309, 101] on div "Unique URLs Crawled vs Crawl Volume by google by Segment Chart (by Value) Table" at bounding box center [764, 111] width 1145 height 31
click at [1313, 113] on icon "gear" at bounding box center [1318, 112] width 11 height 11
click at [1260, 175] on span "Table" at bounding box center [1273, 175] width 123 height 23
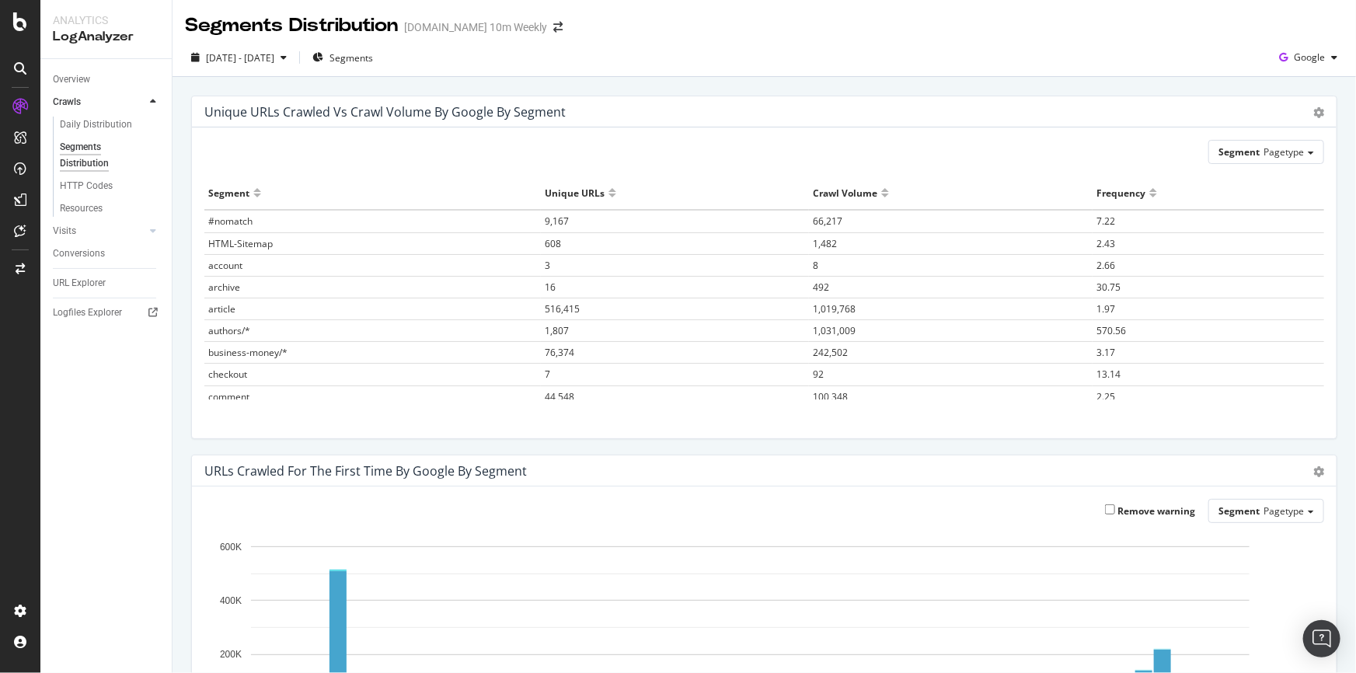
click at [881, 193] on div at bounding box center [885, 199] width 8 height 12
click at [1149, 193] on div at bounding box center [1153, 199] width 8 height 12
click at [881, 193] on div at bounding box center [885, 199] width 8 height 12
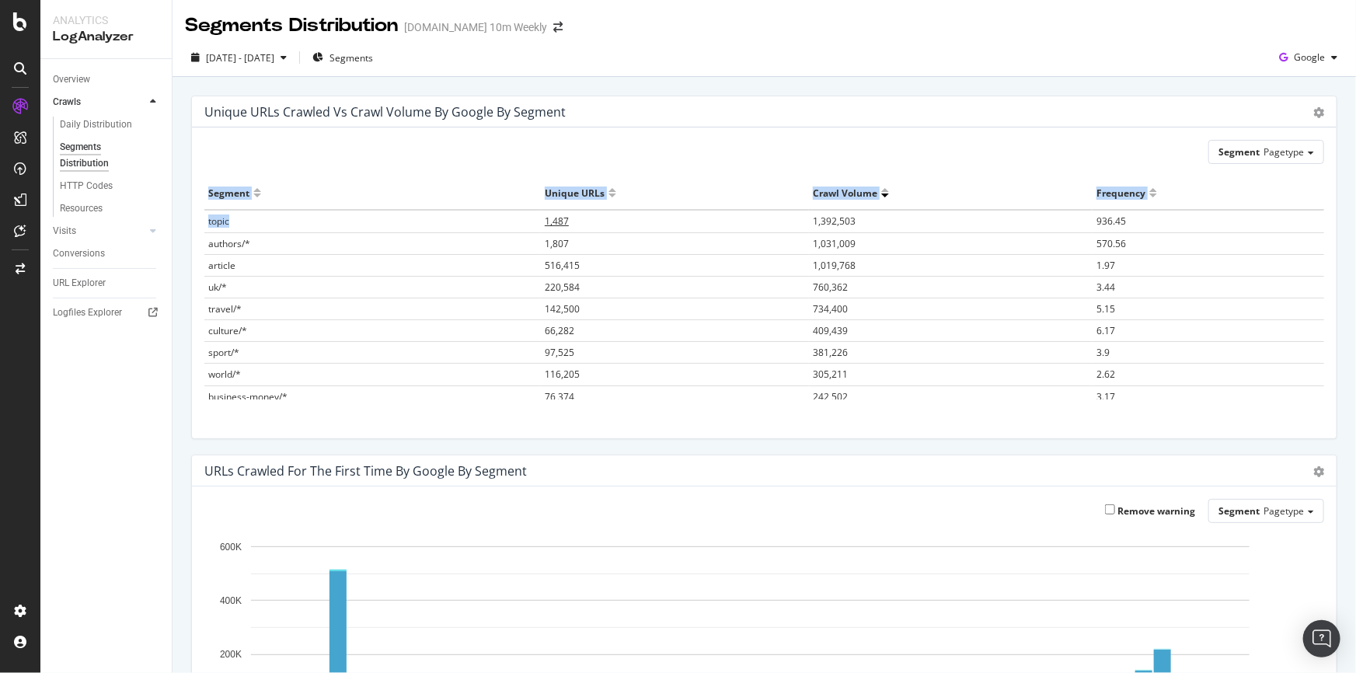
drag, startPoint x: 201, startPoint y: 220, endPoint x: 696, endPoint y: 228, distance: 495.1
click at [535, 228] on div "Segment Pagetype Hold CTRL while clicking to filter the report. Segment Unique …" at bounding box center [764, 282] width 1145 height 311
click at [1149, 196] on div at bounding box center [1153, 199] width 8 height 12
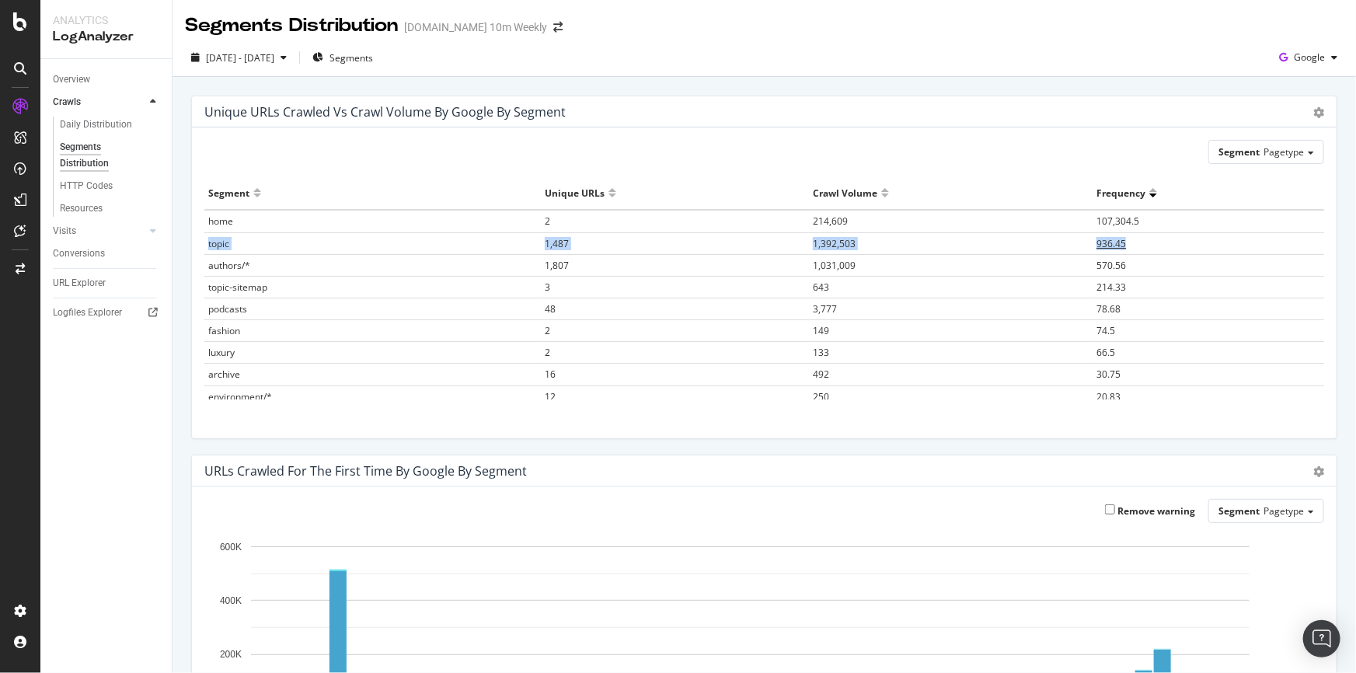
drag, startPoint x: 204, startPoint y: 249, endPoint x: 1135, endPoint y: 241, distance: 931.0
click at [1135, 241] on tr "topic 1,487 1,392,503 936.45" at bounding box center [764, 243] width 1120 height 22
drag, startPoint x: 225, startPoint y: 242, endPoint x: 437, endPoint y: 253, distance: 212.5
click at [225, 242] on span "topic" at bounding box center [218, 243] width 21 height 13
click at [279, 246] on td "topic" at bounding box center [372, 243] width 336 height 22
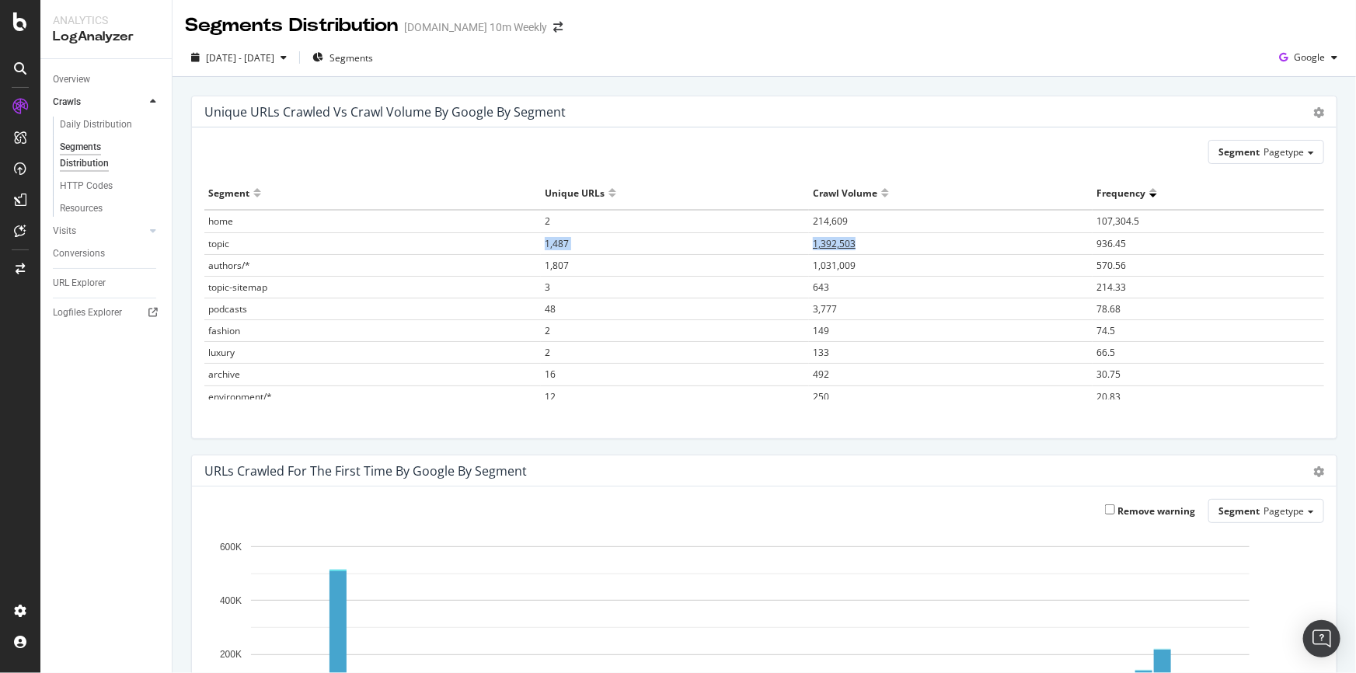
drag, startPoint x: 511, startPoint y: 239, endPoint x: 873, endPoint y: 249, distance: 362.3
click at [873, 249] on tr "topic 1,487 1,392,503 936.45" at bounding box center [764, 243] width 1120 height 22
click at [1149, 193] on div at bounding box center [1153, 199] width 8 height 12
drag, startPoint x: 237, startPoint y: 241, endPoint x: 204, endPoint y: 242, distance: 32.7
click at [204, 242] on td "topic" at bounding box center [372, 243] width 336 height 22
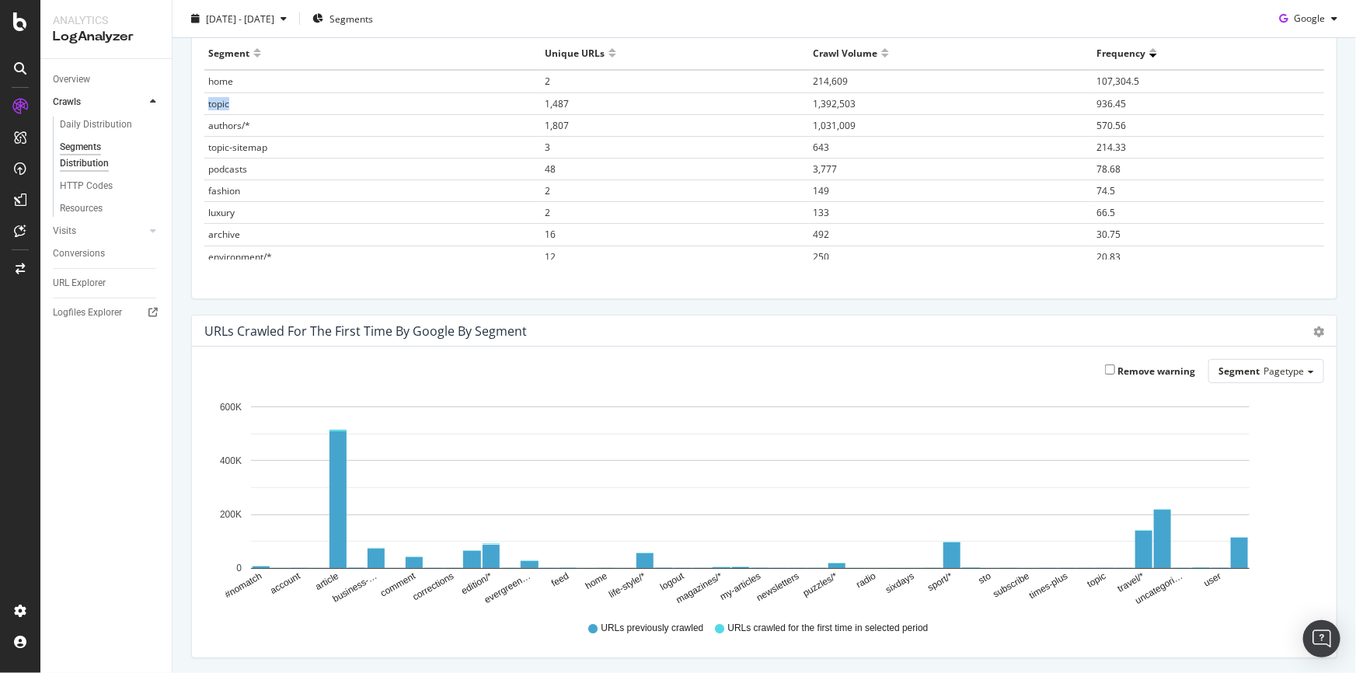
scroll to position [141, 0]
click at [1314, 329] on div "URLs Crawled for the First Time by google by Segment Bar (by Value) Bar (by Per…" at bounding box center [764, 330] width 1145 height 31
click at [1313, 329] on icon "gear" at bounding box center [1318, 331] width 11 height 11
click at [1273, 416] on span "Table" at bounding box center [1266, 424] width 138 height 23
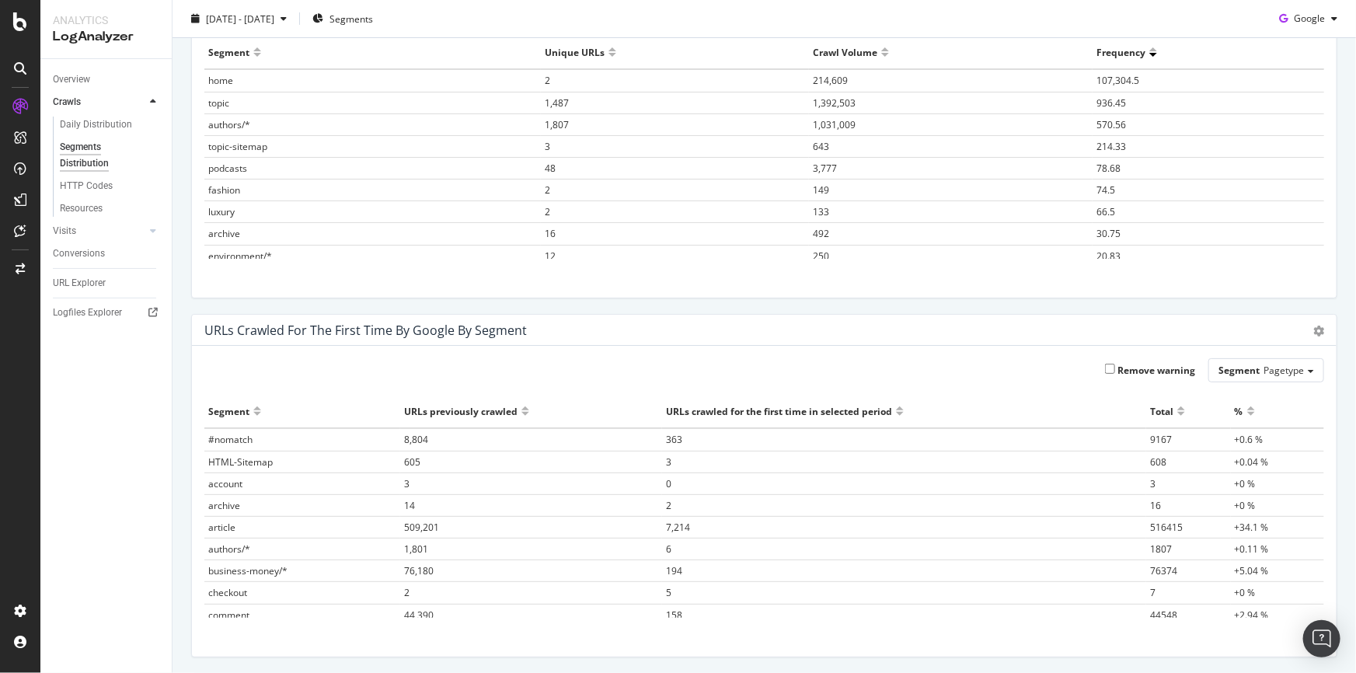
click at [1177, 412] on div at bounding box center [1181, 418] width 8 height 12
click at [1247, 412] on div at bounding box center [1251, 418] width 8 height 12
click at [896, 409] on div at bounding box center [900, 405] width 8 height 12
click at [896, 406] on div at bounding box center [900, 405] width 8 height 12
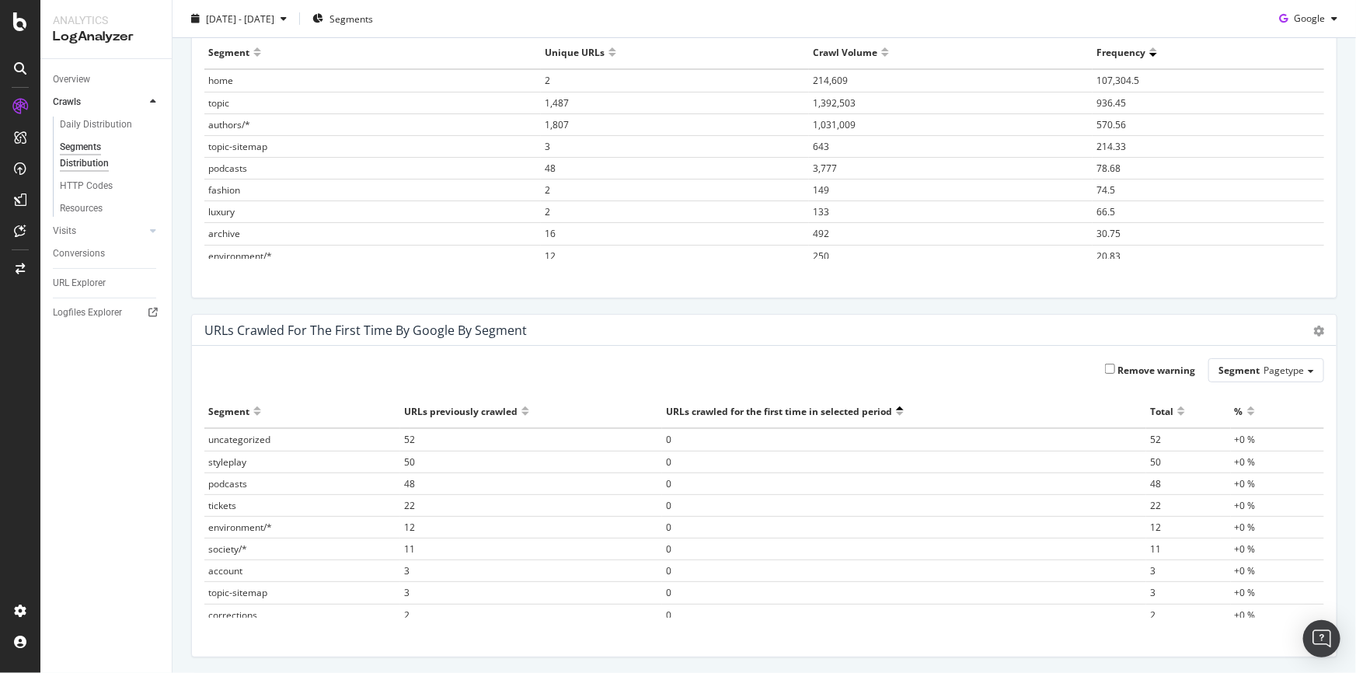
click at [896, 409] on div at bounding box center [900, 405] width 8 height 12
click at [896, 414] on div at bounding box center [900, 418] width 8 height 12
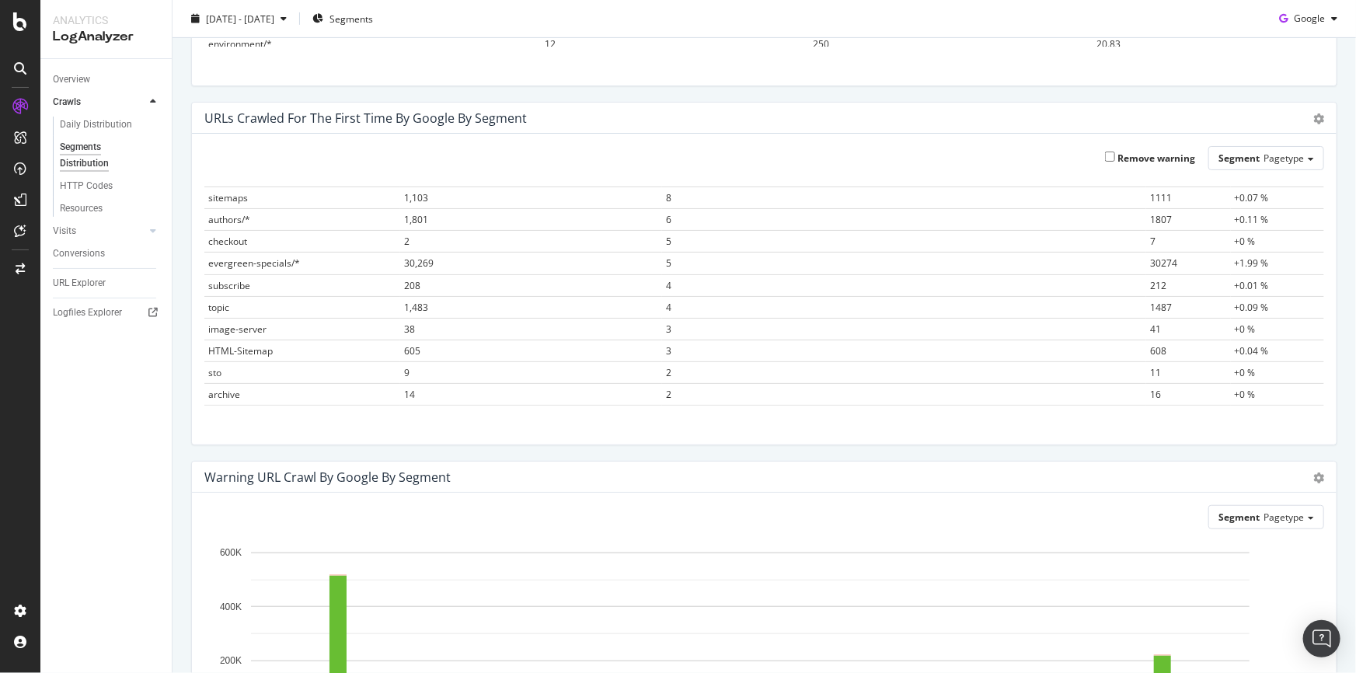
scroll to position [494, 0]
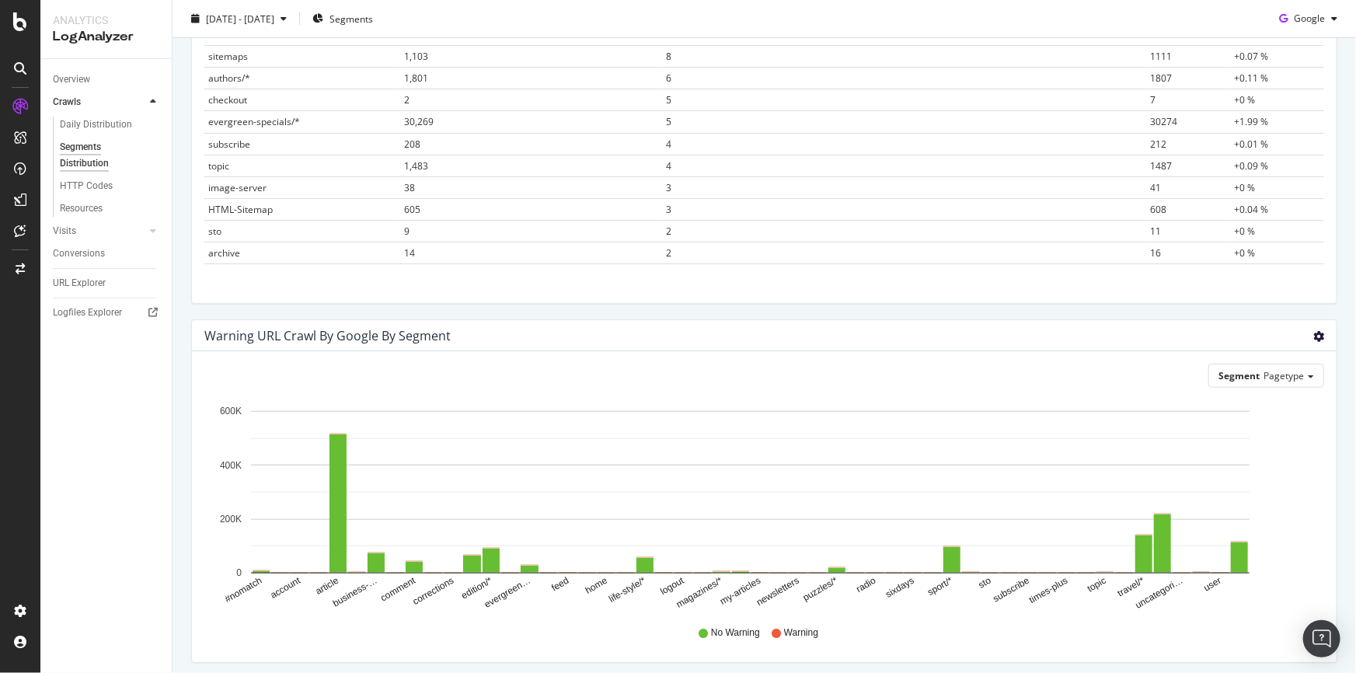
click at [1313, 333] on icon "gear" at bounding box center [1318, 336] width 11 height 11
click at [1239, 424] on span "Table" at bounding box center [1266, 430] width 138 height 23
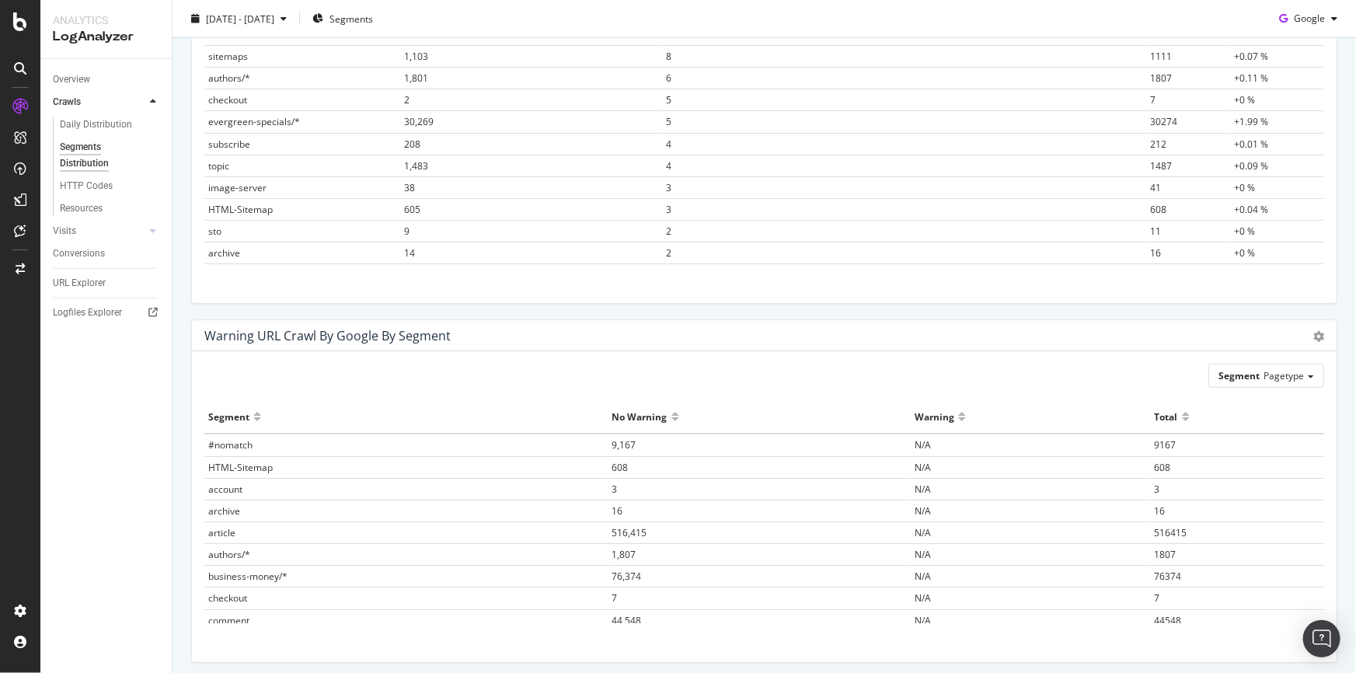
click at [1182, 420] on div at bounding box center [1186, 423] width 8 height 12
click at [671, 415] on div at bounding box center [675, 416] width 8 height 25
click at [671, 418] on div at bounding box center [675, 423] width 8 height 12
click at [958, 418] on div at bounding box center [962, 423] width 8 height 12
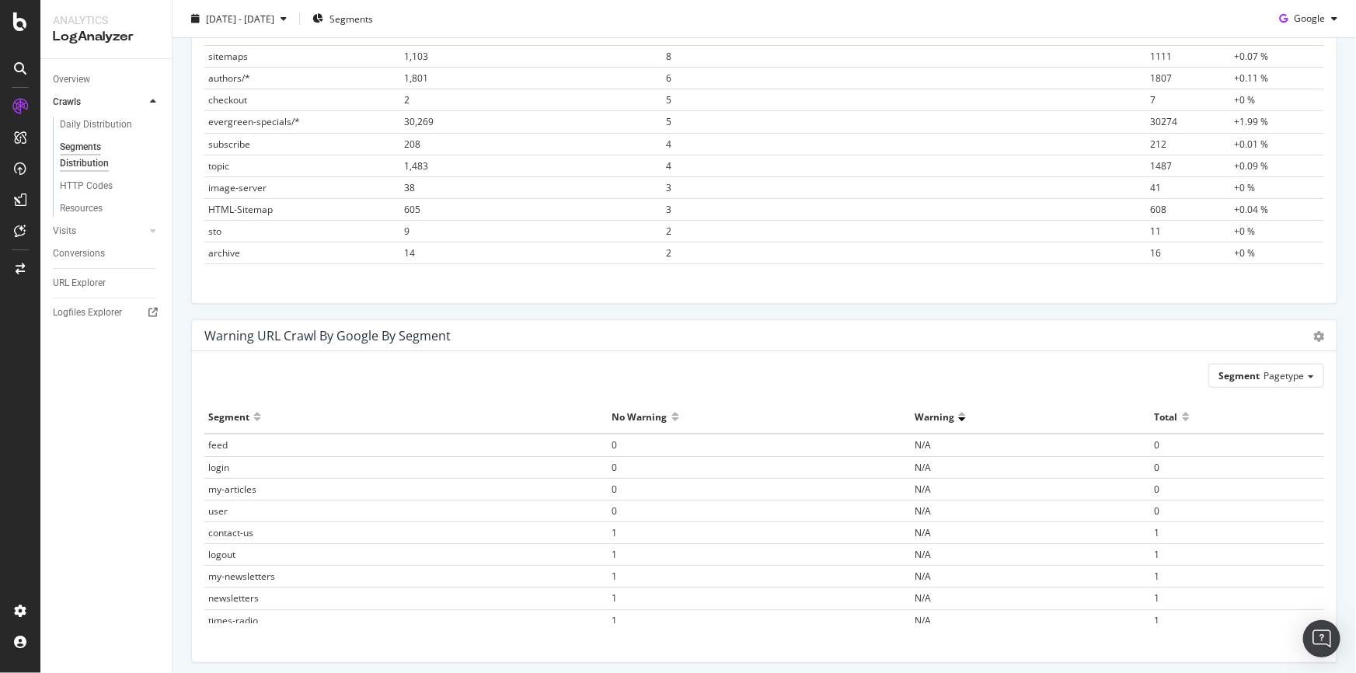
click at [958, 418] on div at bounding box center [962, 423] width 8 height 12
click at [958, 414] on div at bounding box center [962, 410] width 8 height 12
click at [958, 412] on div at bounding box center [962, 410] width 8 height 12
click at [958, 418] on div at bounding box center [962, 423] width 8 height 12
click at [958, 415] on div at bounding box center [962, 416] width 8 height 25
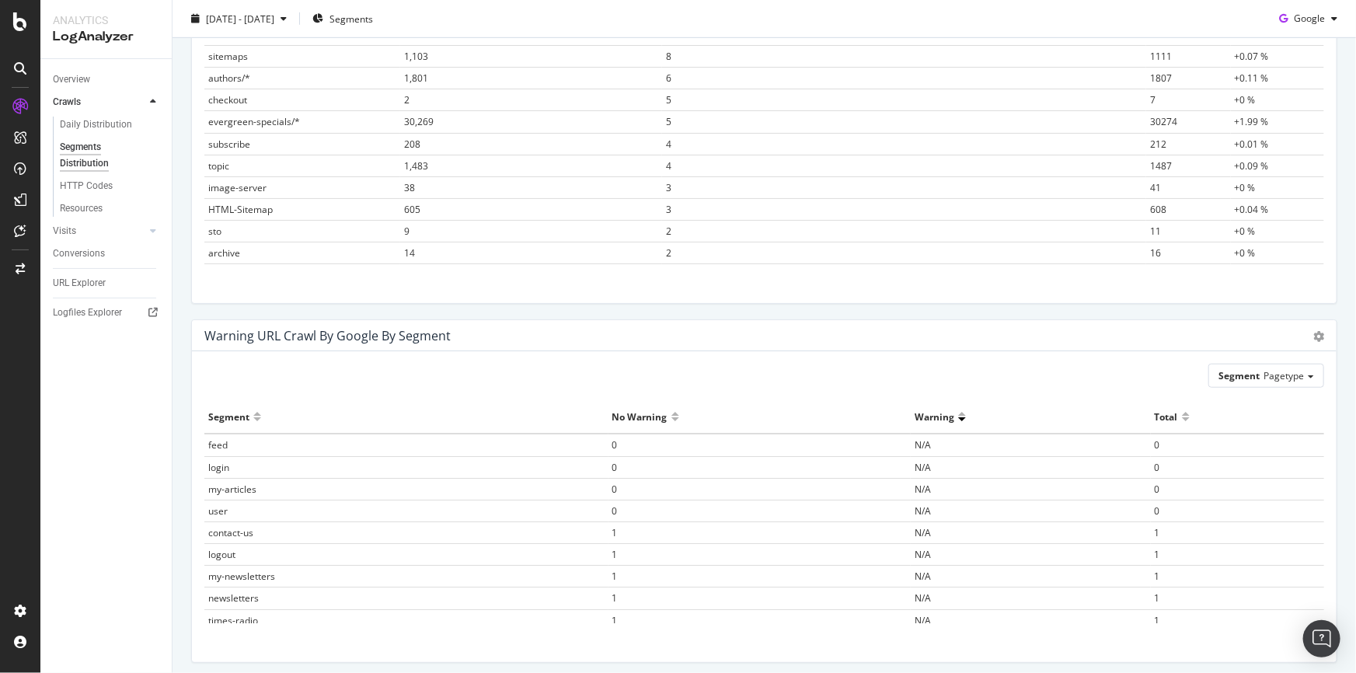
click at [958, 412] on div at bounding box center [962, 410] width 8 height 12
click at [958, 418] on div at bounding box center [962, 423] width 8 height 12
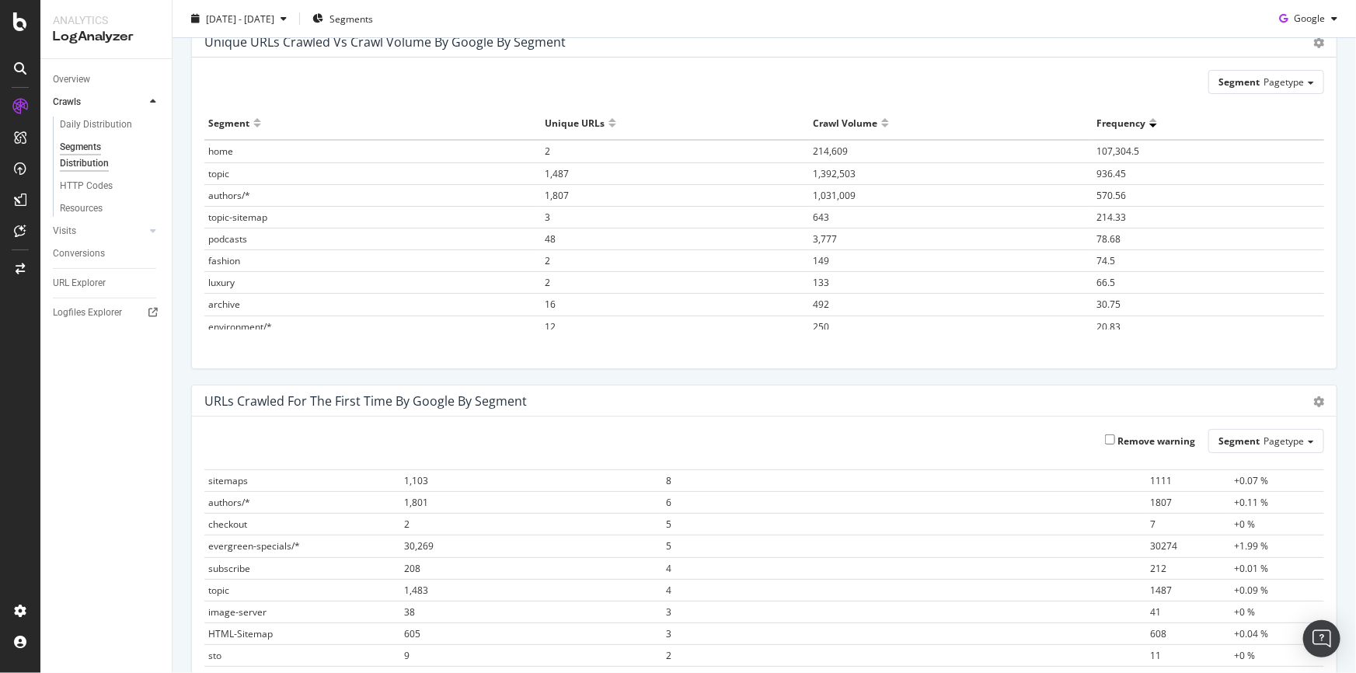
scroll to position [0, 0]
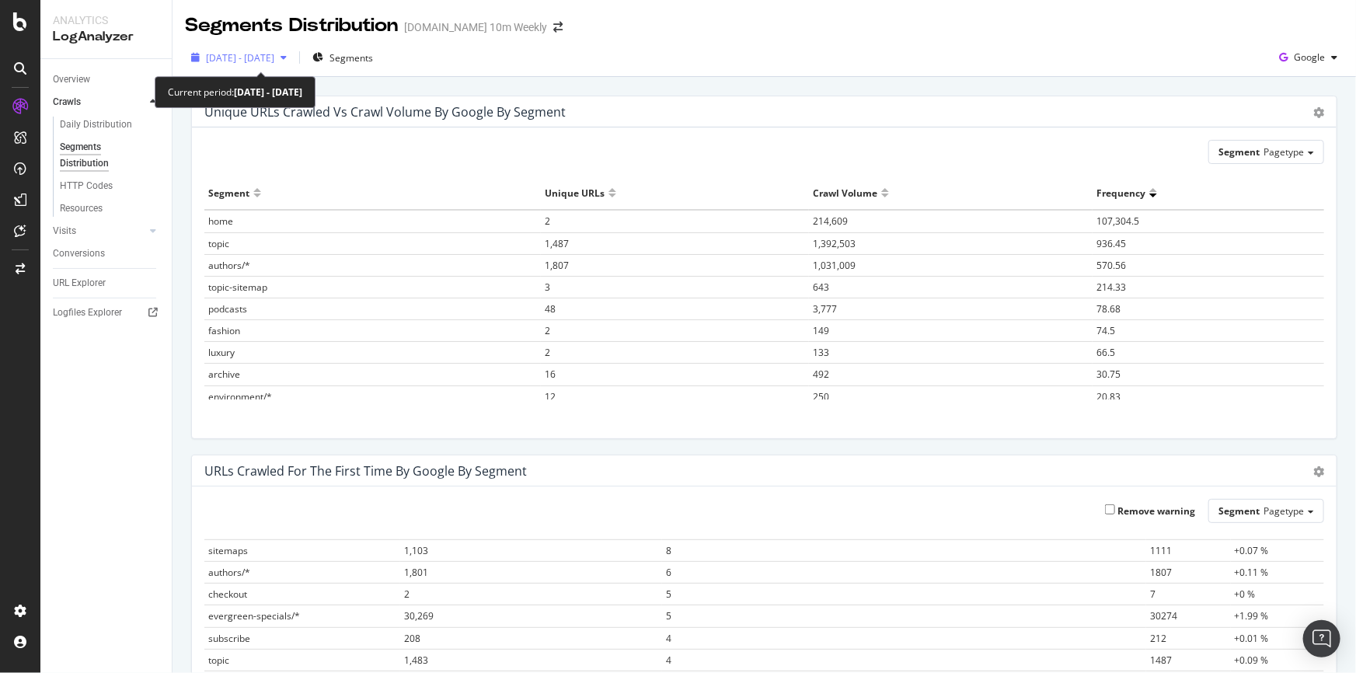
click at [274, 54] on span "[DATE] - [DATE]" at bounding box center [240, 57] width 68 height 13
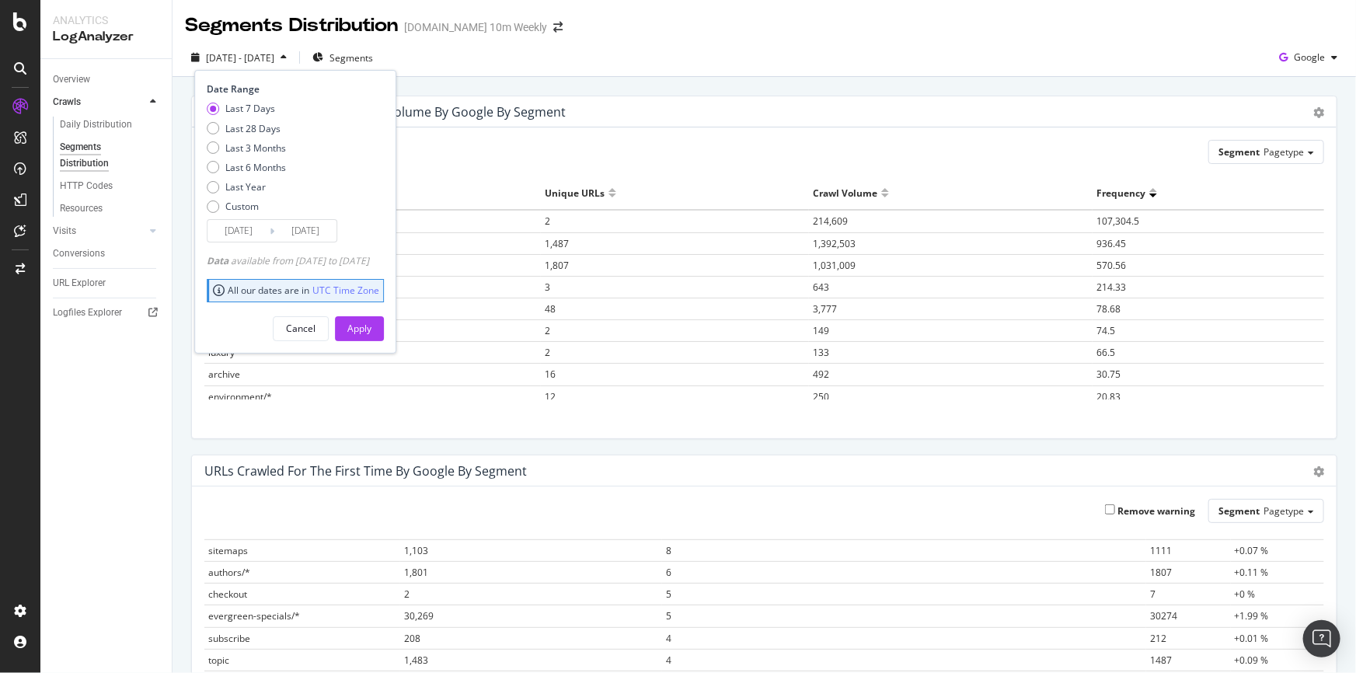
click at [654, 69] on div "[DATE] - [DATE] Segments Date Range Last 7 Days Last 28 Days Last 3 Months Last…" at bounding box center [764, 60] width 1183 height 31
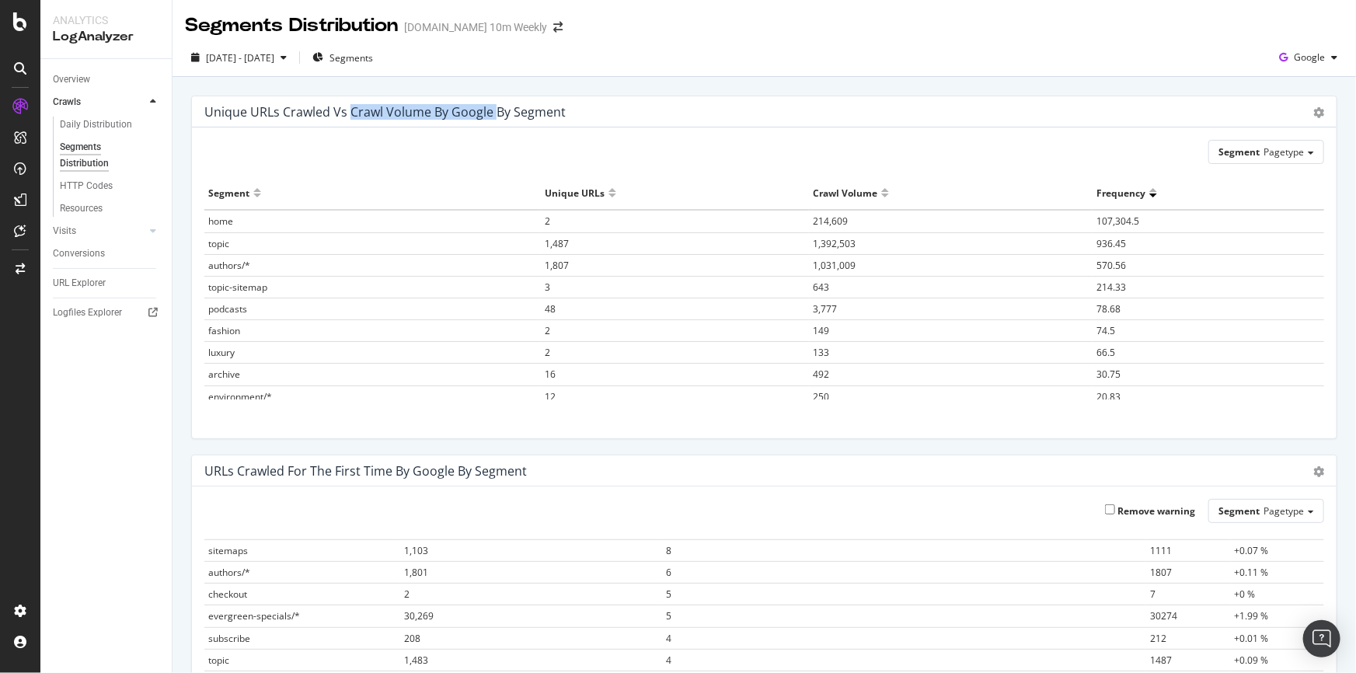
drag, startPoint x: 350, startPoint y: 109, endPoint x: 492, endPoint y: 113, distance: 141.5
click at [492, 113] on div "Unique URLs Crawled vs Crawl Volume by google by Segment" at bounding box center [384, 112] width 361 height 16
copy div "Crawl Volume by google"
click at [1326, 647] on div "Open Intercom Messenger" at bounding box center [1322, 639] width 41 height 41
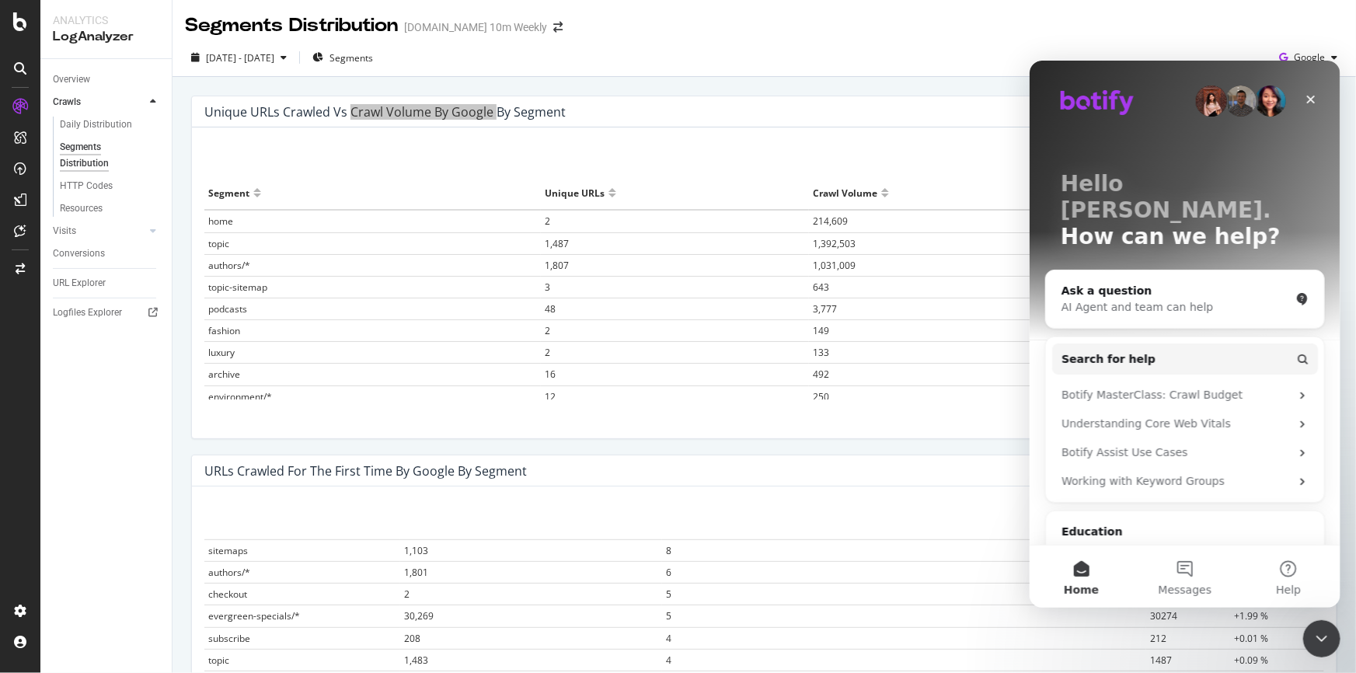
click at [1122, 270] on div "Ask a question AI Agent and team can help" at bounding box center [1184, 299] width 278 height 58
click at [1128, 298] on div "AI Agent and team can help" at bounding box center [1175, 306] width 228 height 16
click at [1114, 343] on button "Search for help" at bounding box center [1184, 358] width 266 height 31
click at [1116, 350] on span "Search for help" at bounding box center [1108, 358] width 94 height 16
click at [1145, 298] on div "AI Agent and team can help" at bounding box center [1175, 306] width 228 height 16
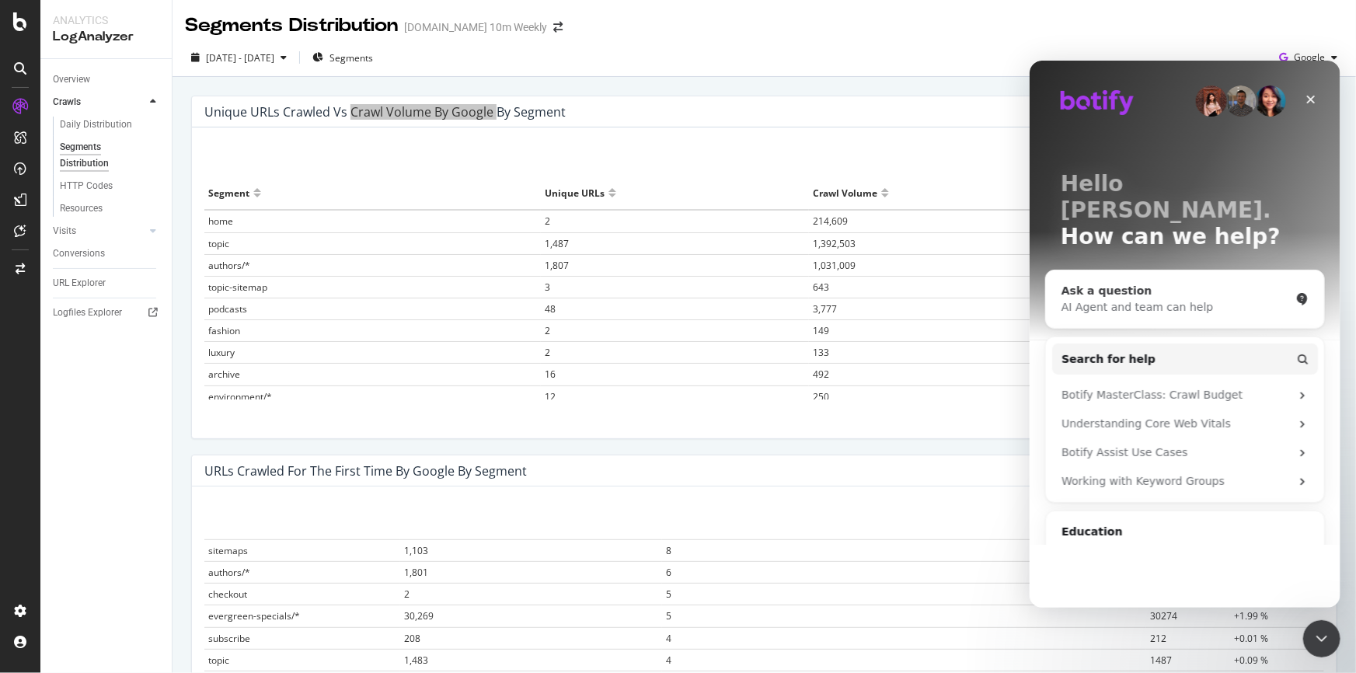
click at [1183, 298] on div "AI Agent and team can help" at bounding box center [1175, 306] width 228 height 16
click at [1150, 386] on div "Botify MasterClass: Crawl Budget" at bounding box center [1175, 394] width 228 height 16
click at [1156, 343] on button "Search for help" at bounding box center [1184, 358] width 266 height 31
click at [1169, 190] on p "Hello [PERSON_NAME]." at bounding box center [1184, 196] width 249 height 53
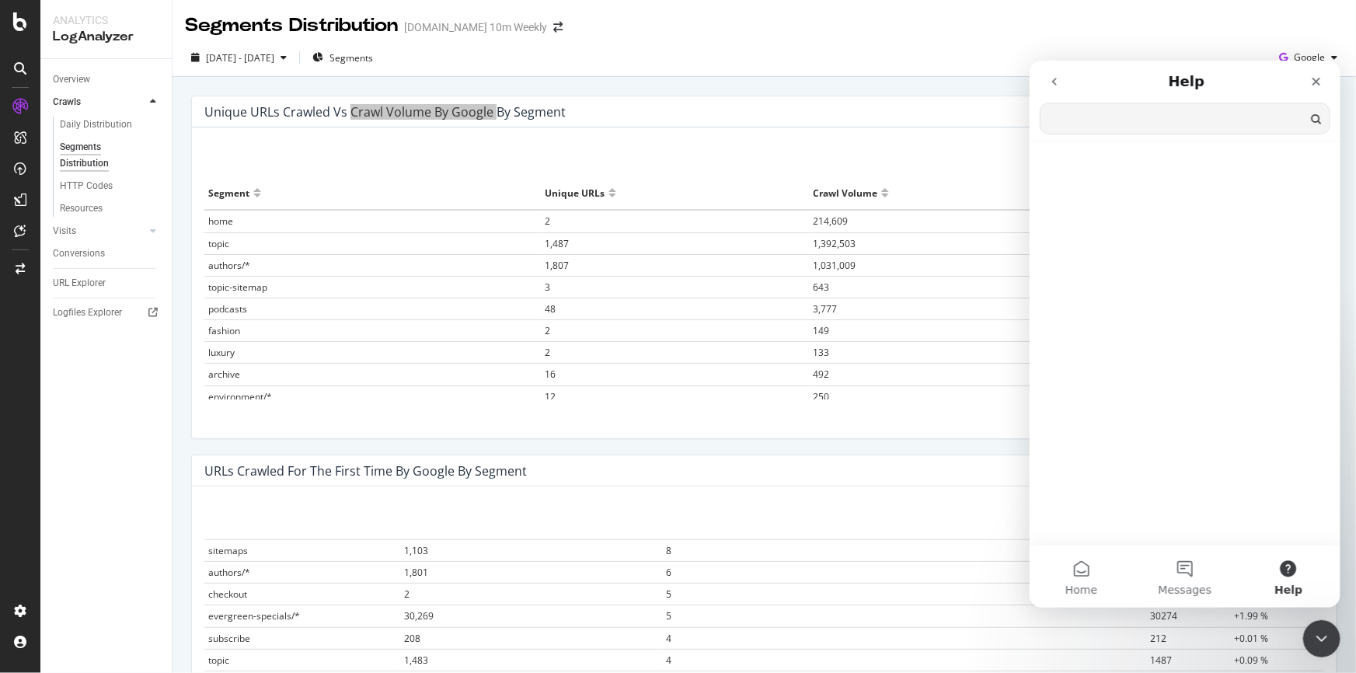
click at [1196, 573] on button "Messages" at bounding box center [1183, 576] width 103 height 62
click at [1187, 567] on button "Messages" at bounding box center [1183, 576] width 103 height 62
click at [1114, 103] on input "Search for help" at bounding box center [1184, 118] width 289 height 30
paste input "Crawl Volume by google"
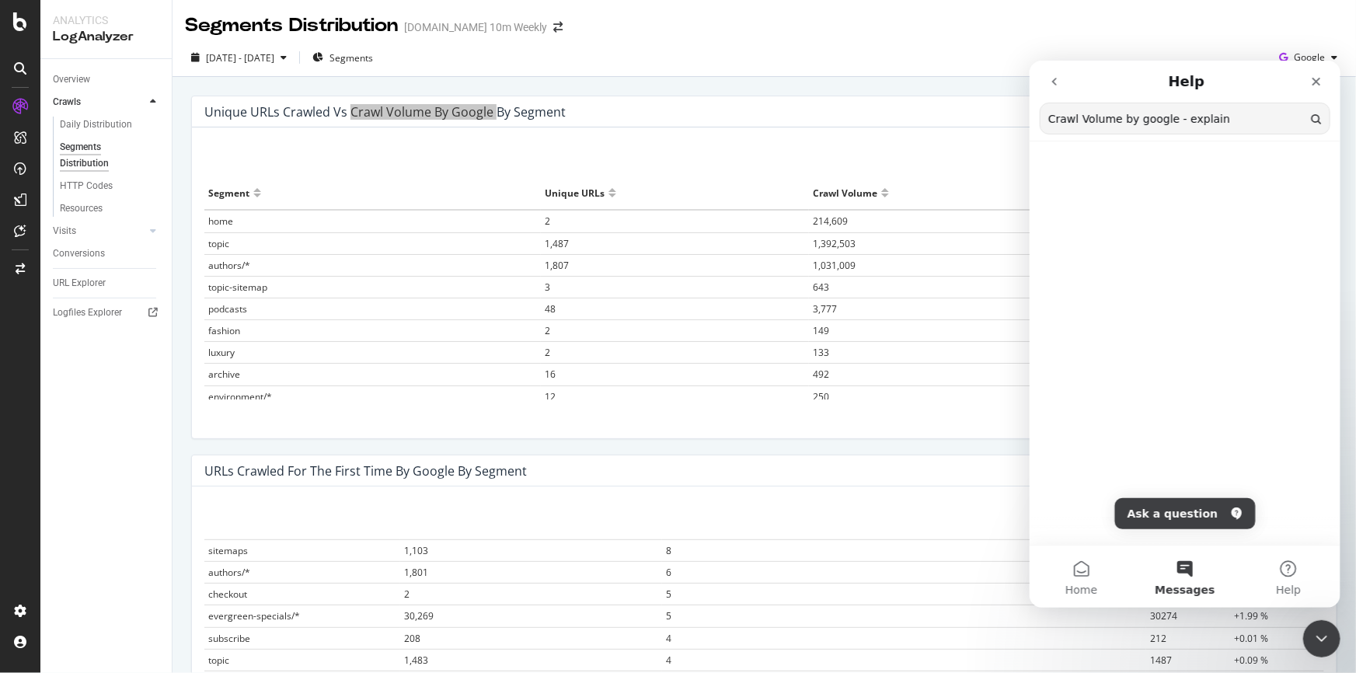
type input "Crawl Volume by google - explain"
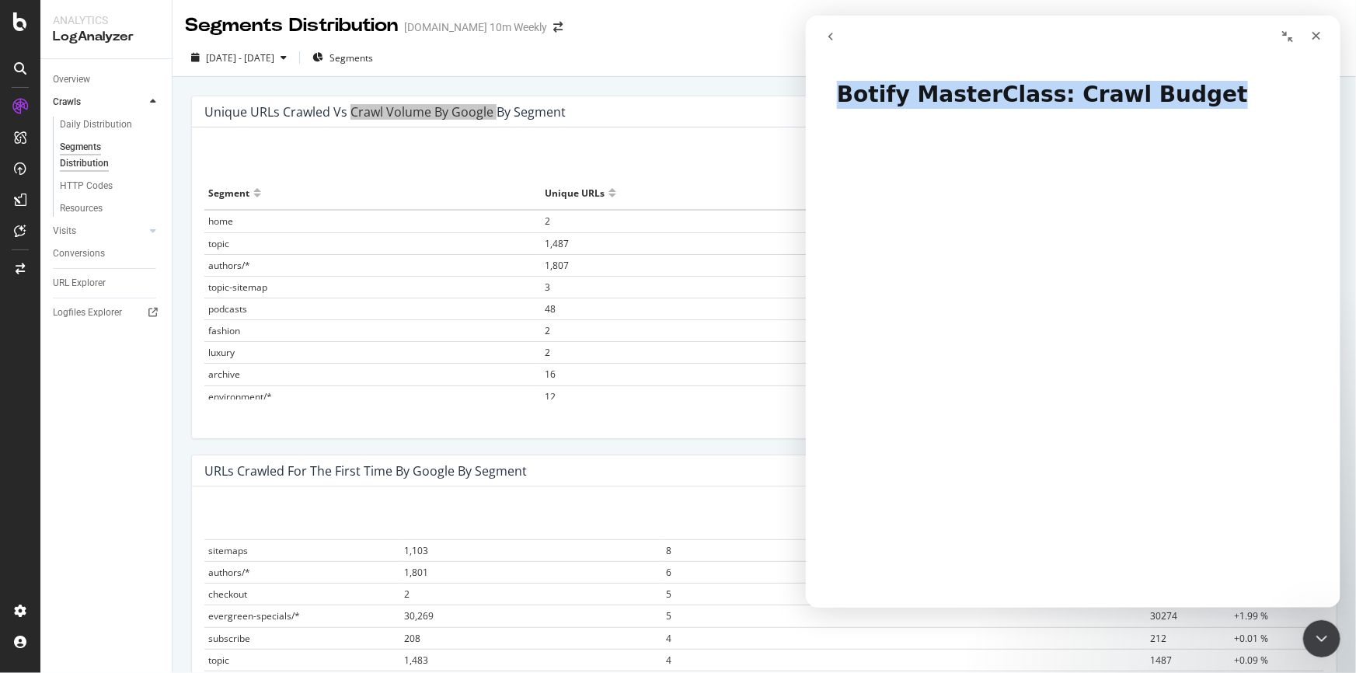
drag, startPoint x: 834, startPoint y: 92, endPoint x: 1176, endPoint y: 100, distance: 342.8
click at [1176, 100] on h1 "Botify MasterClass: Crawl Budget" at bounding box center [1072, 88] width 535 height 47
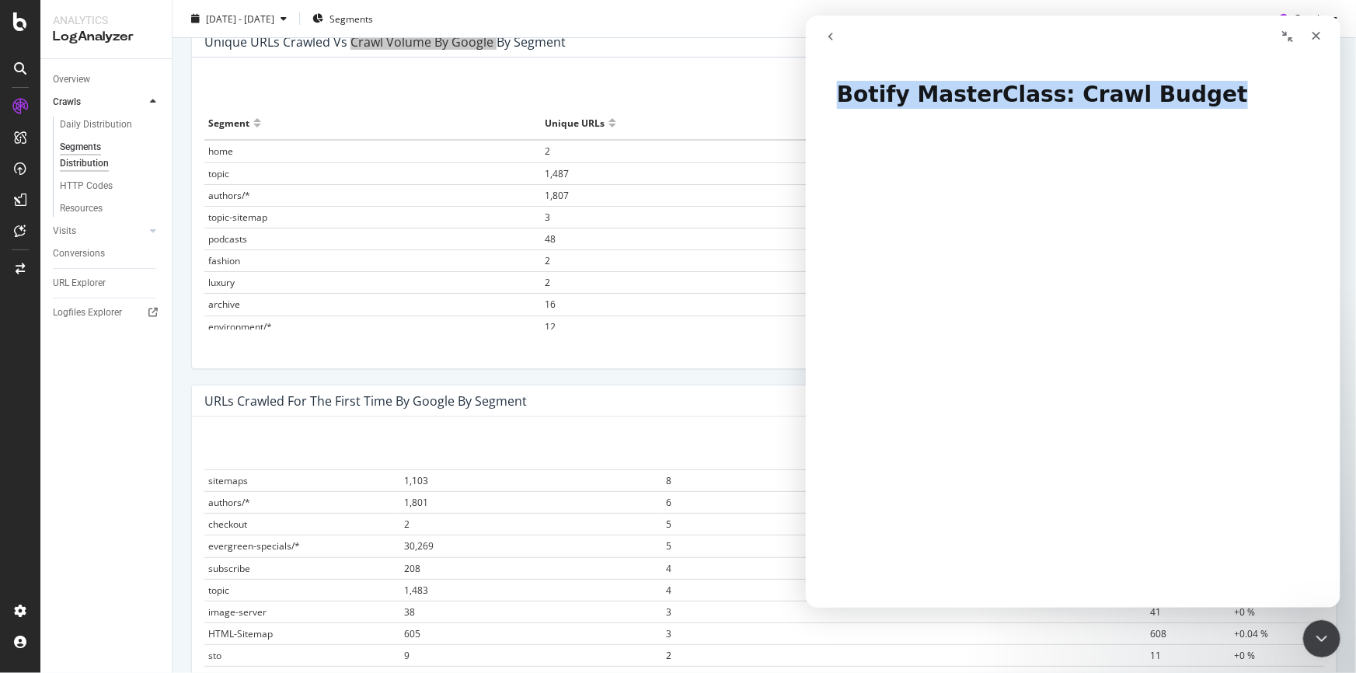
copy h1 "Botify MasterClass: Crawl Budget"
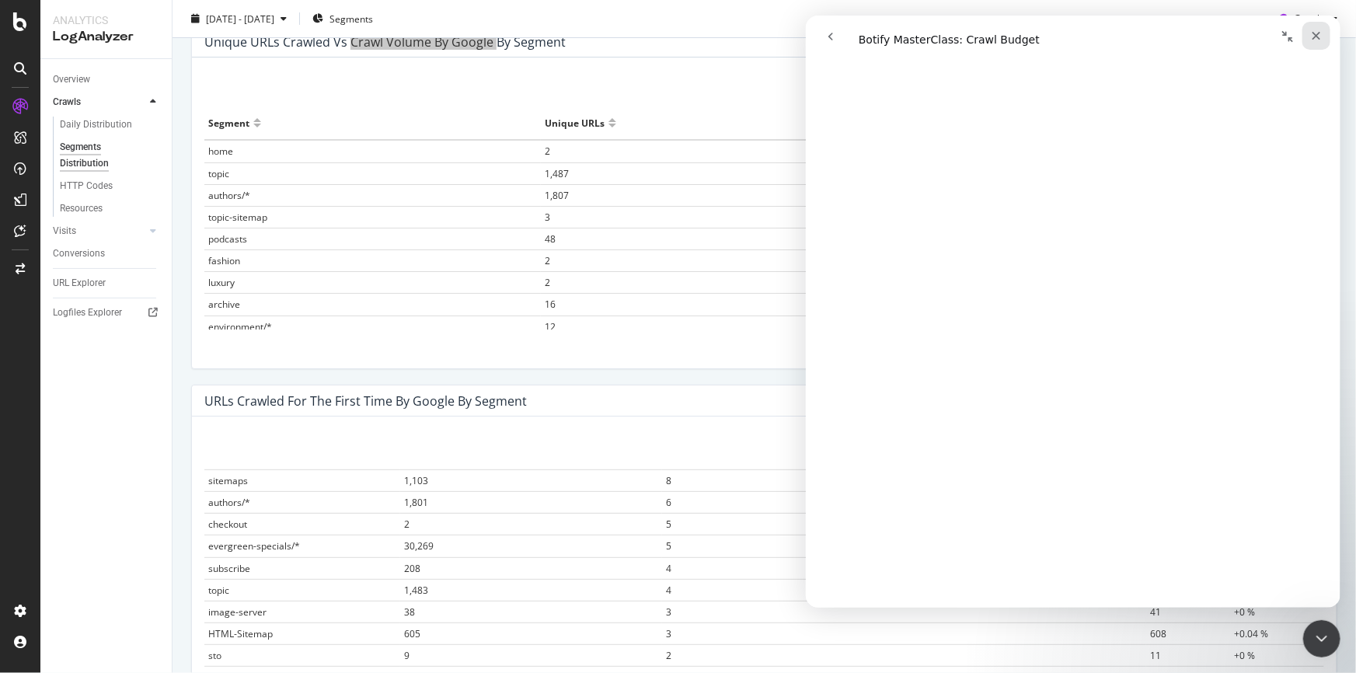
click at [1316, 34] on icon "Close" at bounding box center [1316, 36] width 9 height 9
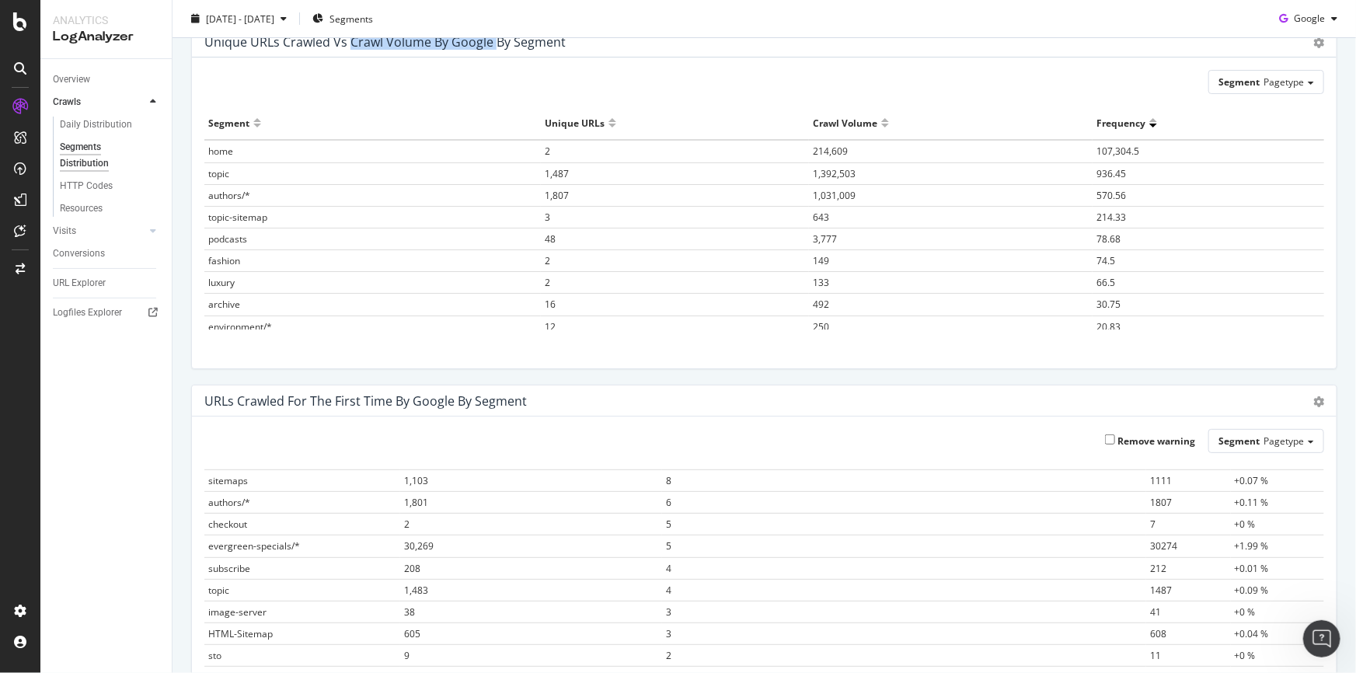
scroll to position [0, 0]
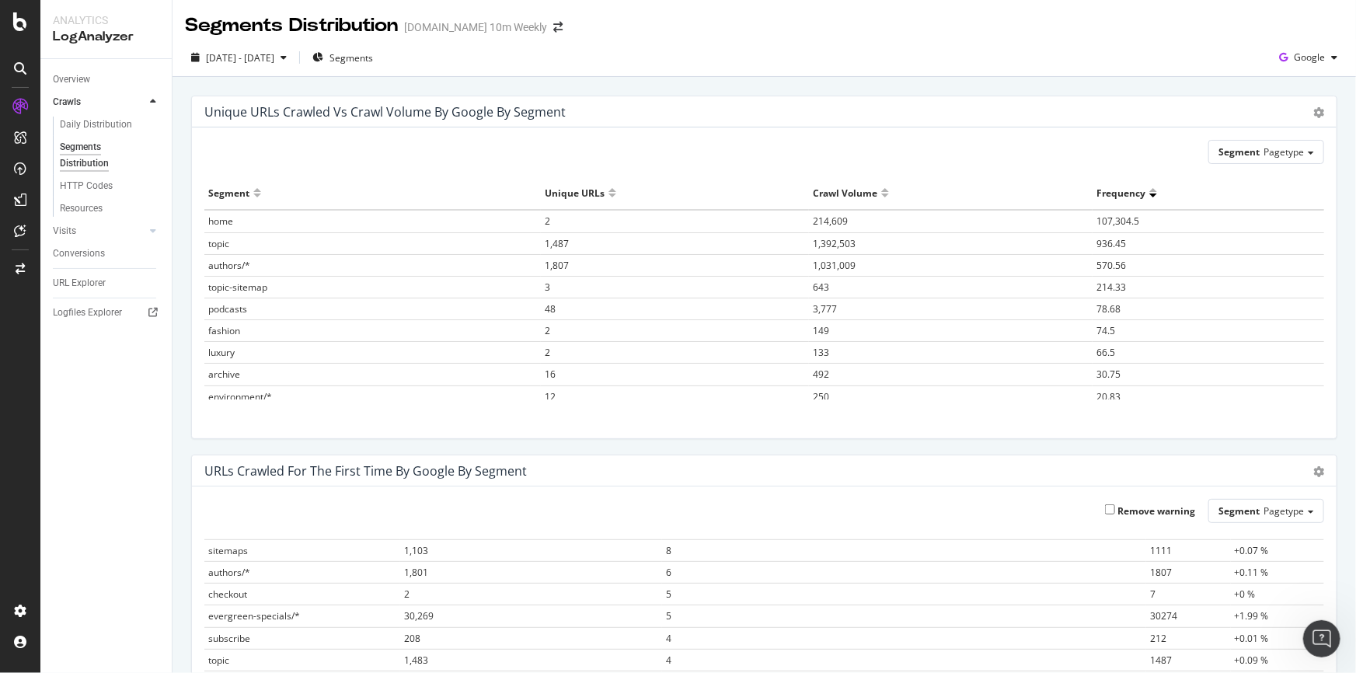
click at [498, 159] on div "Segment Pagetype" at bounding box center [764, 152] width 1120 height 24
drag, startPoint x: 1074, startPoint y: 192, endPoint x: 1129, endPoint y: 193, distance: 55.2
click at [1129, 193] on tr "Segment Unique URLs Crawl Volume Frequency" at bounding box center [764, 192] width 1120 height 33
copy tr "Frequency"
drag, startPoint x: 207, startPoint y: 264, endPoint x: 245, endPoint y: 264, distance: 38.1
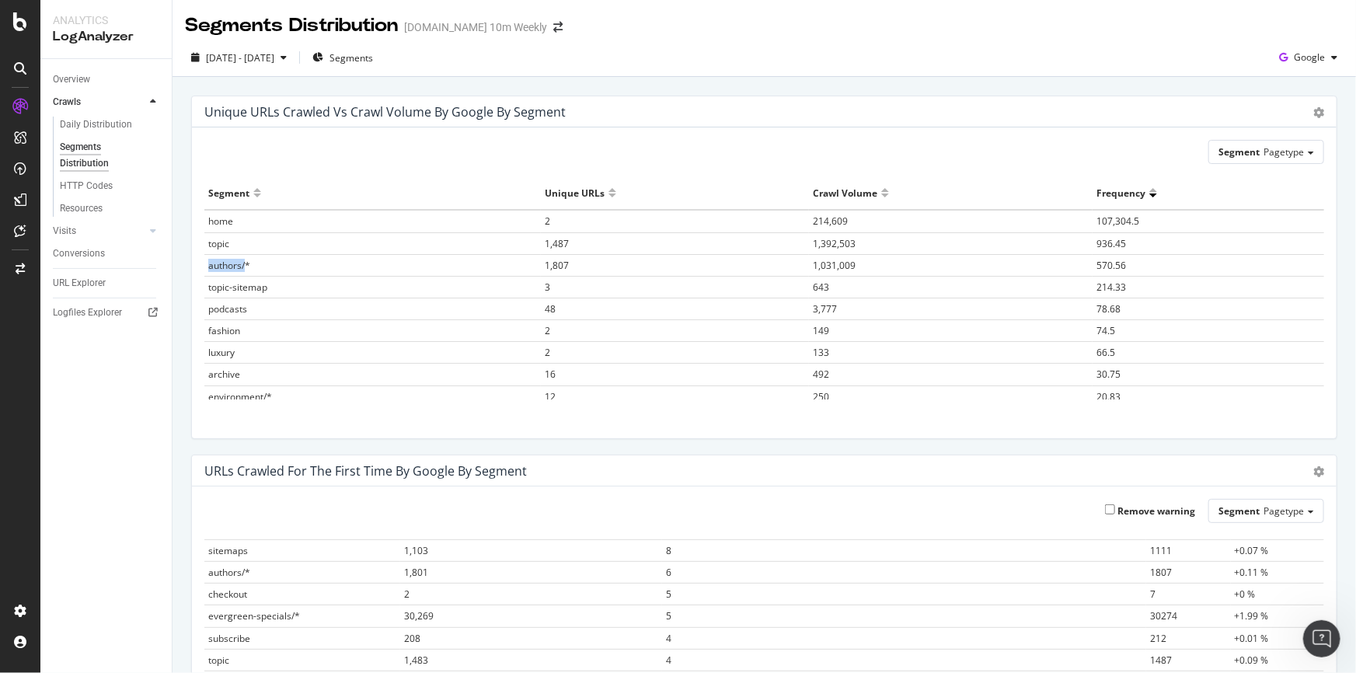
click at [245, 264] on td "authors/*" at bounding box center [372, 265] width 336 height 22
copy span "authors/"
click at [225, 263] on span "authors/*" at bounding box center [229, 265] width 42 height 13
click at [554, 273] on td "1,807" at bounding box center [675, 265] width 268 height 22
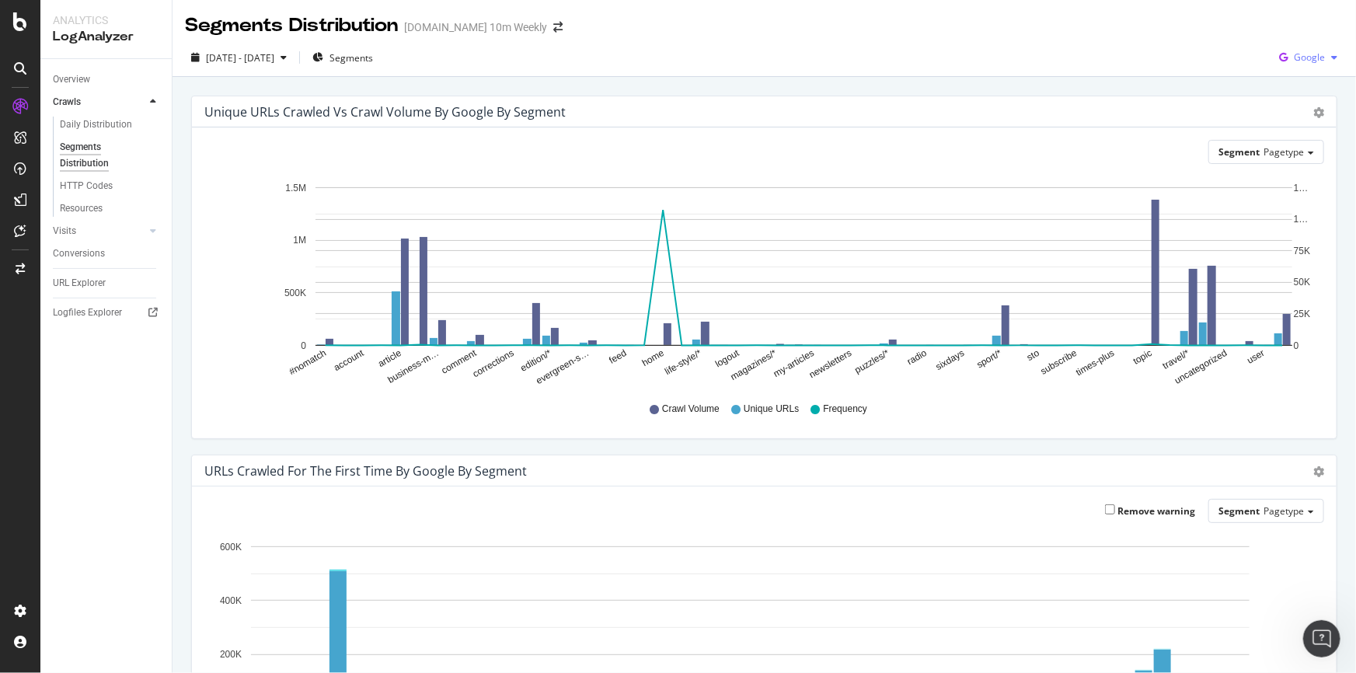
click at [1306, 61] on span "Google" at bounding box center [1309, 57] width 31 height 13
drag, startPoint x: 1202, startPoint y: 101, endPoint x: 1215, endPoint y: 104, distance: 12.8
click at [1201, 101] on div "Unique URLs Crawled vs Crawl Volume by google by Segment Chart (by Value) Table" at bounding box center [764, 111] width 1145 height 31
click at [1313, 109] on icon "gear" at bounding box center [1318, 112] width 11 height 11
click at [1271, 174] on span "Table" at bounding box center [1273, 175] width 123 height 23
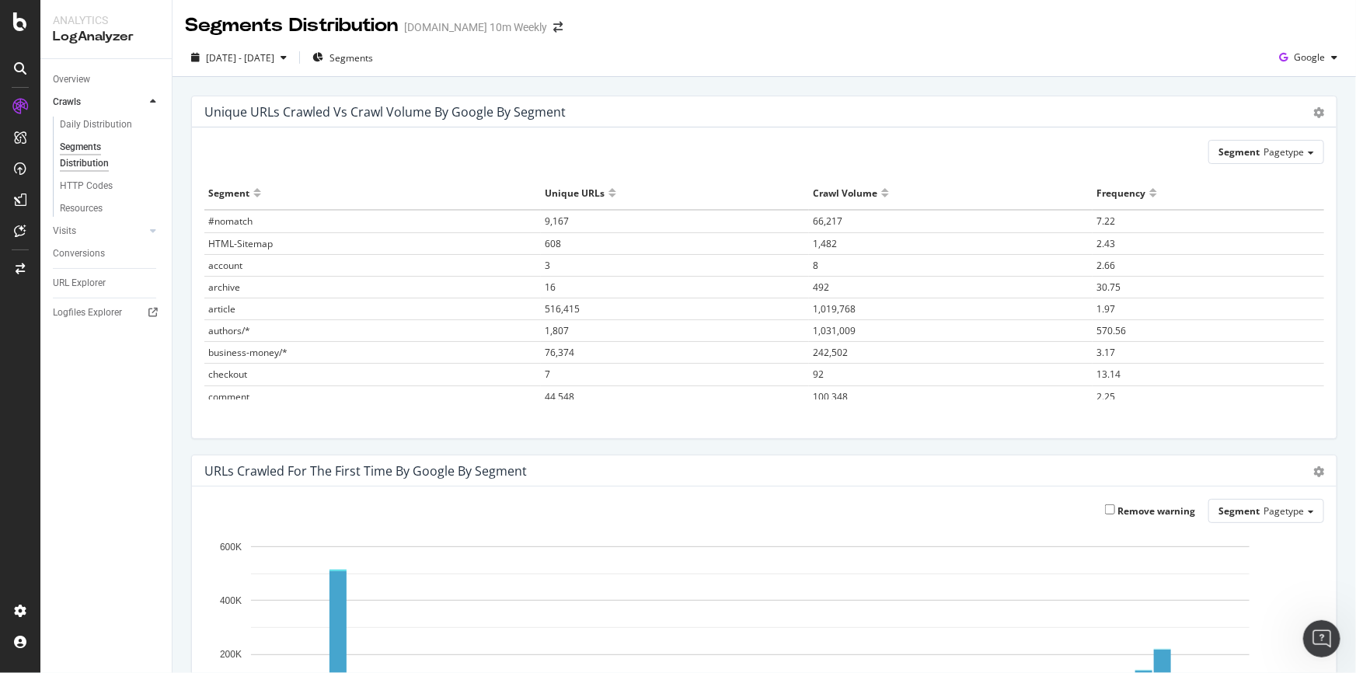
click at [1149, 193] on div at bounding box center [1153, 199] width 8 height 12
drag, startPoint x: 852, startPoint y: 240, endPoint x: 793, endPoint y: 240, distance: 59.8
click at [793, 240] on tr "topic 1,487 1,392,503 936.45" at bounding box center [764, 243] width 1120 height 22
click at [953, 170] on div "Segment Pagetype Hold CTRL while clicking to filter the report. Segment Unique …" at bounding box center [764, 282] width 1145 height 311
click at [169, 388] on div "Overview Crawls Daily Distribution Segments Distribution HTTP Codes Resources V…" at bounding box center [105, 366] width 131 height 614
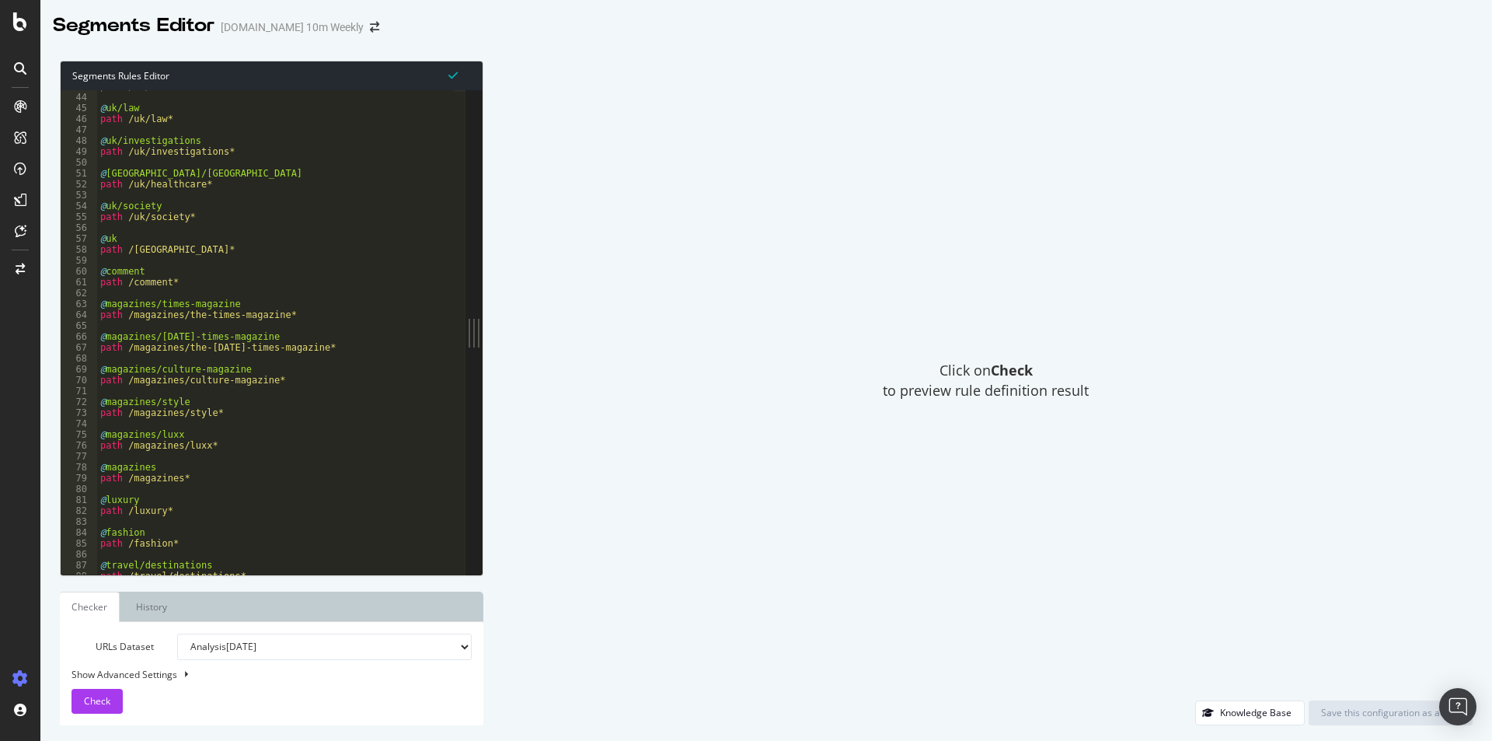
scroll to position [466, 0]
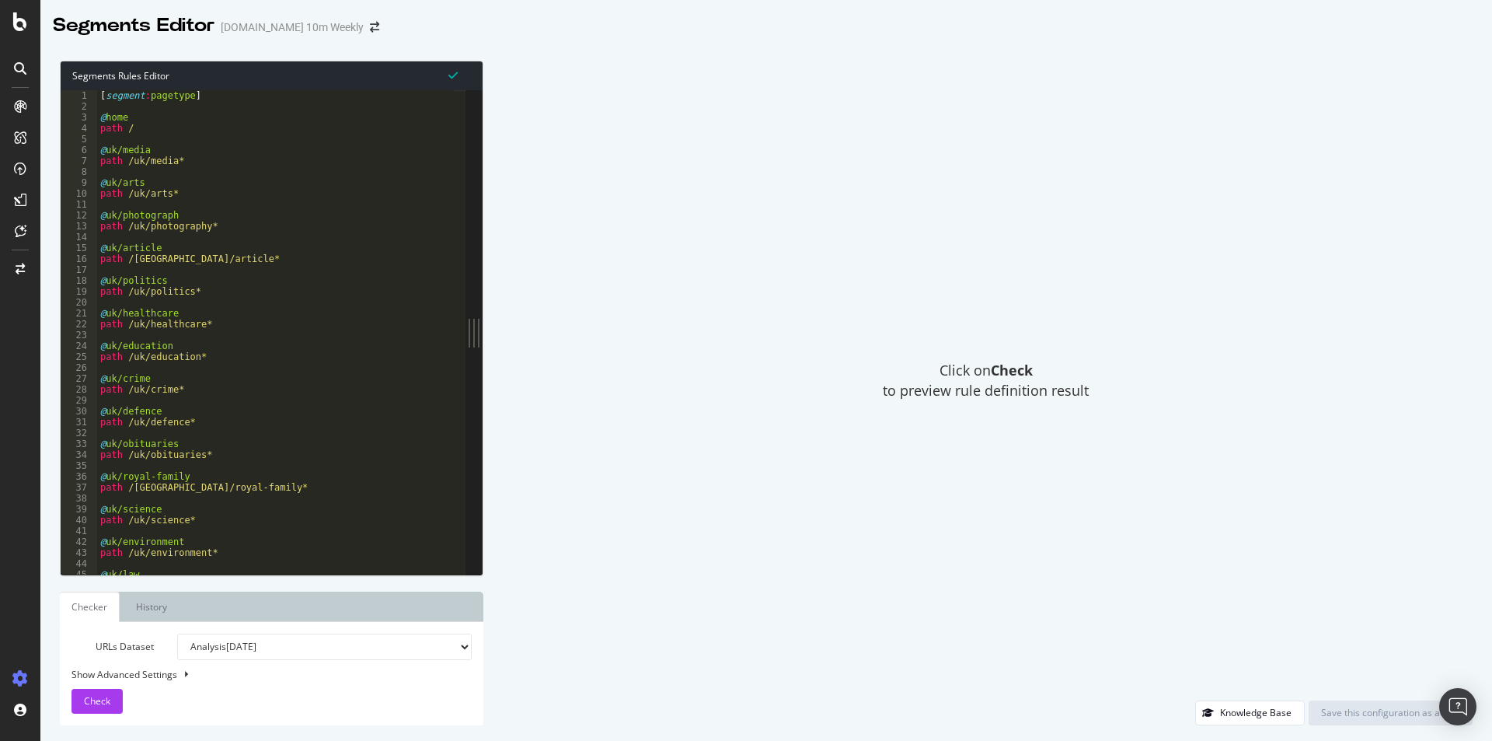
type textarea "path /uk/article*"
click at [240, 263] on div "[ segment : pagetype ] @ home path / @ uk/media path /uk/media* @ uk/arts path …" at bounding box center [275, 343] width 357 height 506
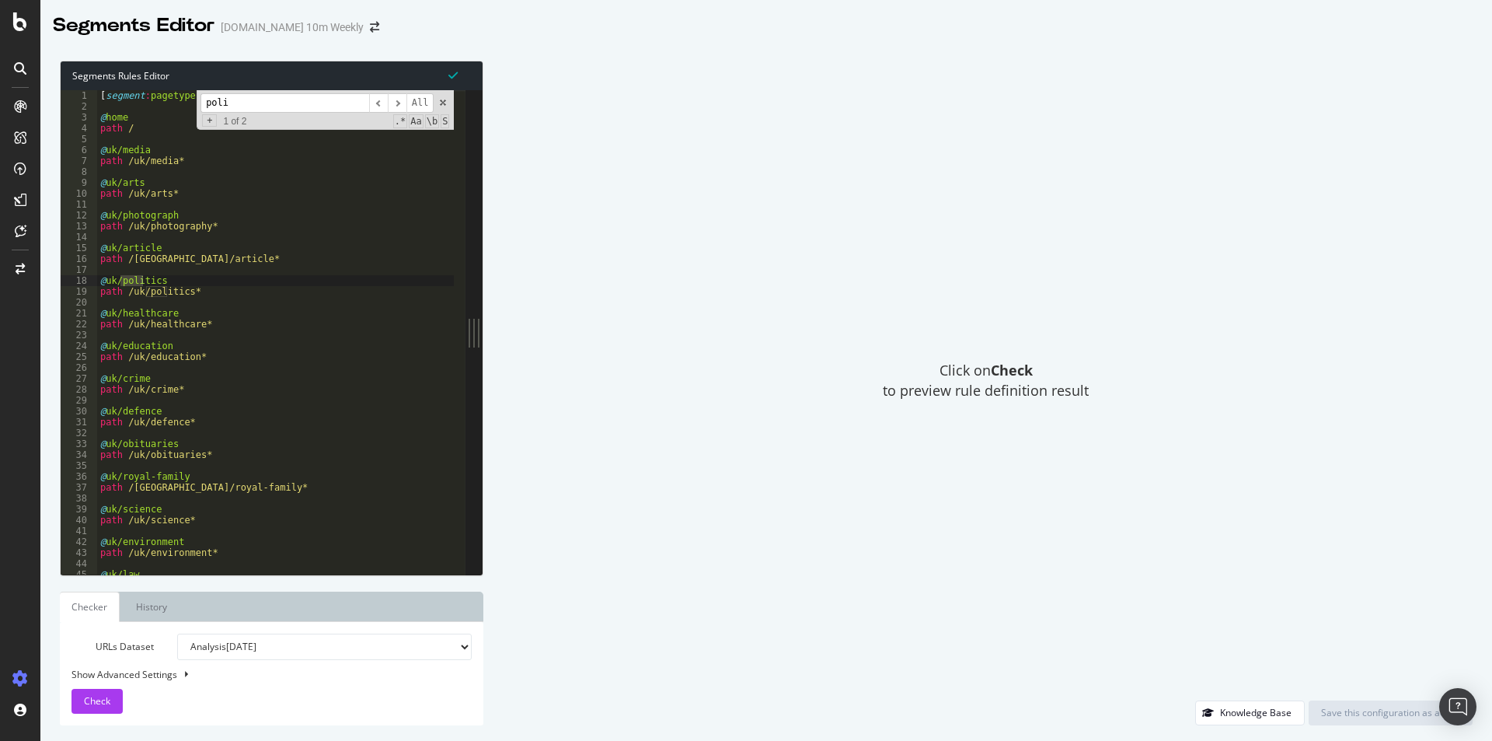
paste input "/uk"
type input "p"
type input "uk"
click at [157, 604] on link "History" at bounding box center [152, 606] width 56 height 30
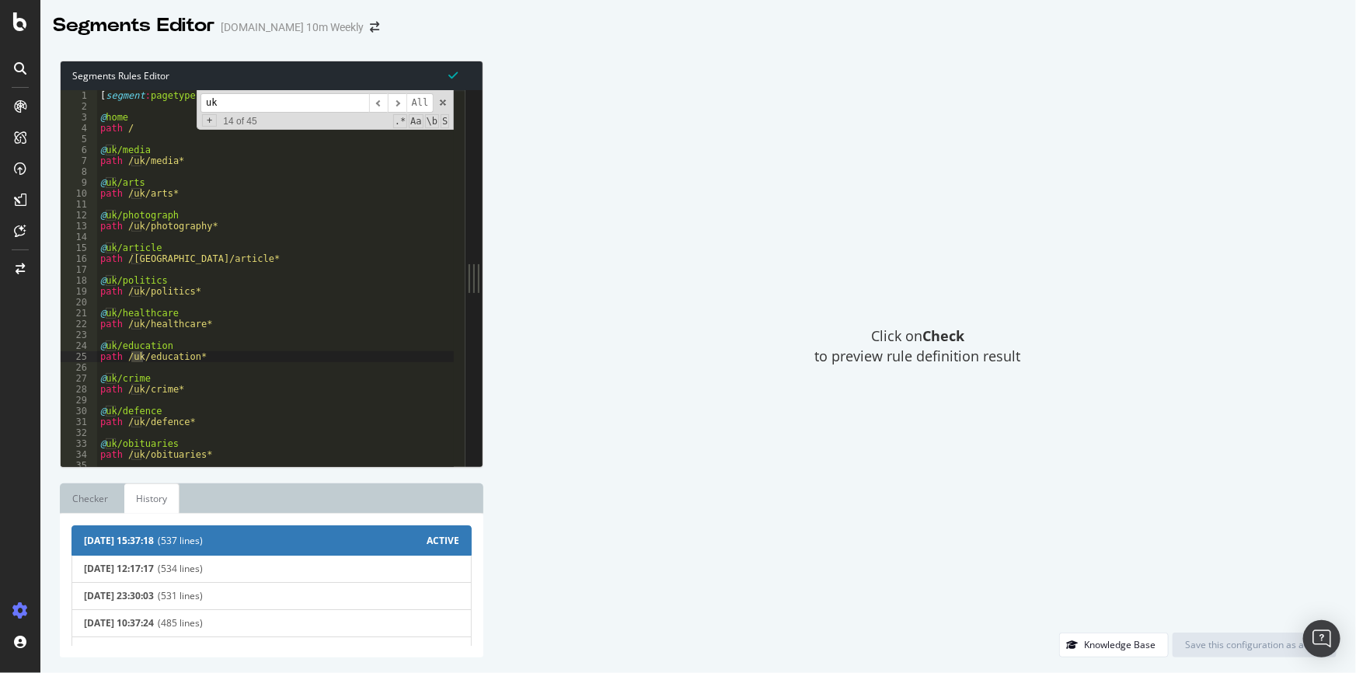
click at [267, 266] on div "[ segment : pagetype ] @ home path / @ uk/media path /uk/media* @ uk/arts path …" at bounding box center [275, 289] width 357 height 399
type textarea "@browse-by-day path */browse-by-day*"
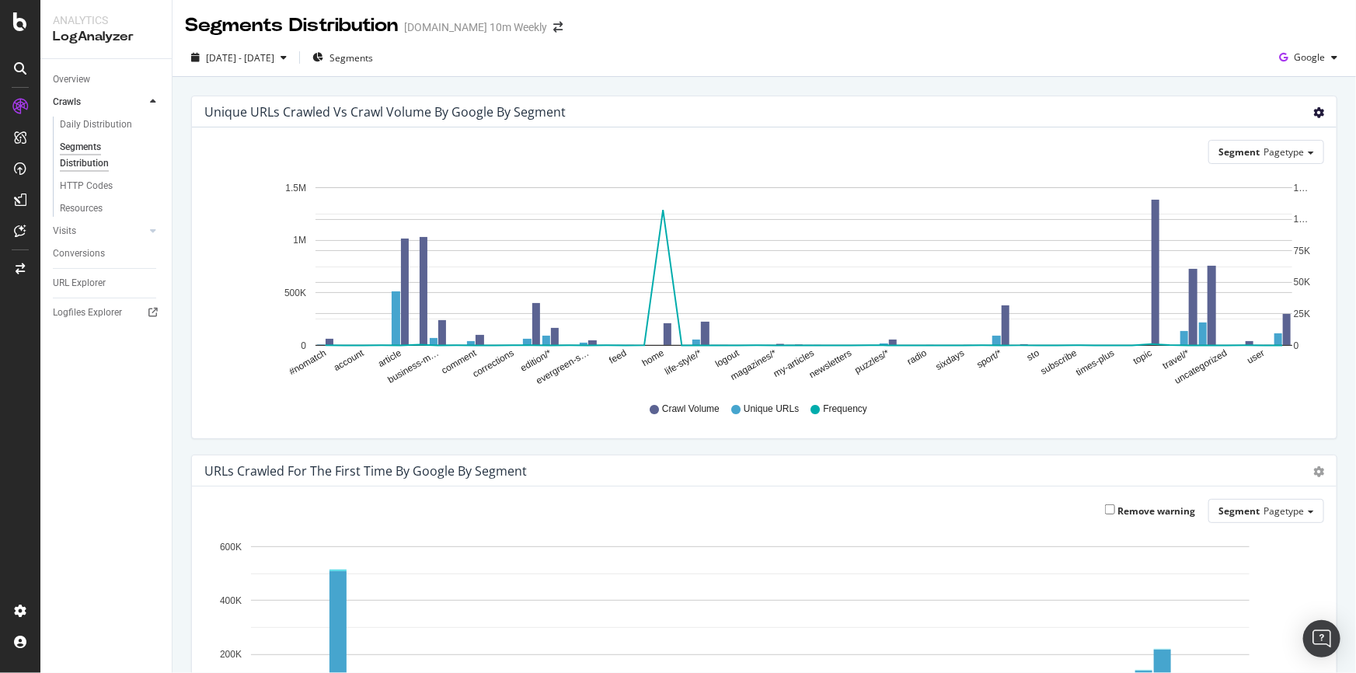
click at [1313, 109] on icon "gear" at bounding box center [1318, 112] width 11 height 11
click at [1281, 174] on span "Table" at bounding box center [1273, 175] width 123 height 23
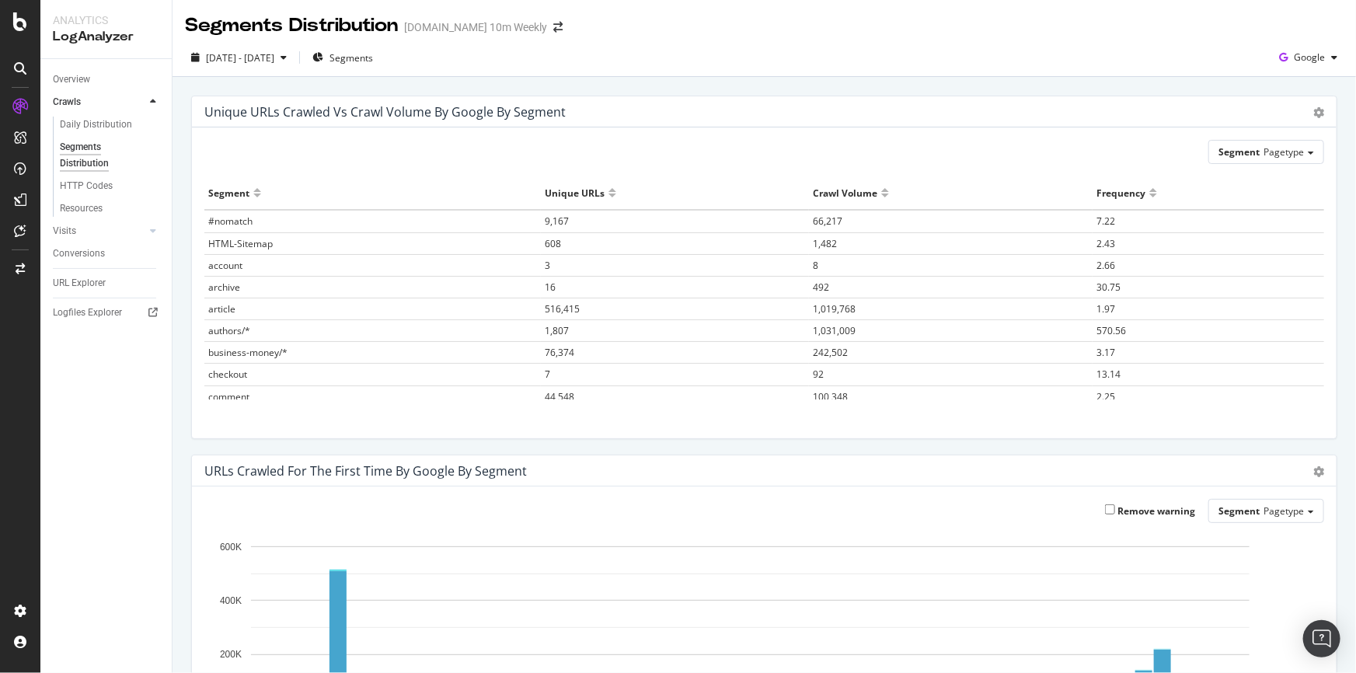
click at [1149, 193] on div at bounding box center [1153, 199] width 8 height 12
click at [224, 246] on span "topic" at bounding box center [218, 243] width 21 height 13
click at [549, 242] on span "1,487" at bounding box center [557, 243] width 24 height 13
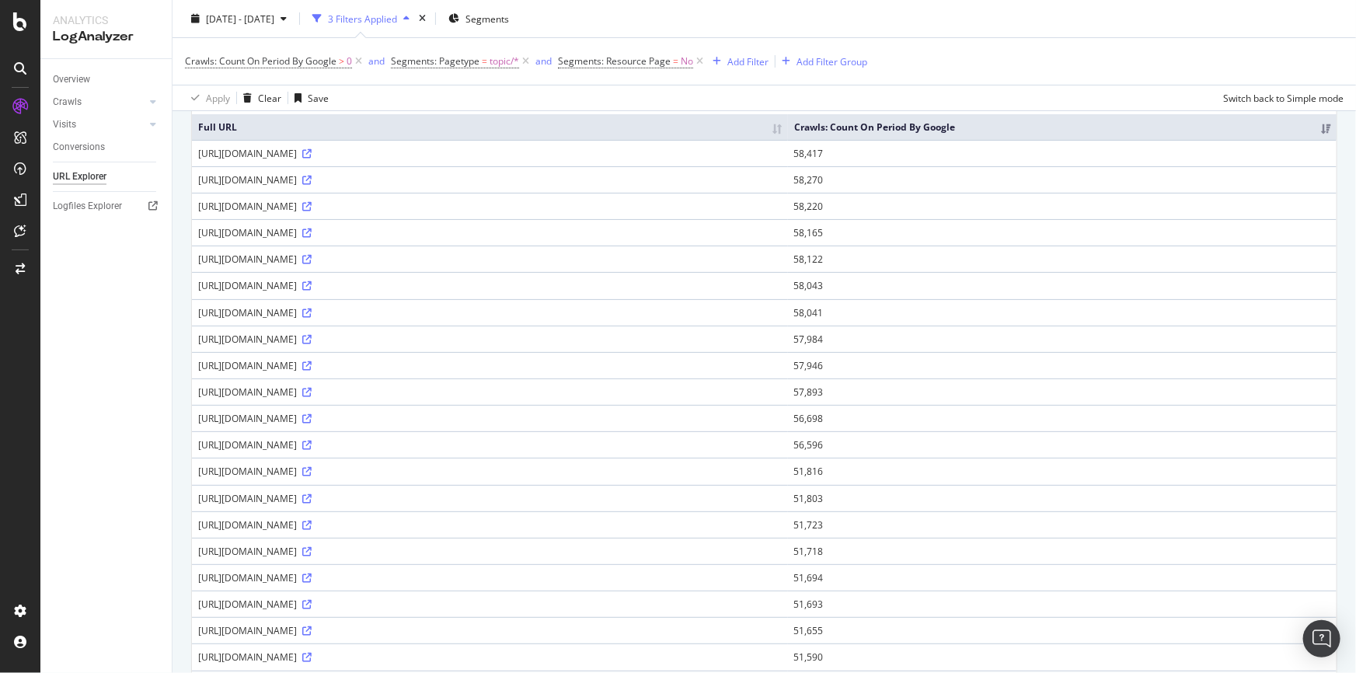
scroll to position [27, 0]
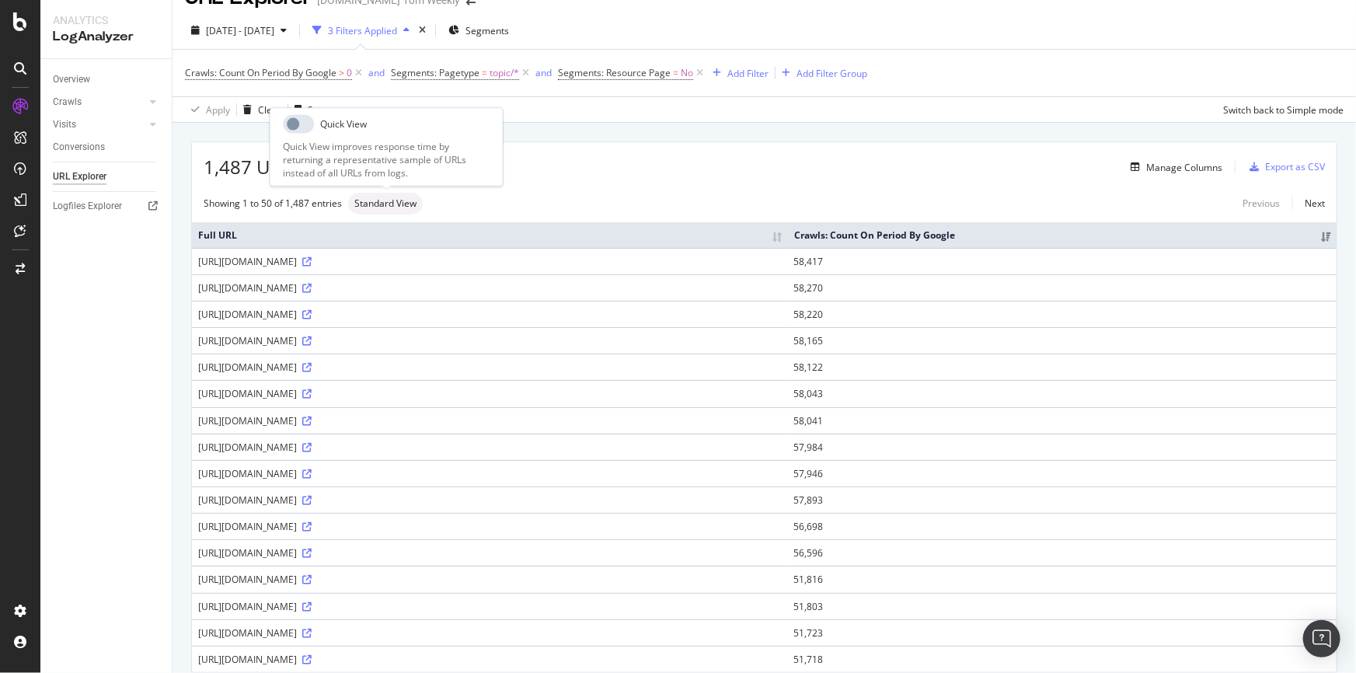
click at [388, 200] on span "Standard View" at bounding box center [385, 203] width 62 height 9
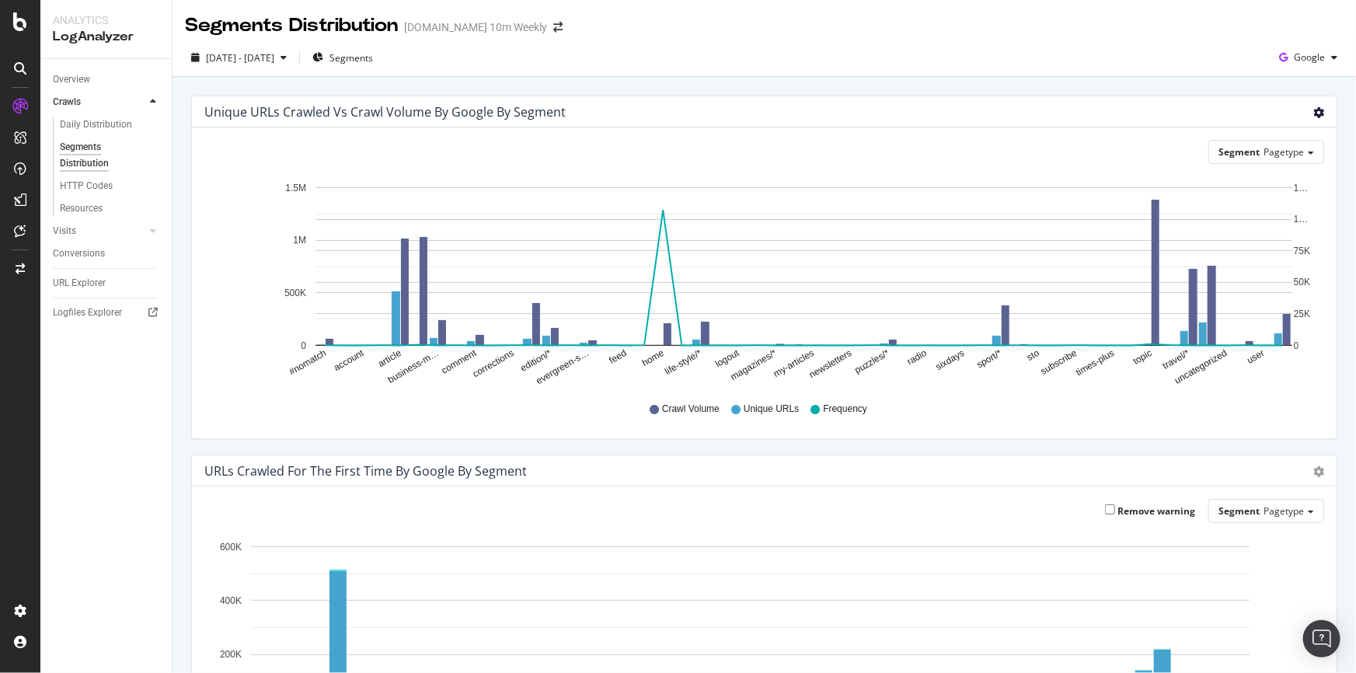
click at [1313, 117] on icon "gear" at bounding box center [1318, 112] width 11 height 11
click at [1253, 173] on span "Table" at bounding box center [1273, 175] width 123 height 23
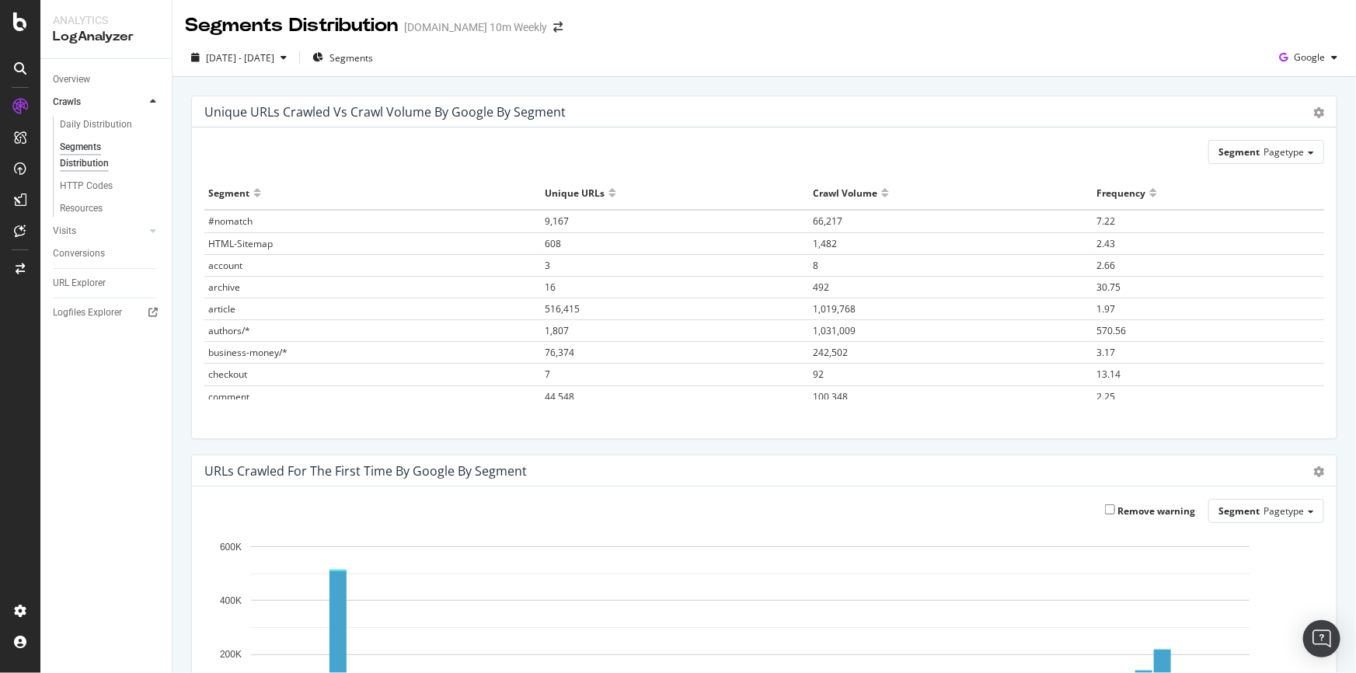
click at [1149, 197] on div at bounding box center [1153, 199] width 8 height 12
click at [813, 240] on span "1,392,503" at bounding box center [834, 243] width 43 height 13
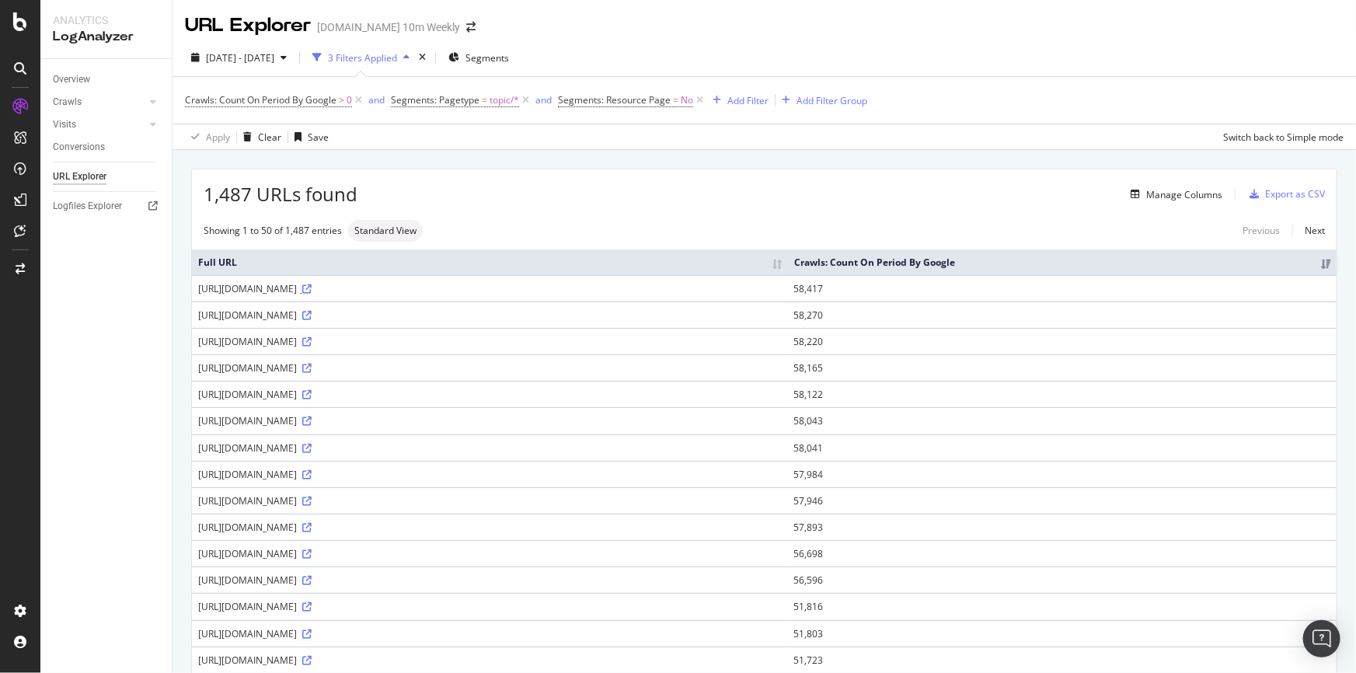
drag, startPoint x: 393, startPoint y: 288, endPoint x: 383, endPoint y: 286, distance: 10.2
drag, startPoint x: 344, startPoint y: 290, endPoint x: 195, endPoint y: 288, distance: 149.2
click at [195, 288] on td "[URL][DOMAIN_NAME]" at bounding box center [490, 288] width 596 height 26
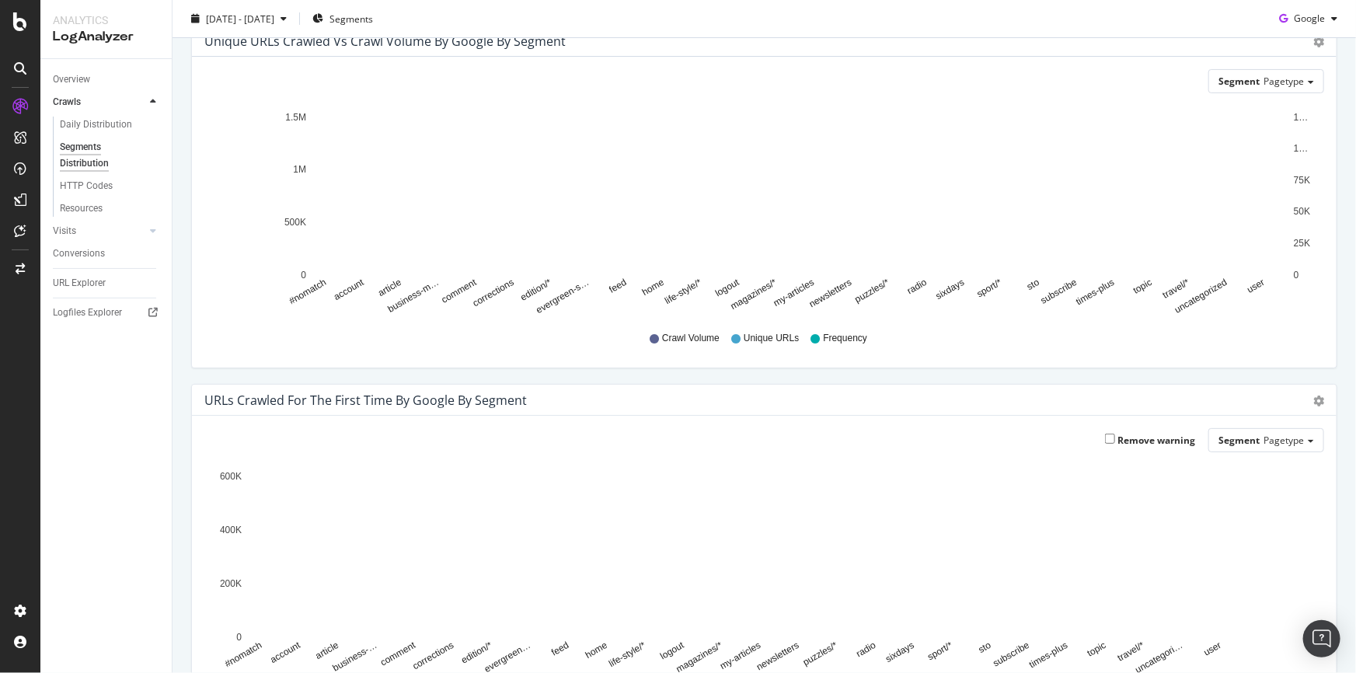
scroll to position [211, 0]
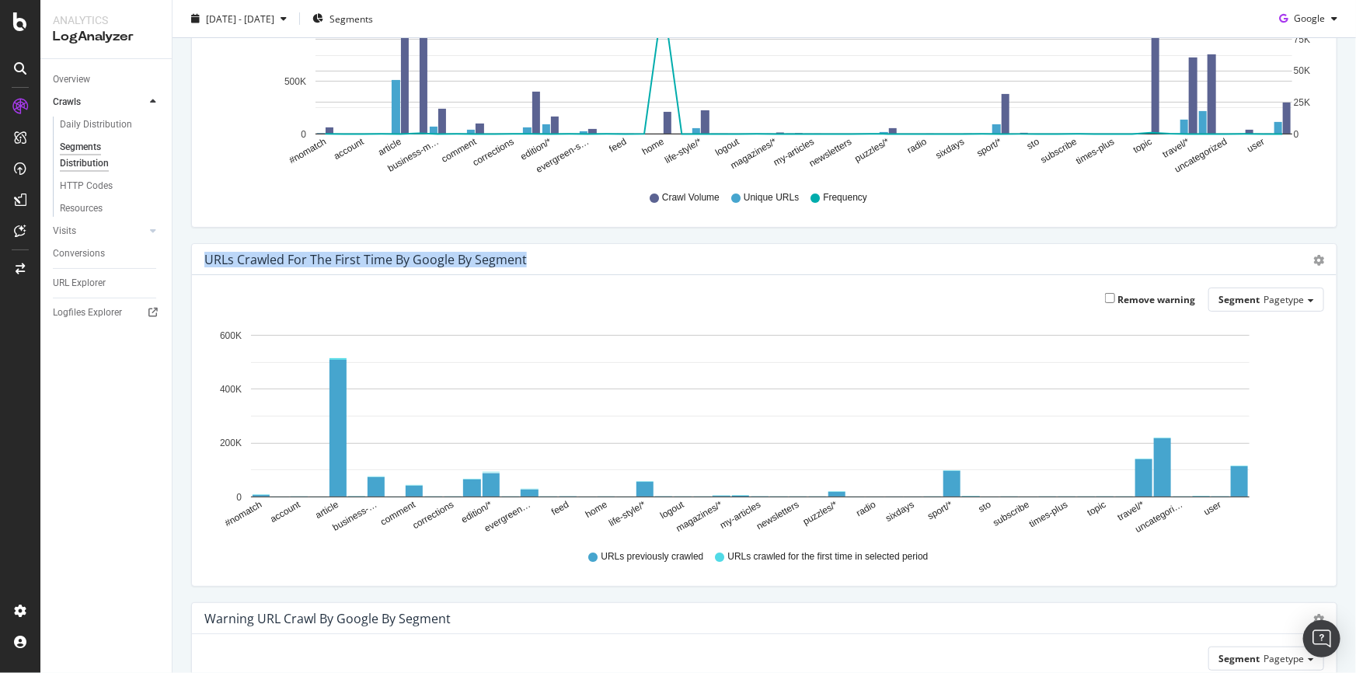
drag, startPoint x: 392, startPoint y: 260, endPoint x: 190, endPoint y: 260, distance: 202.0
click at [190, 260] on div "URLs Crawled for the First Time by google by Segment Bar (by Value) Bar (by Per…" at bounding box center [764, 422] width 1169 height 359
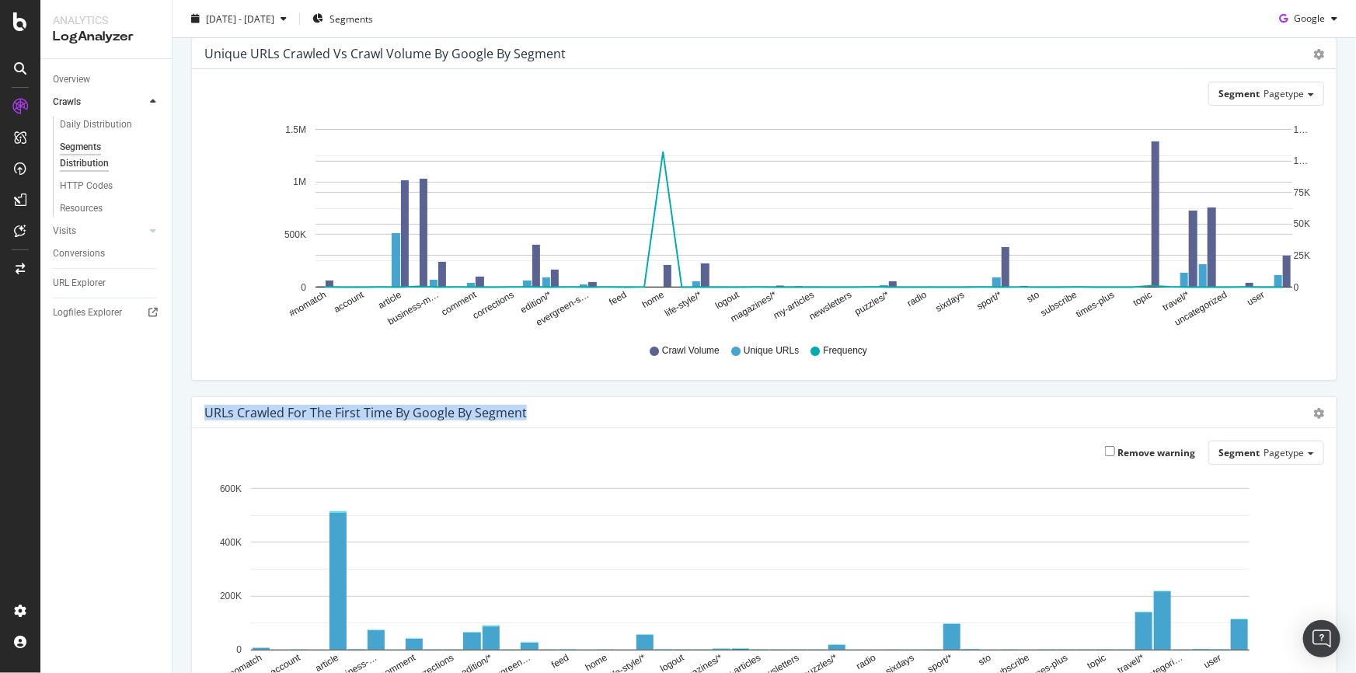
scroll to position [0, 0]
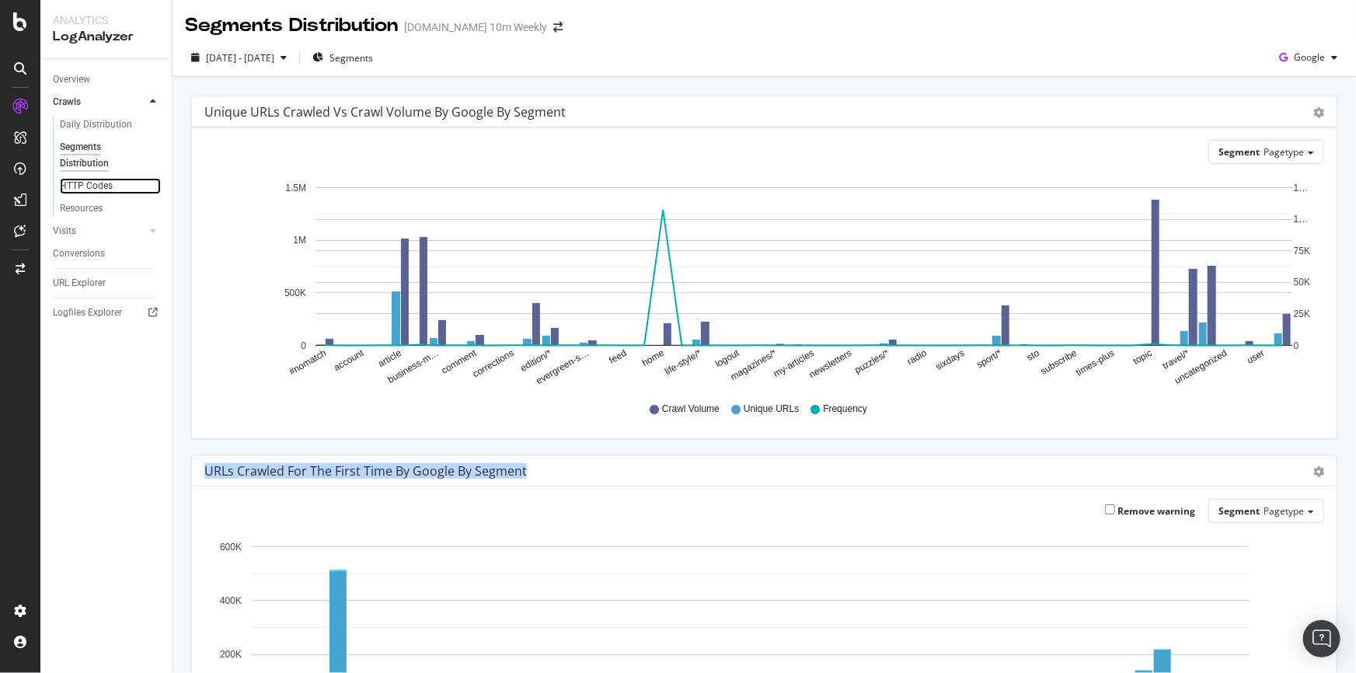
click at [126, 187] on link "HTTP Codes" at bounding box center [110, 186] width 101 height 16
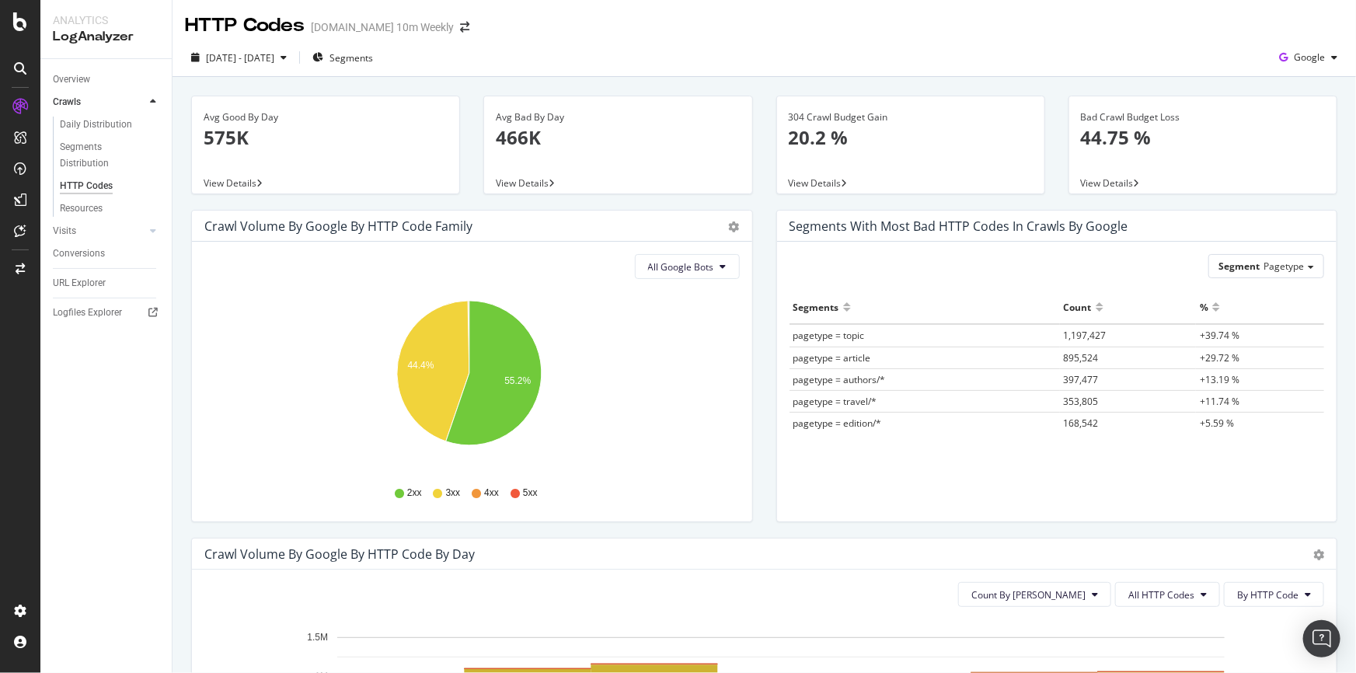
click at [1108, 166] on div "Bad Crawl Budget Loss 44.75 %" at bounding box center [1203, 133] width 244 height 75
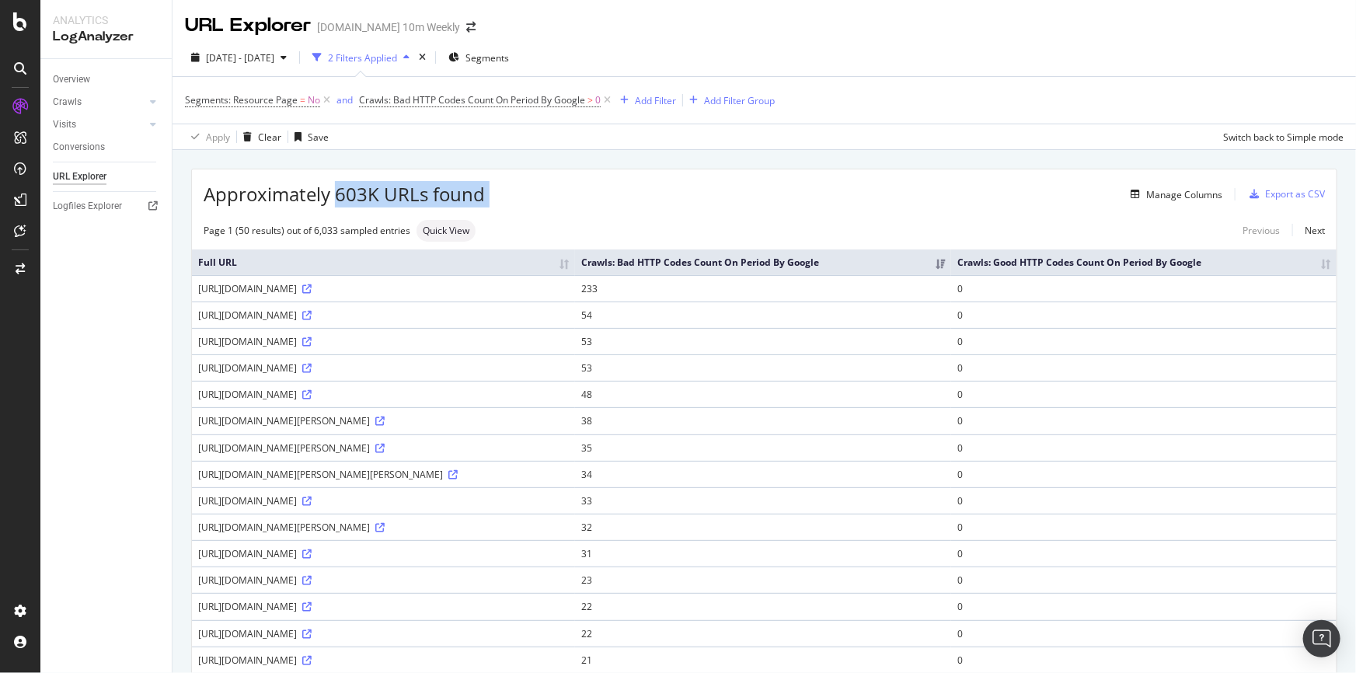
drag, startPoint x: 334, startPoint y: 194, endPoint x: 493, endPoint y: 194, distance: 159.3
click at [493, 194] on div "Approximately 603K URLs found Manage Columns Export as CSV" at bounding box center [764, 188] width 1145 height 38
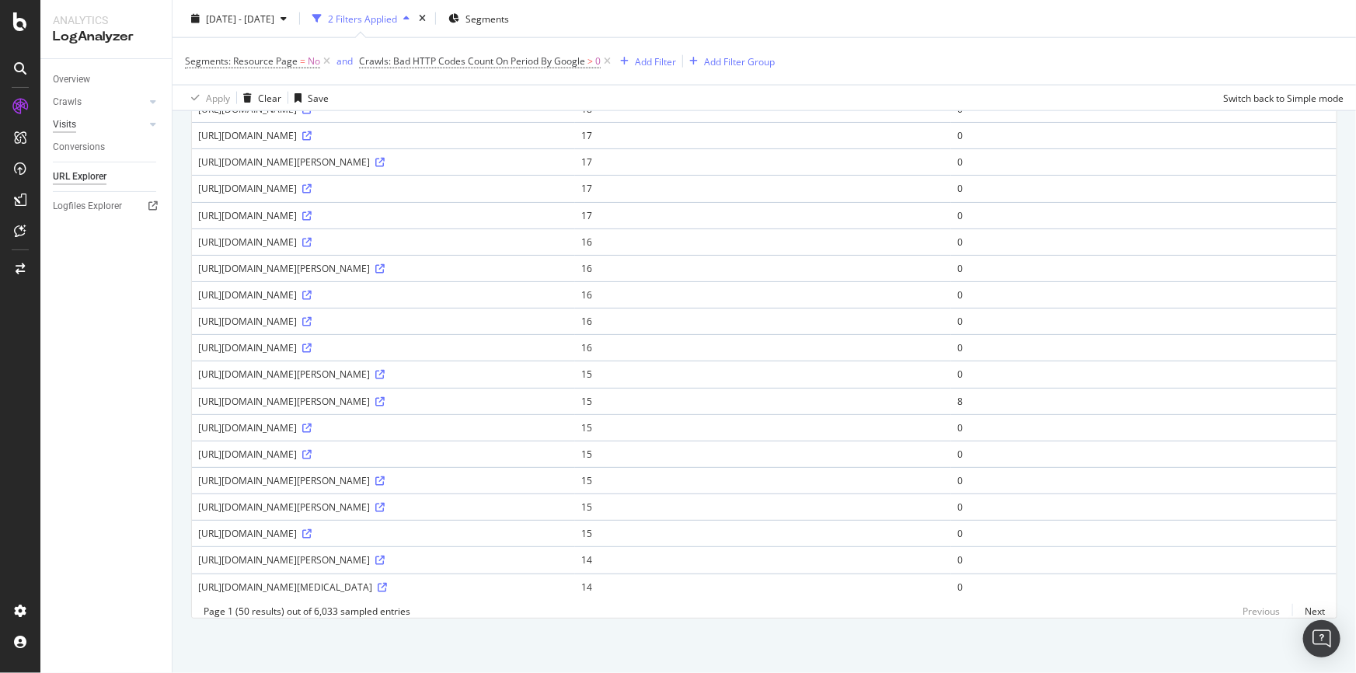
scroll to position [1048, 0]
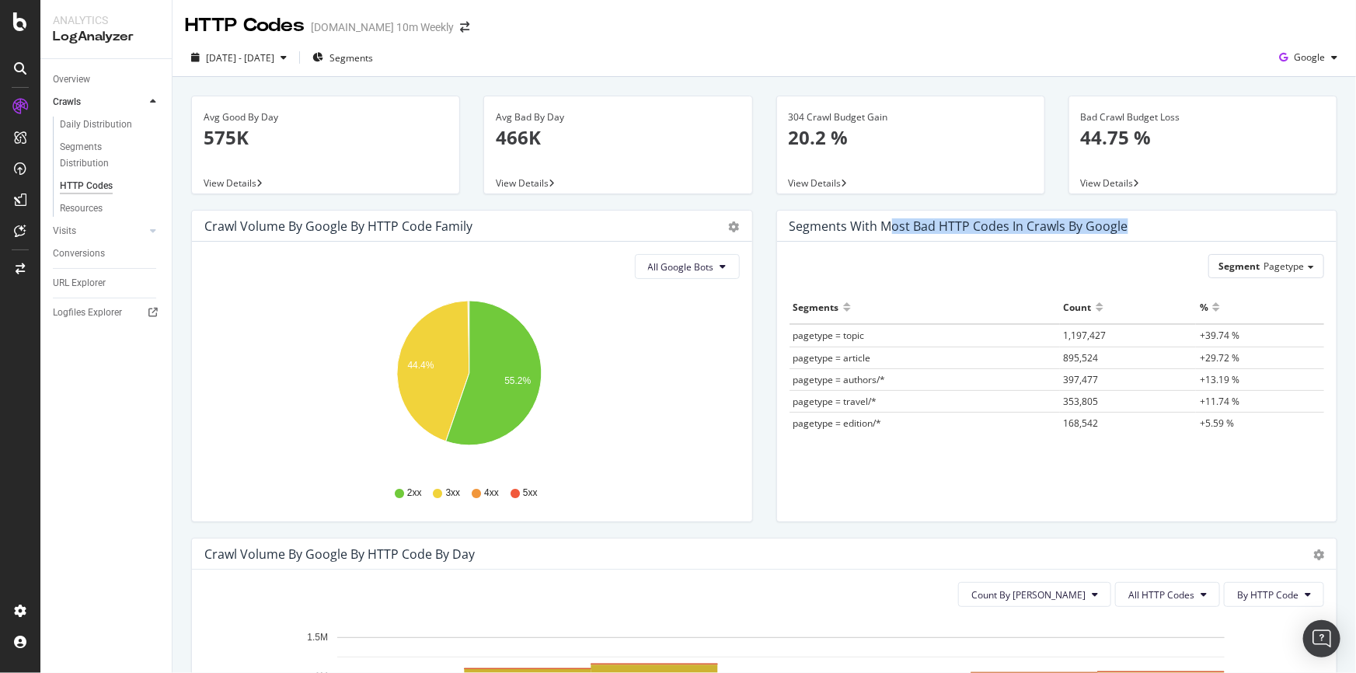
drag, startPoint x: 882, startPoint y: 226, endPoint x: 1121, endPoint y: 228, distance: 238.6
click at [1121, 228] on div "Segments with most bad HTTP codes in Crawls by google" at bounding box center [1046, 226] width 512 height 16
drag, startPoint x: 1125, startPoint y: 228, endPoint x: 770, endPoint y: 226, distance: 355.1
click at [776, 226] on div "Segments with most bad HTTP codes in Crawls by google Segment Pagetype Hold CTR…" at bounding box center [1057, 366] width 562 height 312
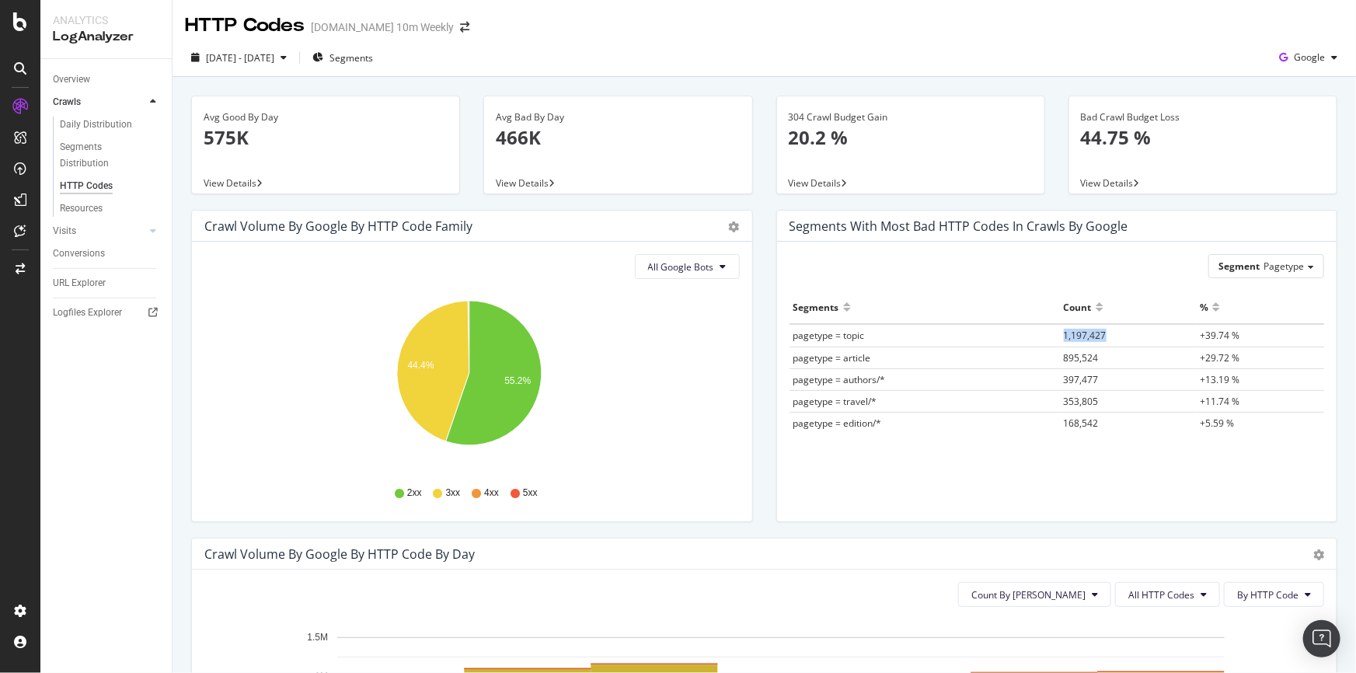
drag, startPoint x: 1105, startPoint y: 333, endPoint x: 1055, endPoint y: 329, distance: 49.8
click at [1060, 329] on td "1,197,427" at bounding box center [1128, 335] width 137 height 23
click at [1212, 308] on div at bounding box center [1216, 314] width 8 height 12
click at [1212, 300] on div at bounding box center [1216, 301] width 8 height 12
click at [1212, 311] on div at bounding box center [1216, 314] width 8 height 12
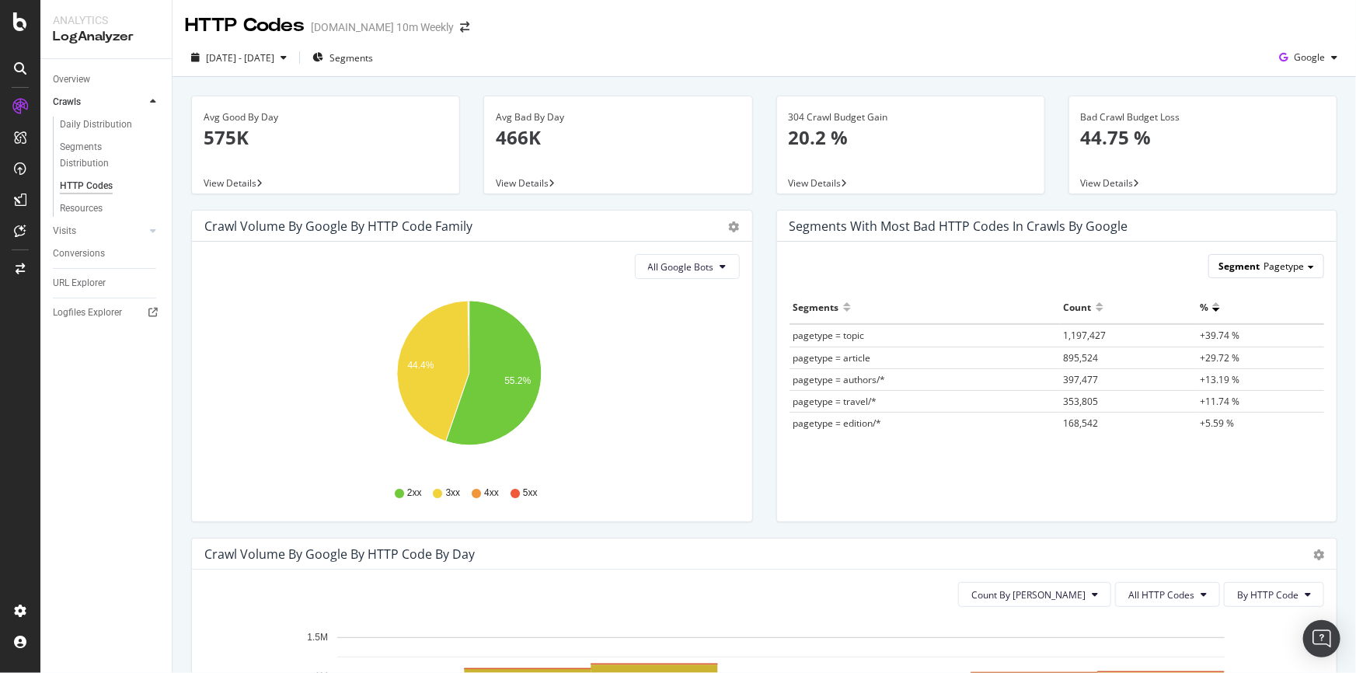
click at [1302, 263] on div "Segment Pagetype" at bounding box center [1266, 266] width 114 height 23
click at [1274, 350] on div "Advanced selector >" at bounding box center [1254, 353] width 124 height 22
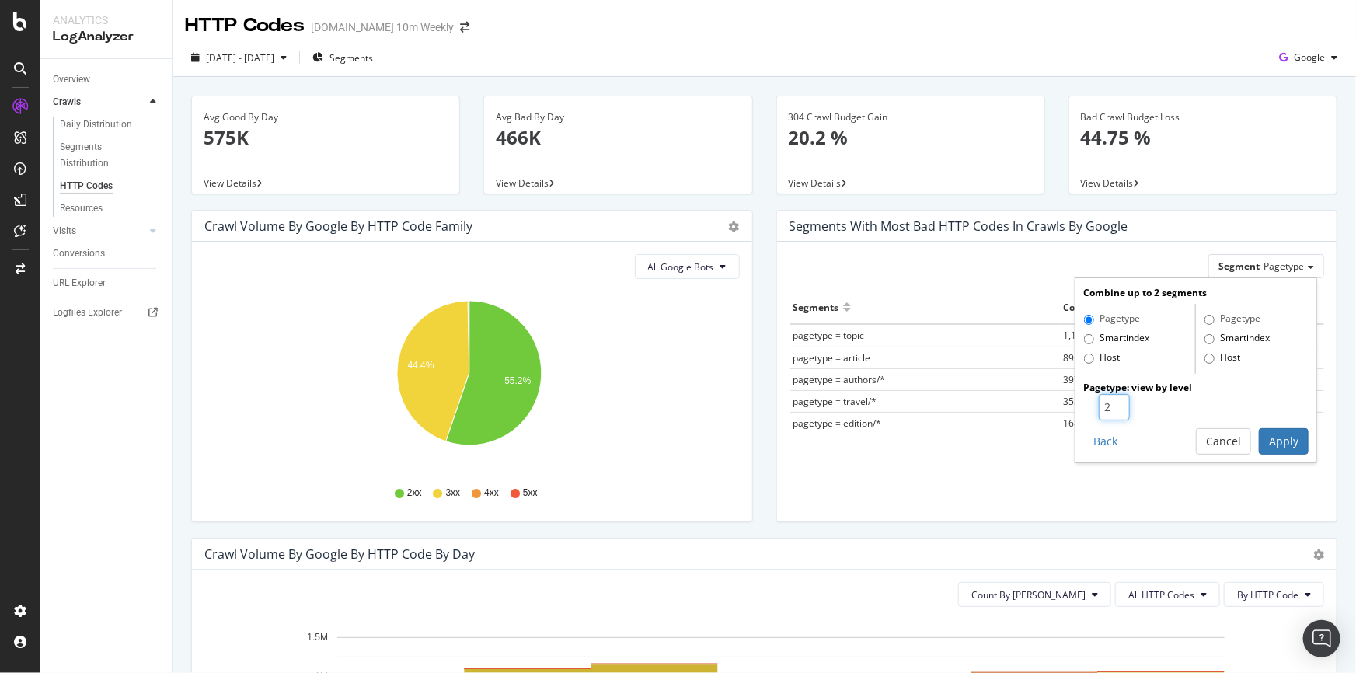
type input "2"
click at [1107, 404] on input "2" at bounding box center [1114, 407] width 31 height 26
click at [1264, 440] on button "Apply" at bounding box center [1284, 441] width 50 height 26
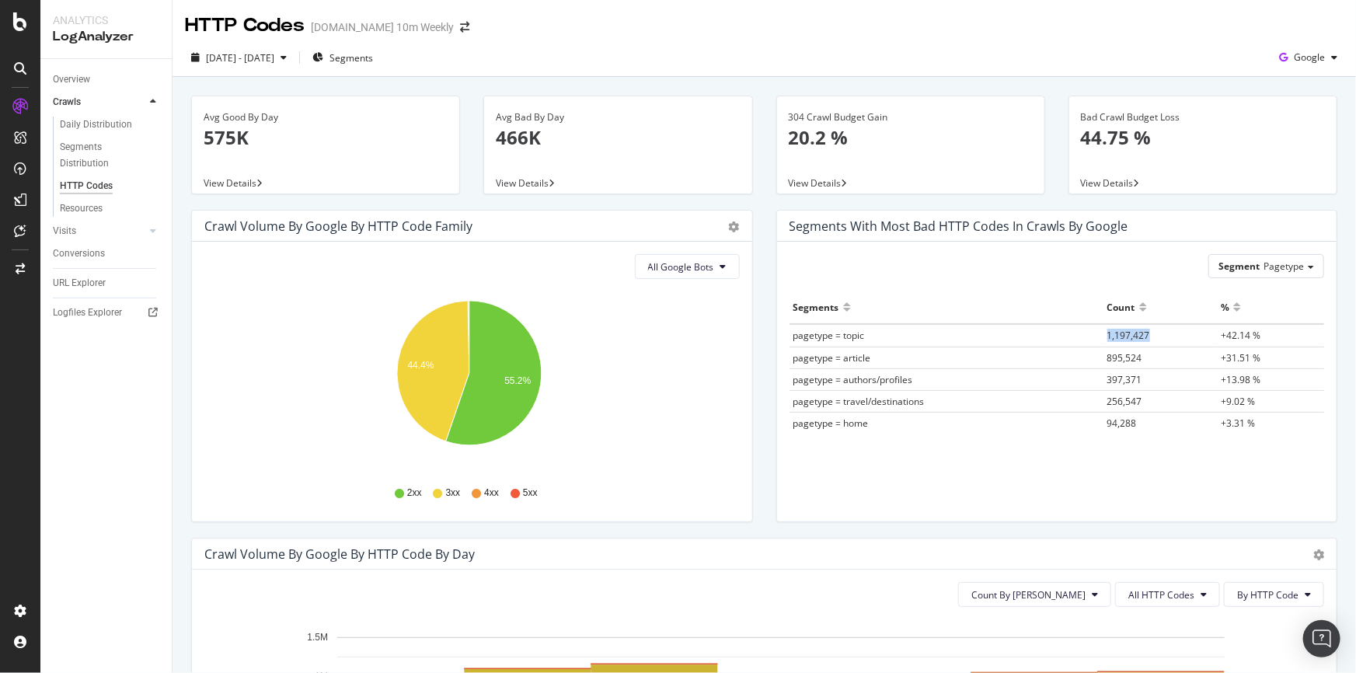
drag, startPoint x: 1145, startPoint y: 331, endPoint x: 1099, endPoint y: 331, distance: 46.6
click at [1103, 331] on td "1,197,427" at bounding box center [1160, 335] width 114 height 23
click at [721, 261] on button "All Google Bots" at bounding box center [687, 266] width 105 height 25
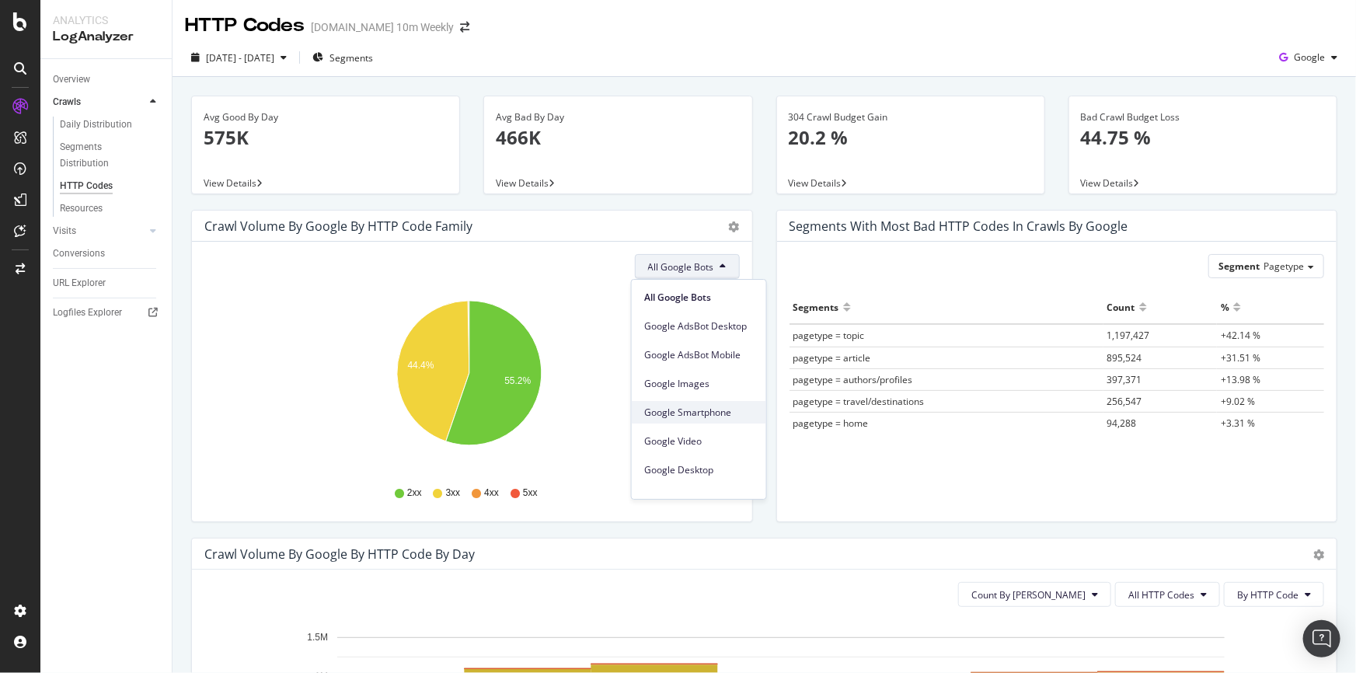
click at [744, 414] on span "Google Smartphone" at bounding box center [699, 413] width 110 height 14
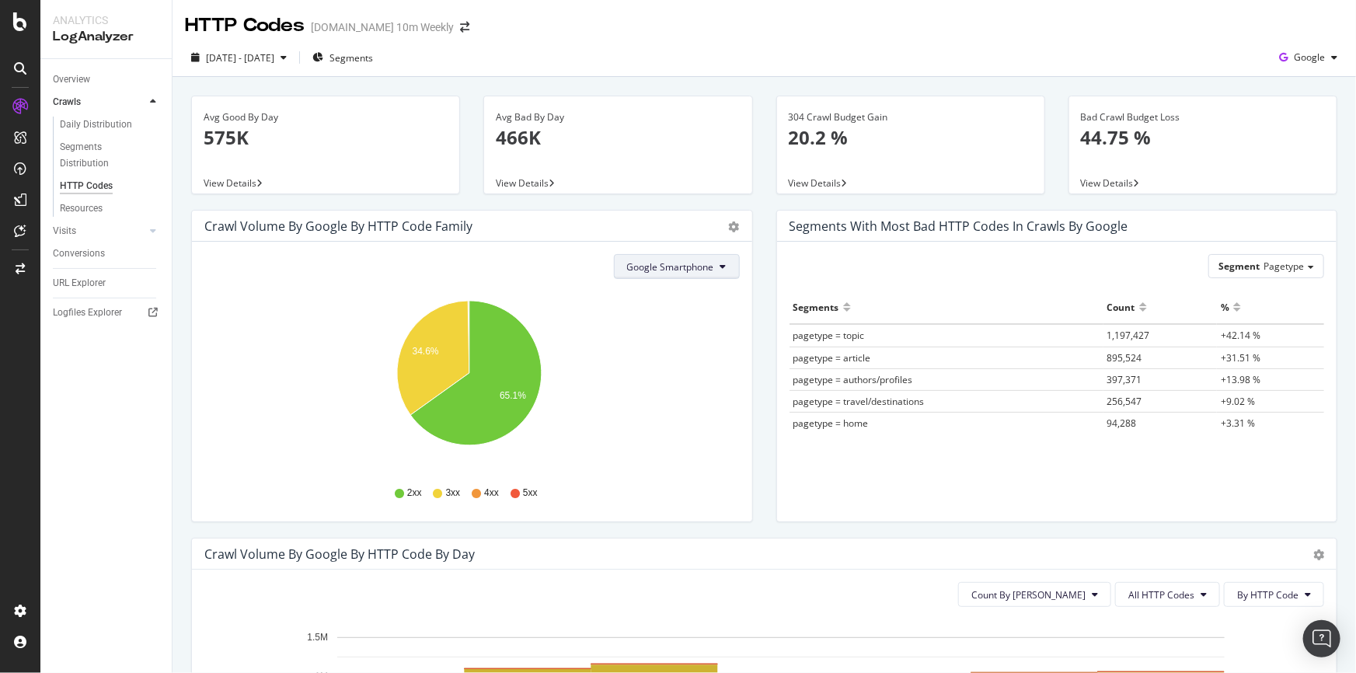
click at [723, 273] on button "Google Smartphone" at bounding box center [677, 266] width 126 height 25
click at [706, 382] on span "Google Images" at bounding box center [677, 384] width 110 height 14
click at [709, 262] on button "Google Images" at bounding box center [688, 266] width 104 height 25
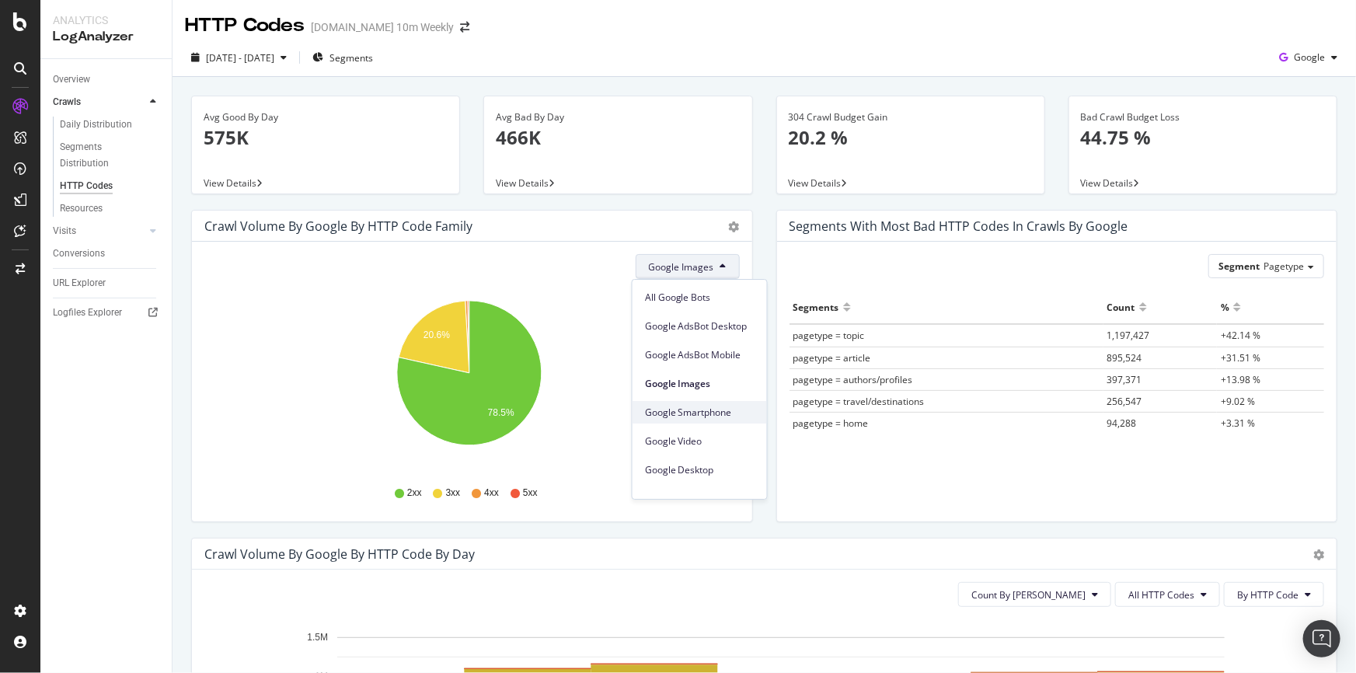
click at [727, 404] on div "Google Smartphone" at bounding box center [700, 412] width 134 height 23
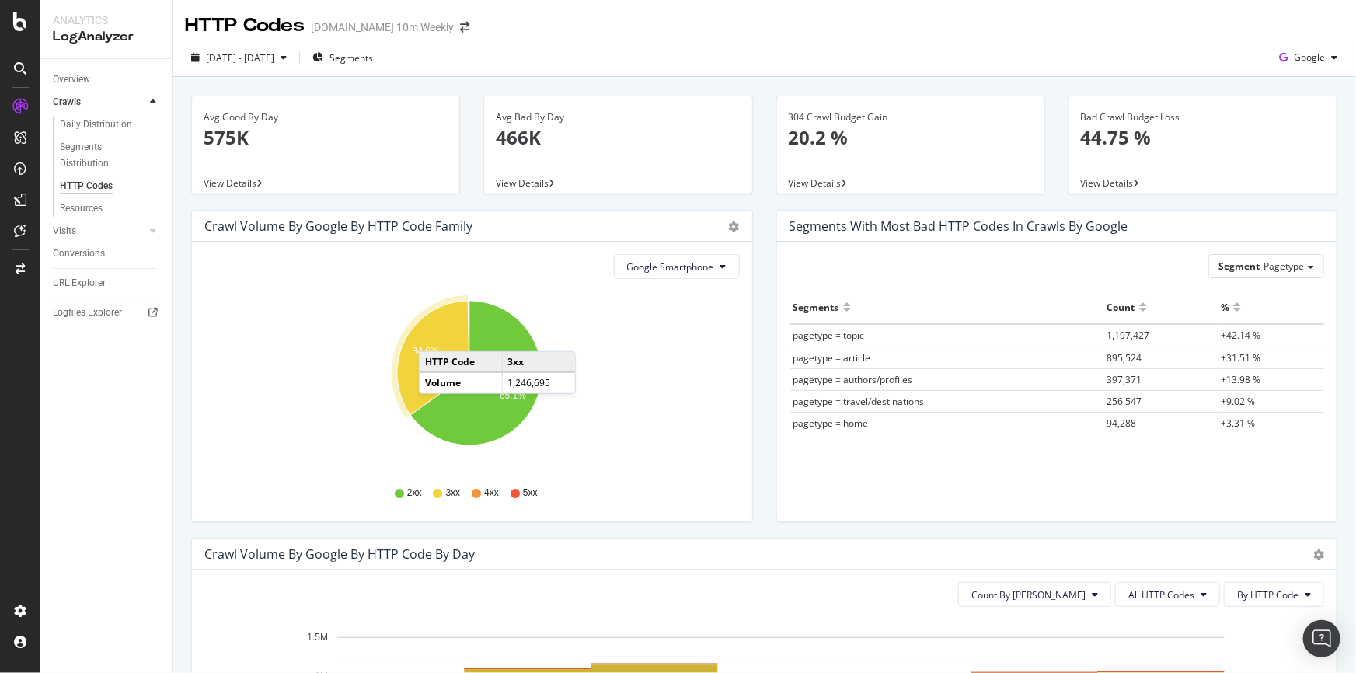
click at [434, 336] on icon "A chart." at bounding box center [433, 358] width 72 height 114
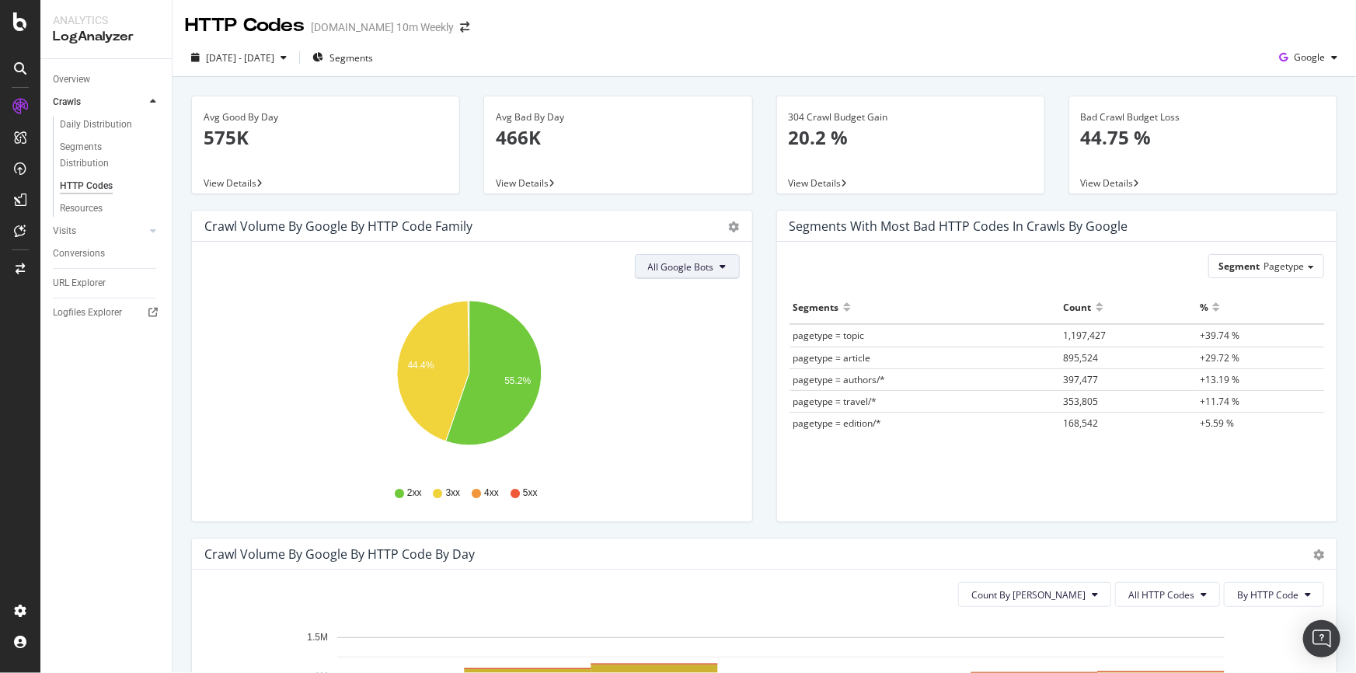
click at [699, 270] on span "All Google Bots" at bounding box center [681, 266] width 66 height 13
click at [734, 419] on span "Google Smartphone" at bounding box center [699, 413] width 110 height 14
click at [706, 270] on span "Google Smartphone" at bounding box center [670, 266] width 87 height 13
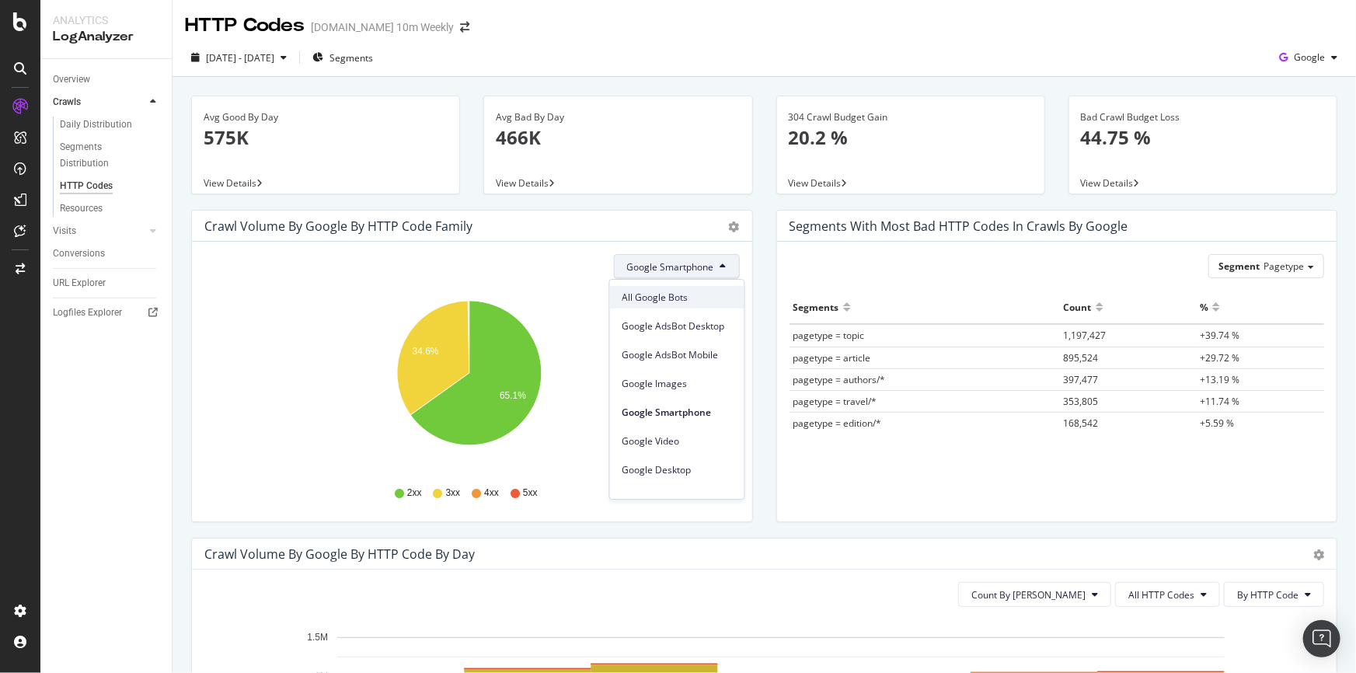
click at [696, 297] on span "All Google Bots" at bounding box center [677, 298] width 110 height 14
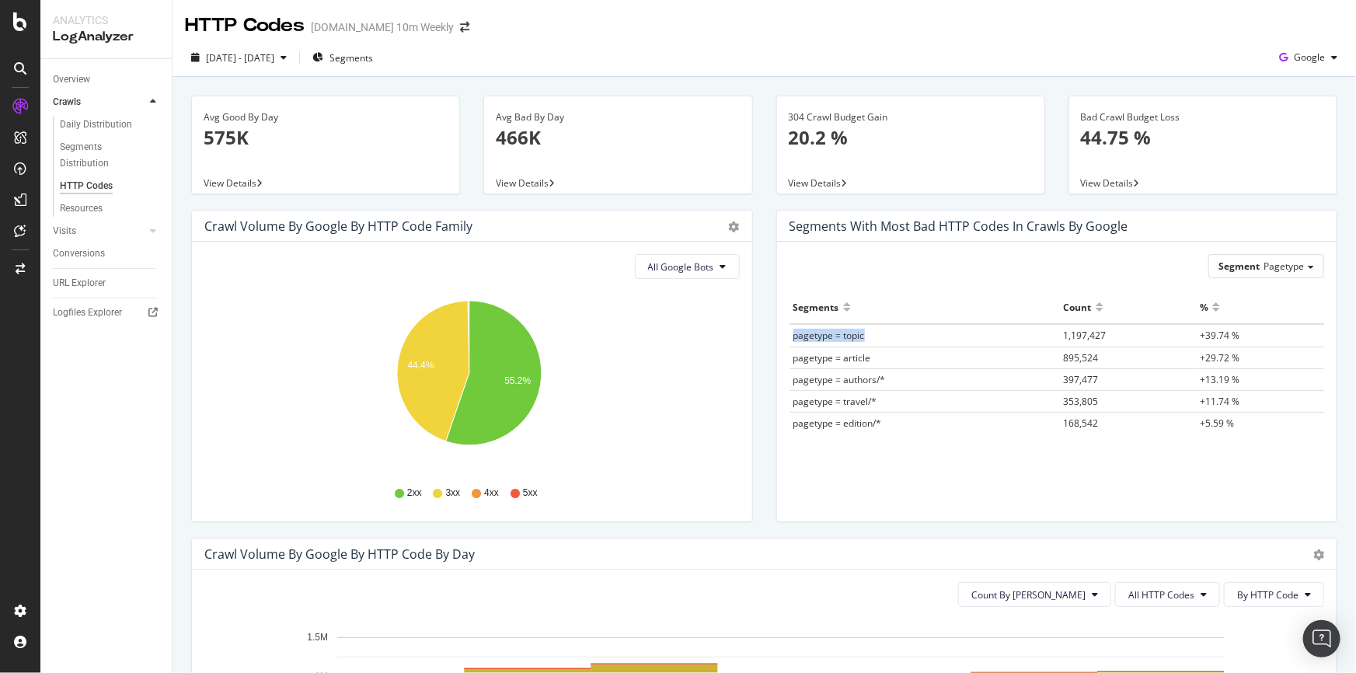
drag, startPoint x: 863, startPoint y: 331, endPoint x: 784, endPoint y: 334, distance: 78.5
click at [790, 334] on td "pagetype = topic" at bounding box center [925, 335] width 270 height 23
click at [1300, 262] on div "Segment Pagetype" at bounding box center [1266, 266] width 114 height 23
click at [831, 329] on span "pagetype = topic" at bounding box center [828, 335] width 71 height 13
click at [828, 336] on span "pagetype = topic" at bounding box center [828, 335] width 71 height 13
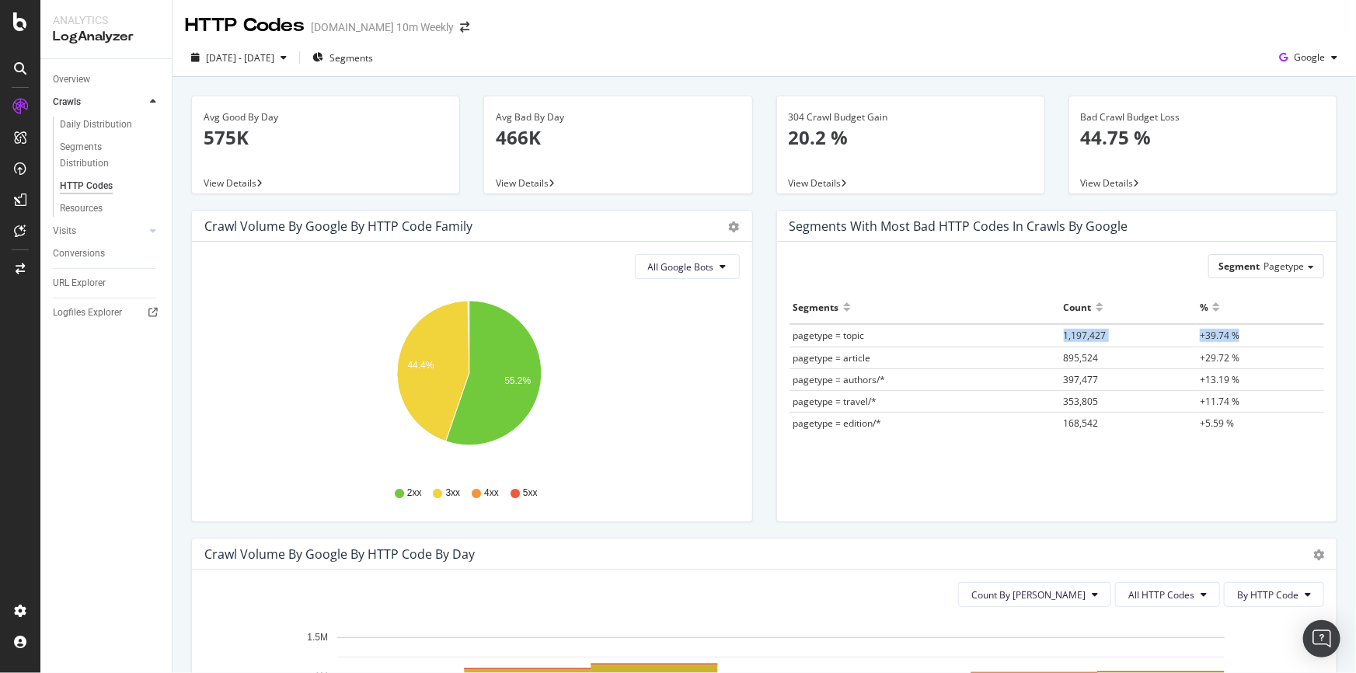
drag, startPoint x: 1234, startPoint y: 333, endPoint x: 1055, endPoint y: 333, distance: 178.7
click at [1055, 333] on tr "pagetype = topic 1,197,427 +39.74 %" at bounding box center [1057, 335] width 535 height 23
click at [844, 331] on span "pagetype = topic" at bounding box center [828, 335] width 71 height 13
click at [1184, 166] on div "Bad Crawl Budget Loss 44.75 %" at bounding box center [1203, 133] width 244 height 75
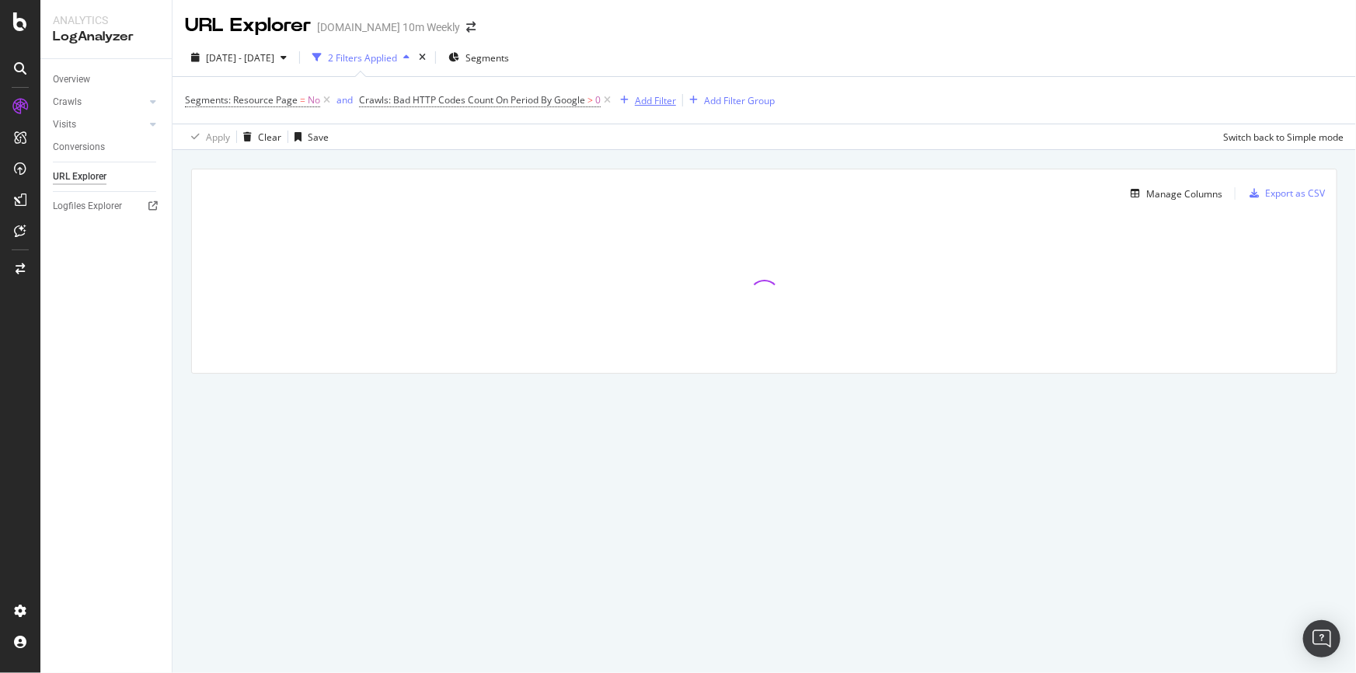
click at [662, 100] on div "Add Filter" at bounding box center [655, 100] width 41 height 13
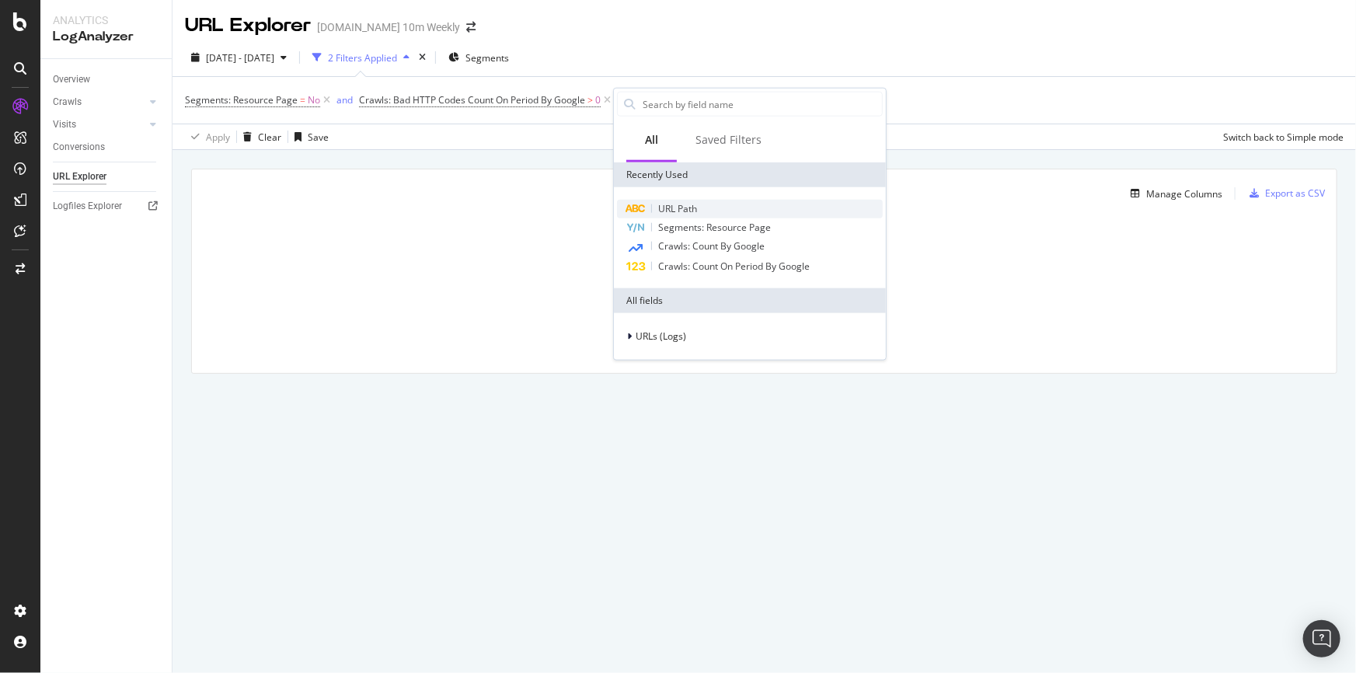
click at [692, 204] on span "URL Path" at bounding box center [677, 208] width 39 height 13
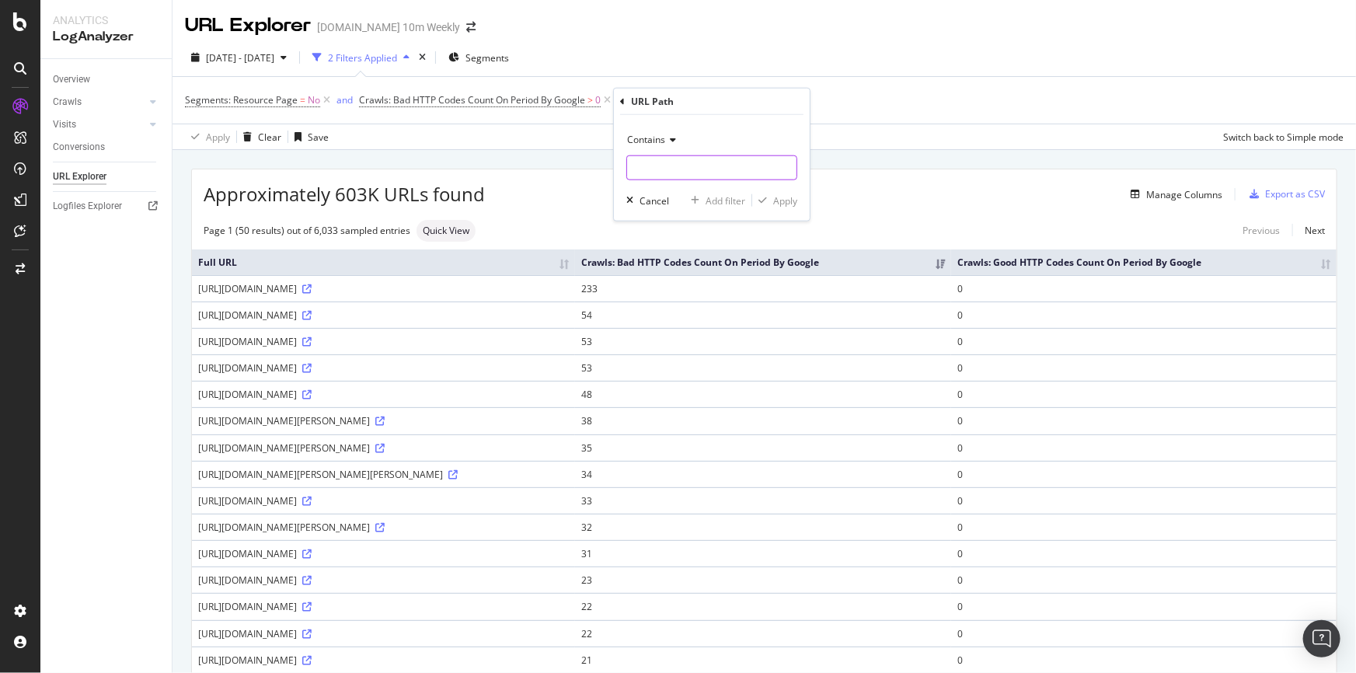
click at [668, 162] on input "text" at bounding box center [711, 167] width 169 height 25
type input "topic"
click at [804, 195] on div "Contains topic Cancel Add filter Apply" at bounding box center [712, 168] width 196 height 106
click at [792, 197] on div "Apply" at bounding box center [785, 199] width 24 height 13
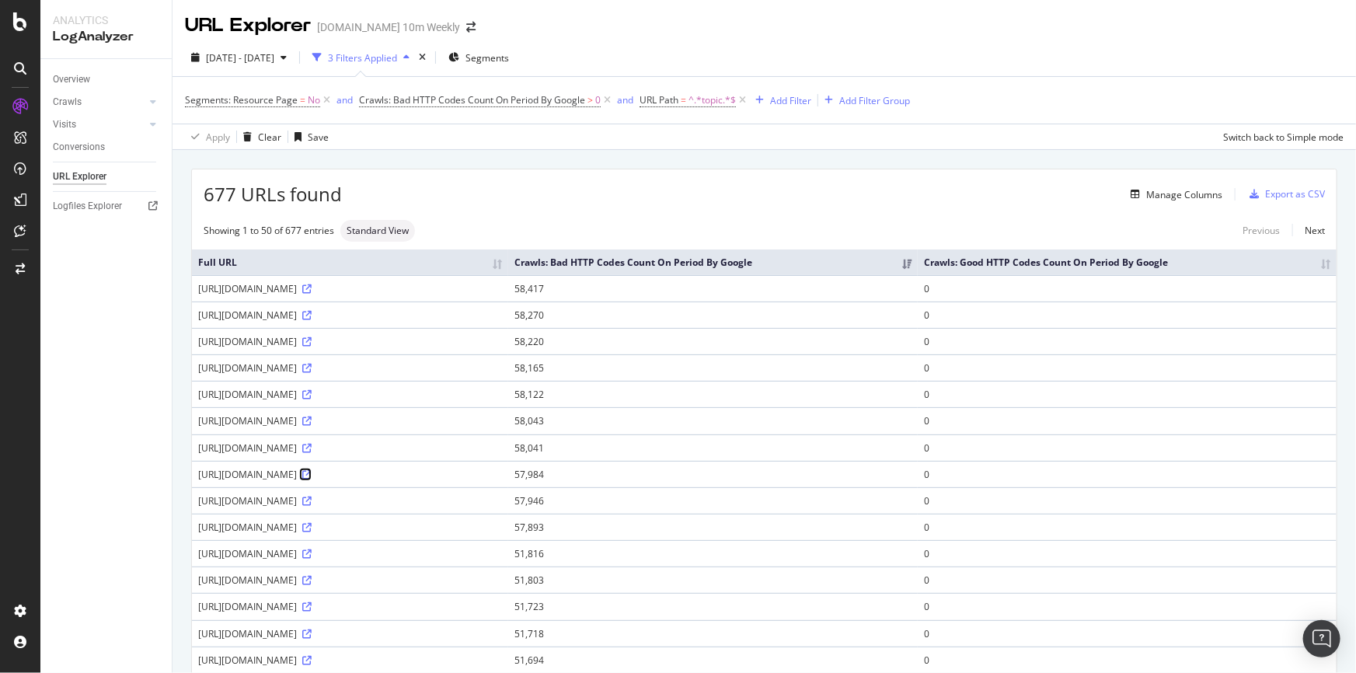
click at [312, 479] on link at bounding box center [306, 474] width 12 height 13
